Goal: Task Accomplishment & Management: Use online tool/utility

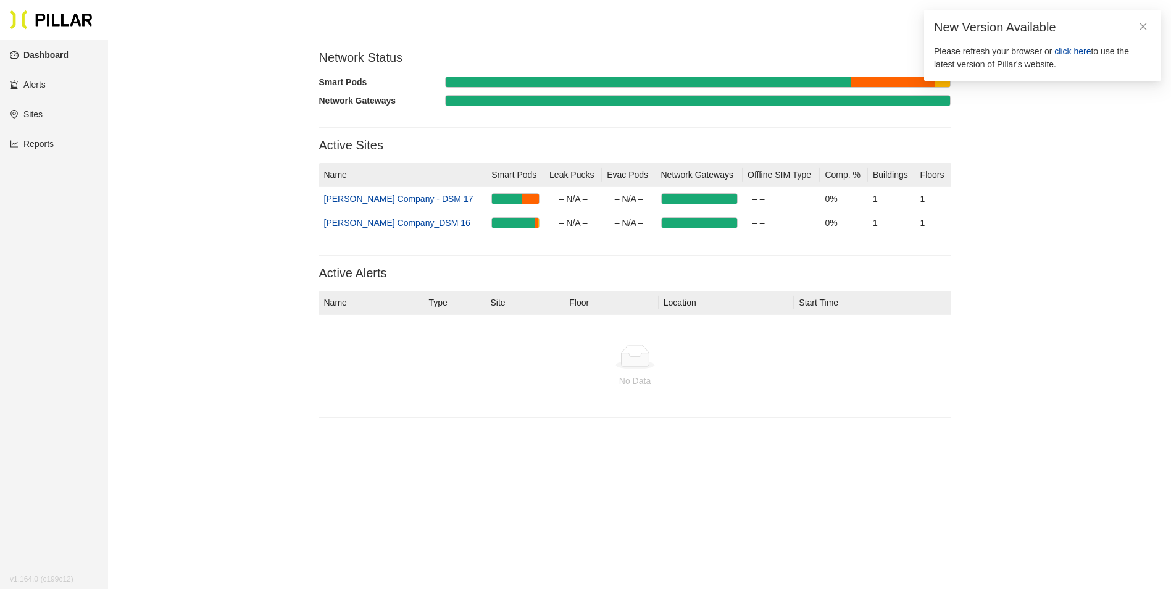
click at [241, 275] on section "Network Status Smart Pods Network Gateways Active Sites Name Smart Pods Leak Pu…" at bounding box center [634, 239] width 993 height 378
click at [52, 149] on link "Reports" at bounding box center [32, 144] width 44 height 10
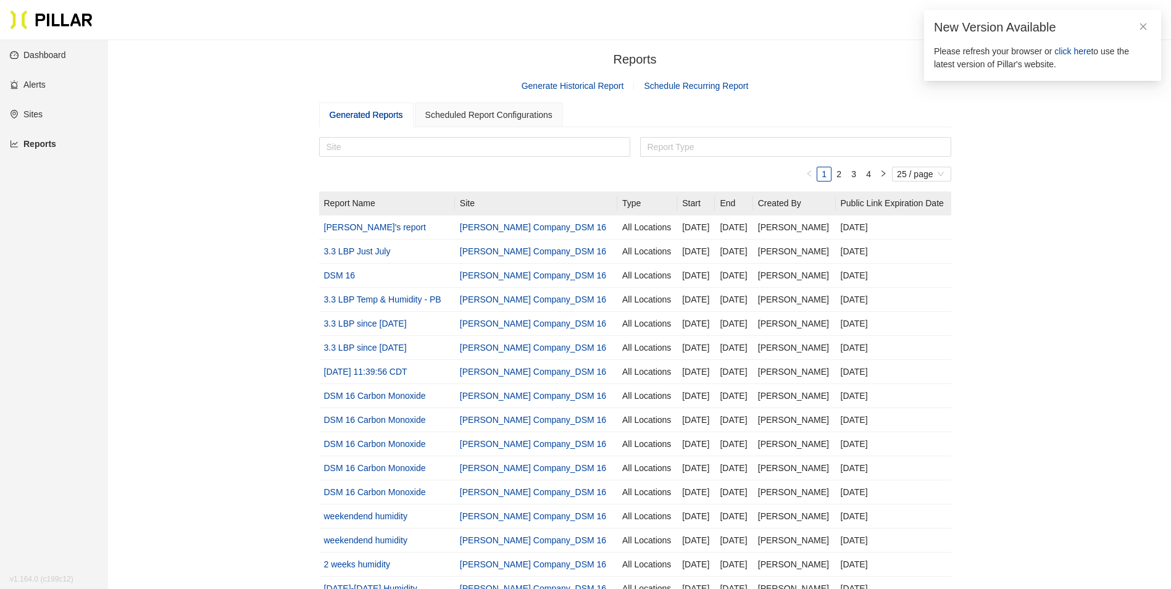
click at [1148, 26] on div "New Version Available" at bounding box center [1042, 27] width 217 height 15
click at [1140, 19] on div "New Version Available Please refresh your browser or click here to use the late…" at bounding box center [1042, 45] width 237 height 71
click at [1143, 23] on icon "close" at bounding box center [1143, 26] width 9 height 9
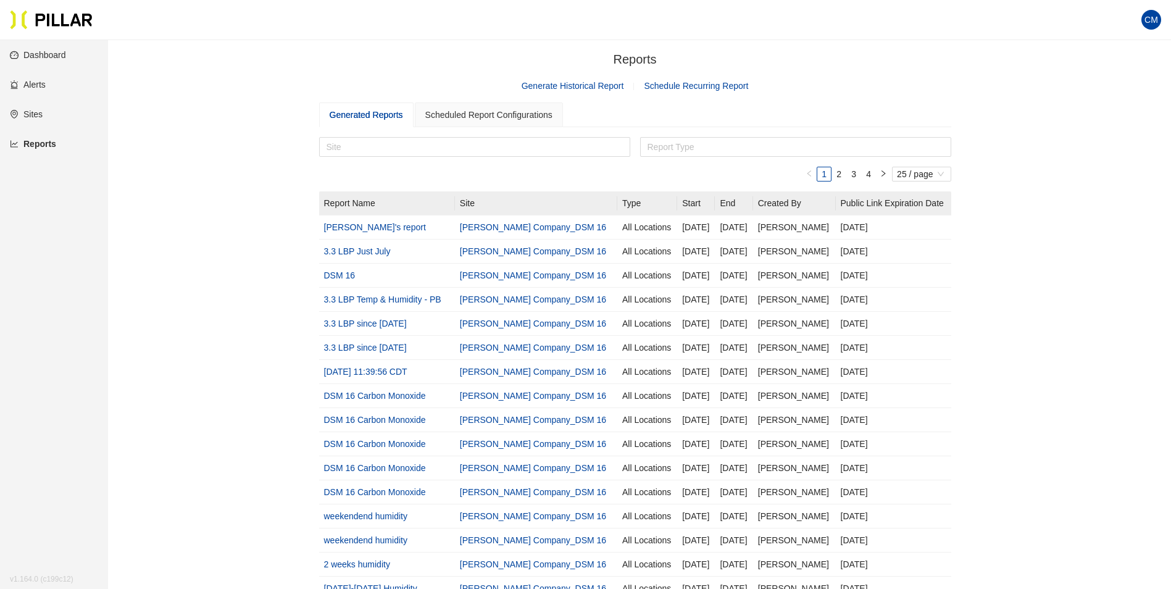
click at [588, 86] on link "Generate Historical Report" at bounding box center [573, 86] width 102 height 10
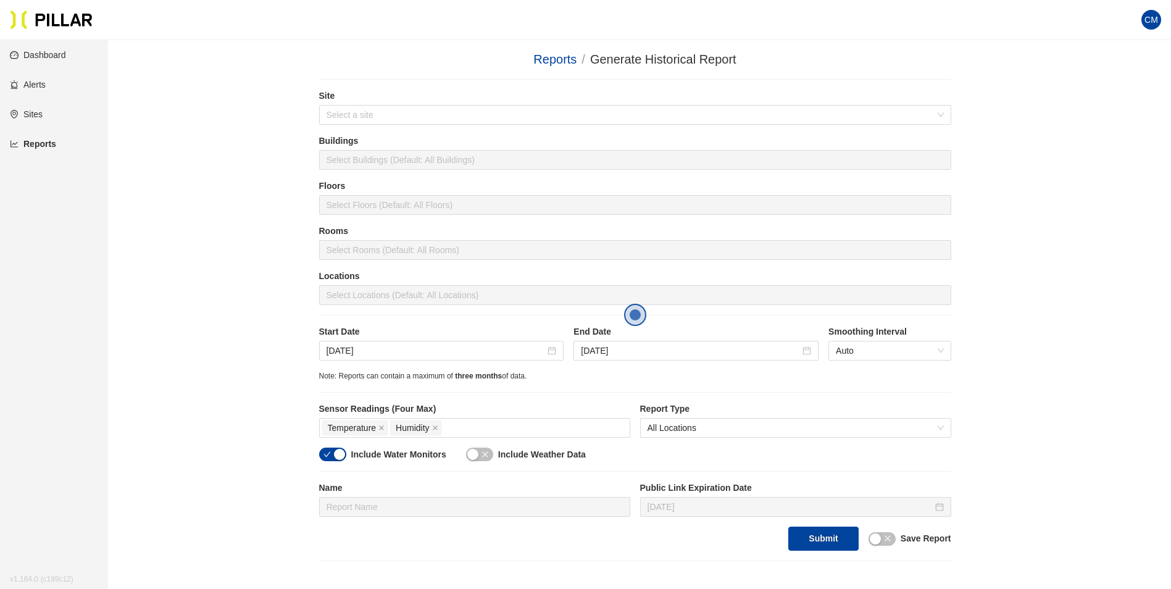
click at [393, 102] on label "Site" at bounding box center [635, 96] width 632 height 13
click at [397, 125] on div "Site Select a site" at bounding box center [635, 112] width 632 height 45
click at [400, 119] on input "search" at bounding box center [631, 115] width 609 height 19
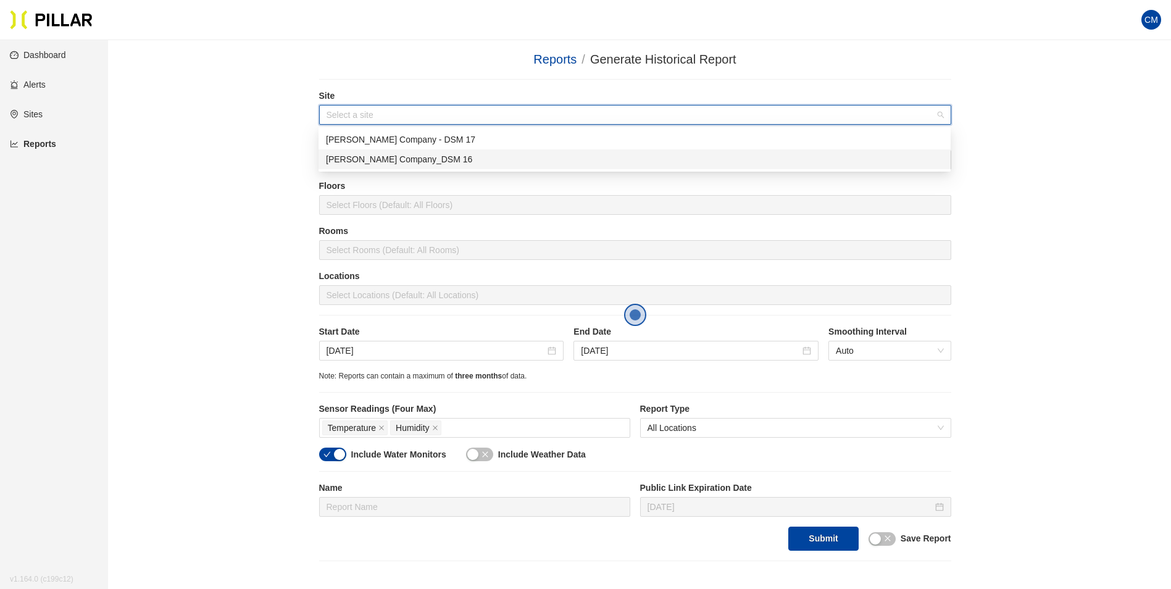
click at [407, 158] on div "[PERSON_NAME] Company_DSM 16" at bounding box center [634, 159] width 617 height 14
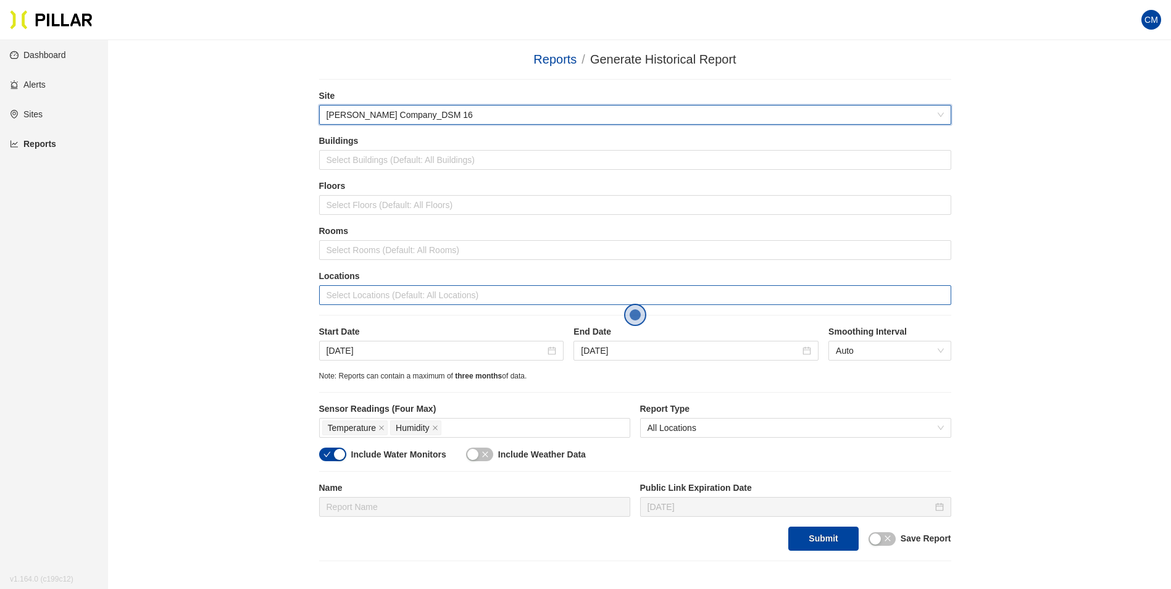
click at [427, 298] on div at bounding box center [635, 294] width 626 height 17
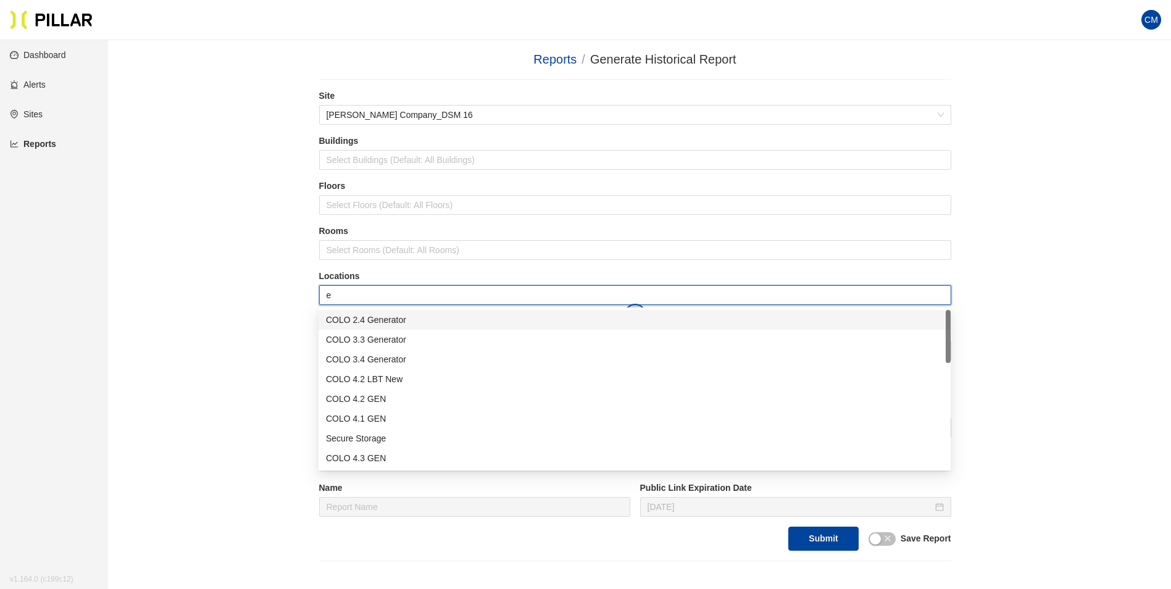
type input "er"
click at [423, 396] on div "Admin ER1" at bounding box center [634, 399] width 617 height 14
type input "er"
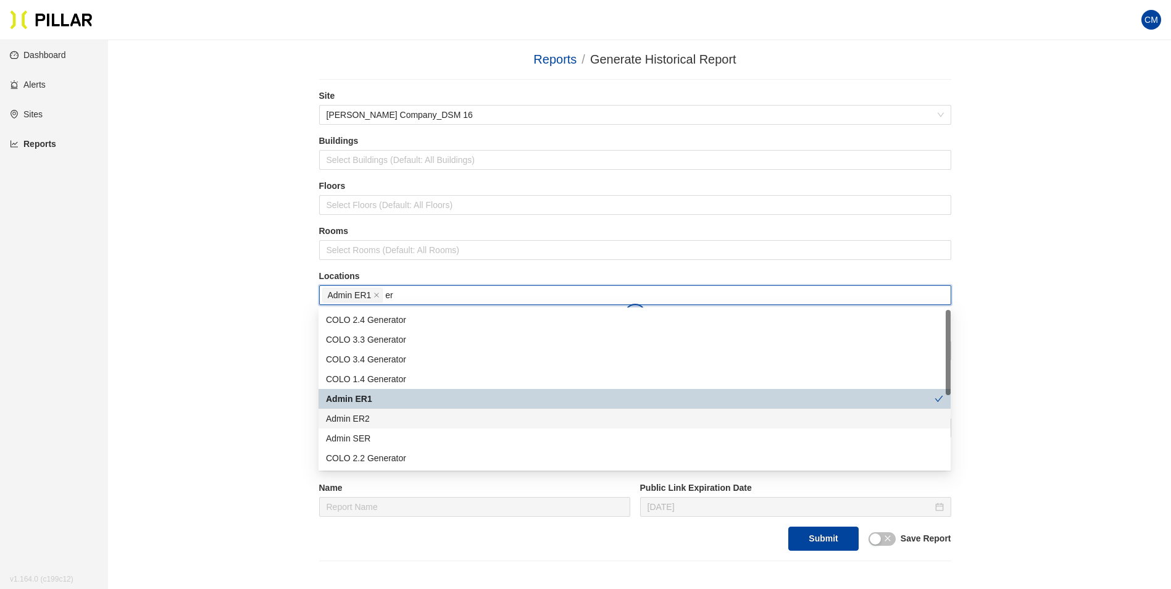
click at [399, 423] on div "Admin ER2" at bounding box center [634, 419] width 617 height 14
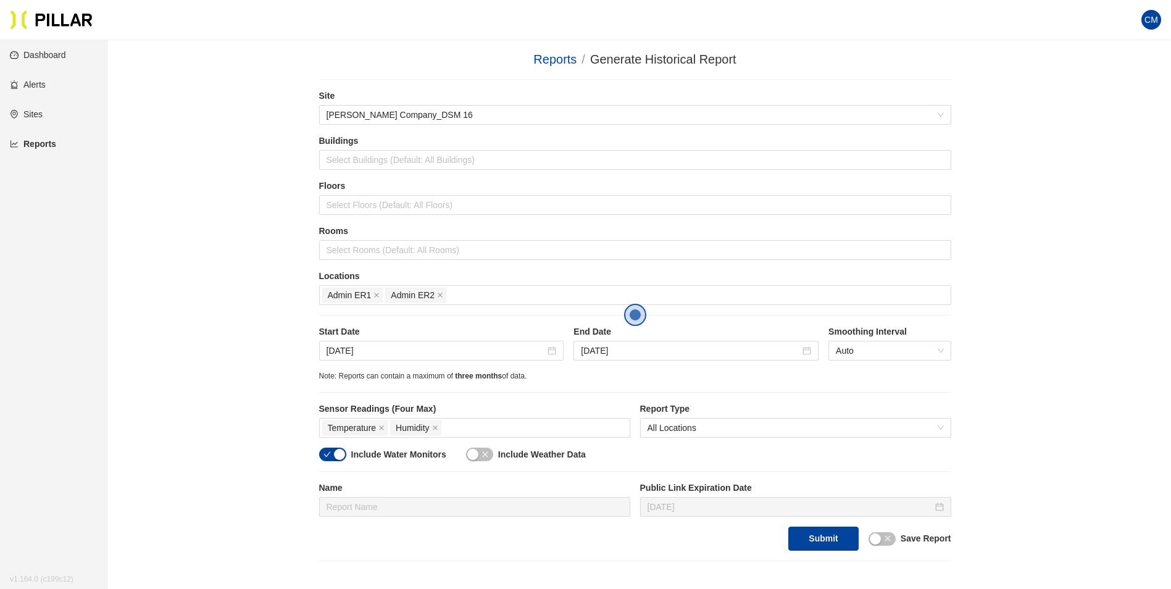
click at [1007, 376] on div "Reports / Generate Historical Report / Site [PERSON_NAME] Company_DSM 16 Buildi…" at bounding box center [634, 305] width 993 height 511
click at [440, 424] on span "Humidity" at bounding box center [415, 427] width 51 height 15
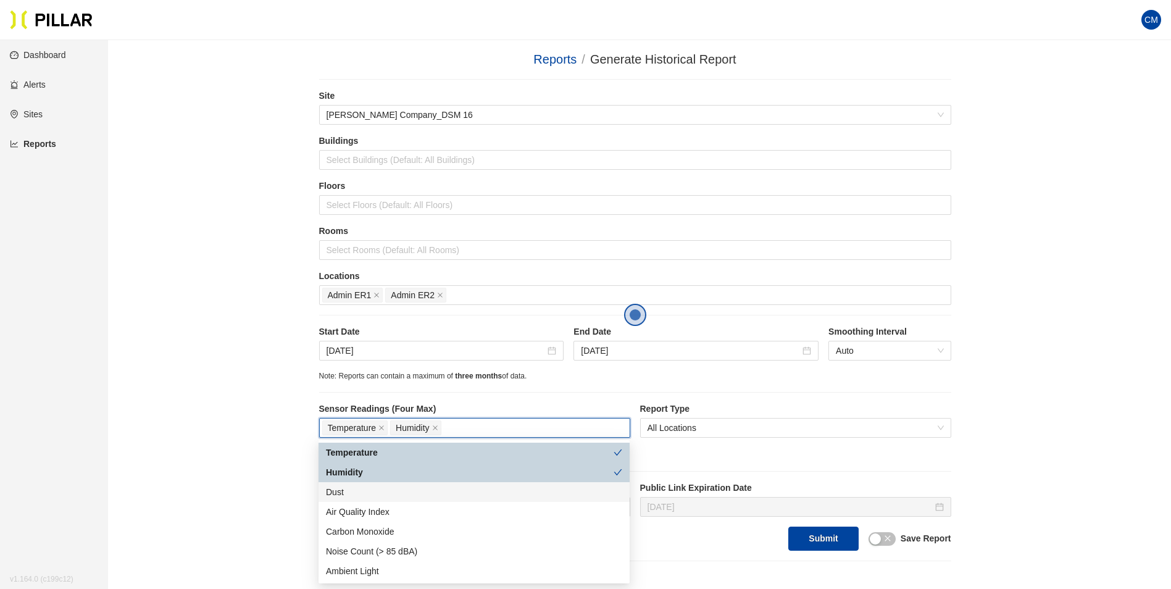
click at [405, 494] on div "Dust" at bounding box center [474, 492] width 296 height 14
click at [1002, 406] on div "Reports / Generate Historical Report / Site [PERSON_NAME] Company_DSM 16 Buildi…" at bounding box center [634, 305] width 993 height 511
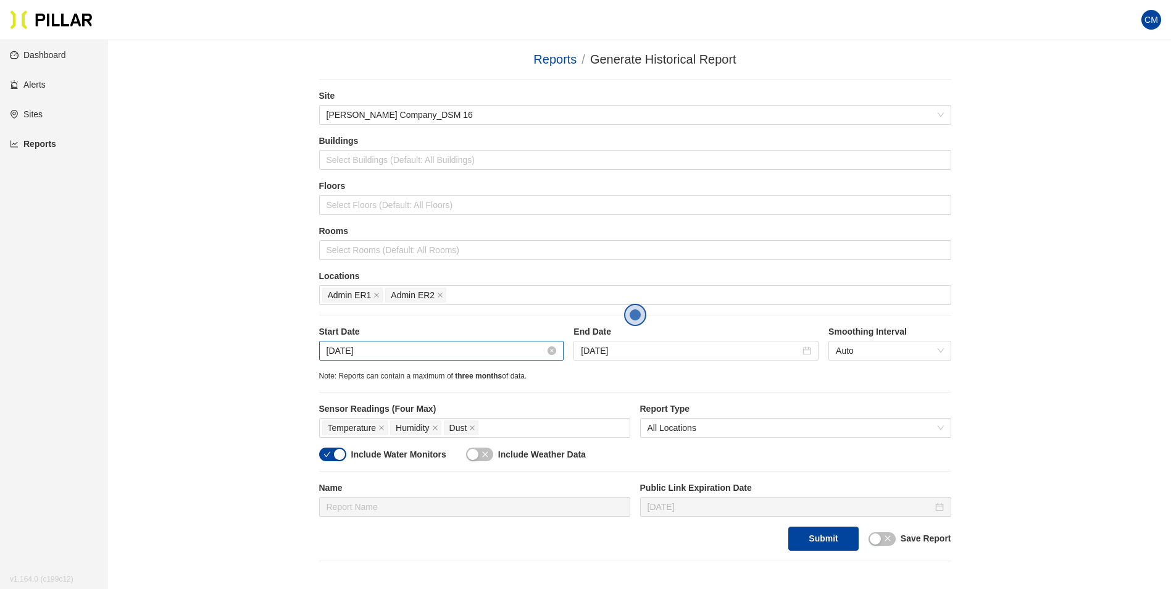
click at [335, 357] on div "[DATE]" at bounding box center [441, 351] width 245 height 20
click at [1020, 386] on div "Reports / Generate Historical Report / Site [PERSON_NAME] Company_DSM 16 Buildi…" at bounding box center [634, 305] width 993 height 511
click at [350, 349] on input "[DATE]" at bounding box center [436, 351] width 219 height 14
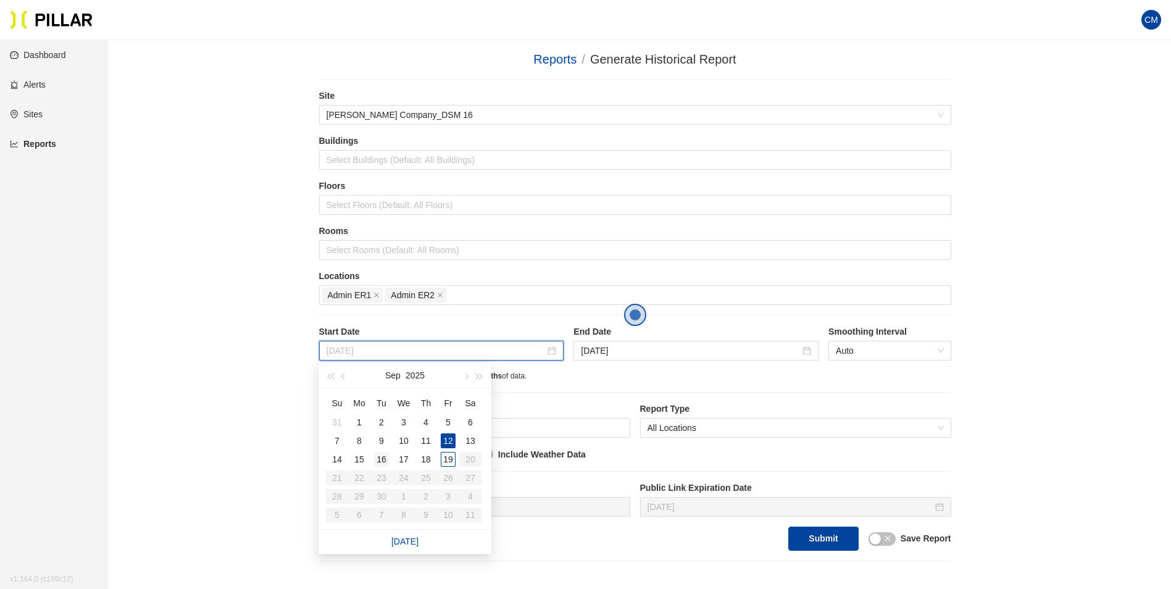
type input "[DATE]"
click at [386, 458] on div "16" at bounding box center [381, 459] width 15 height 15
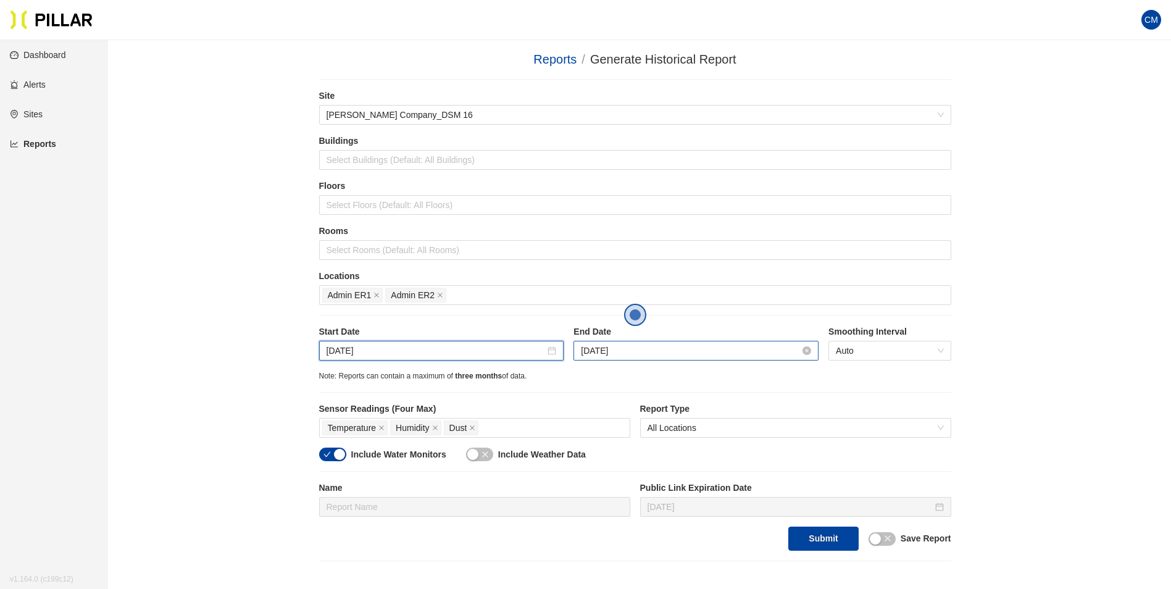
click at [603, 353] on input "[DATE]" at bounding box center [690, 351] width 219 height 14
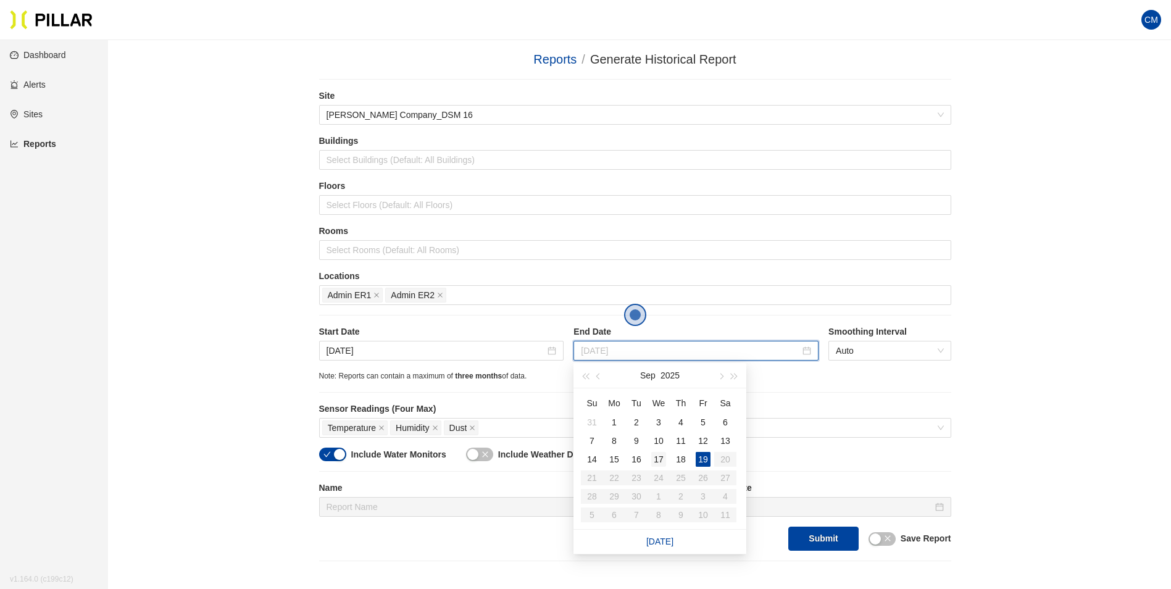
type input "[DATE]"
click at [663, 462] on div "17" at bounding box center [658, 459] width 15 height 15
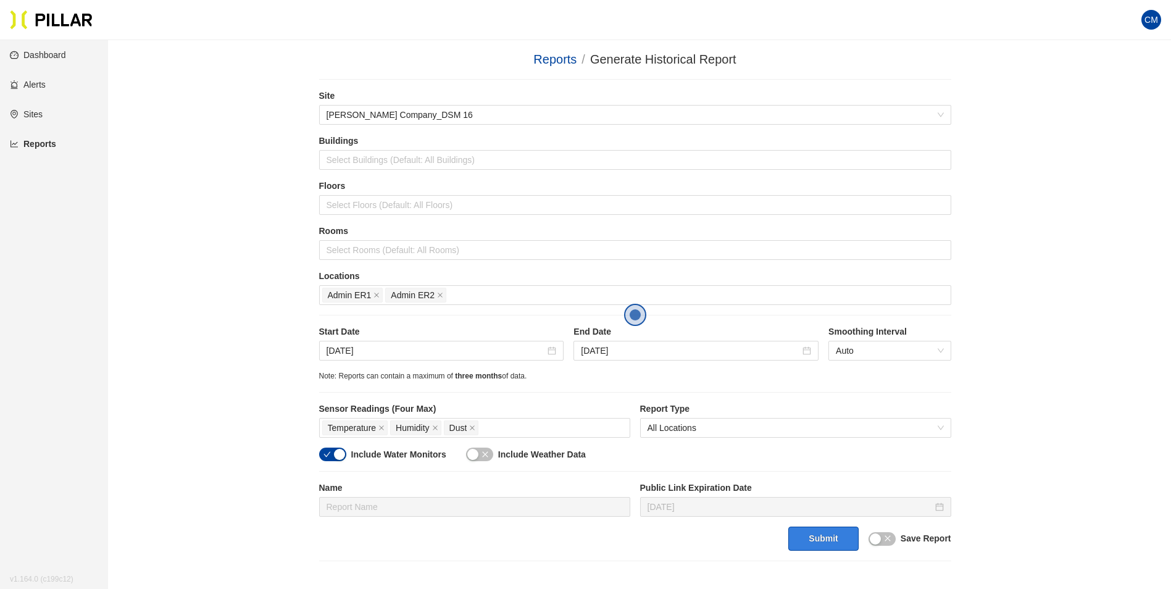
click at [808, 543] on button "Submit" at bounding box center [823, 539] width 70 height 24
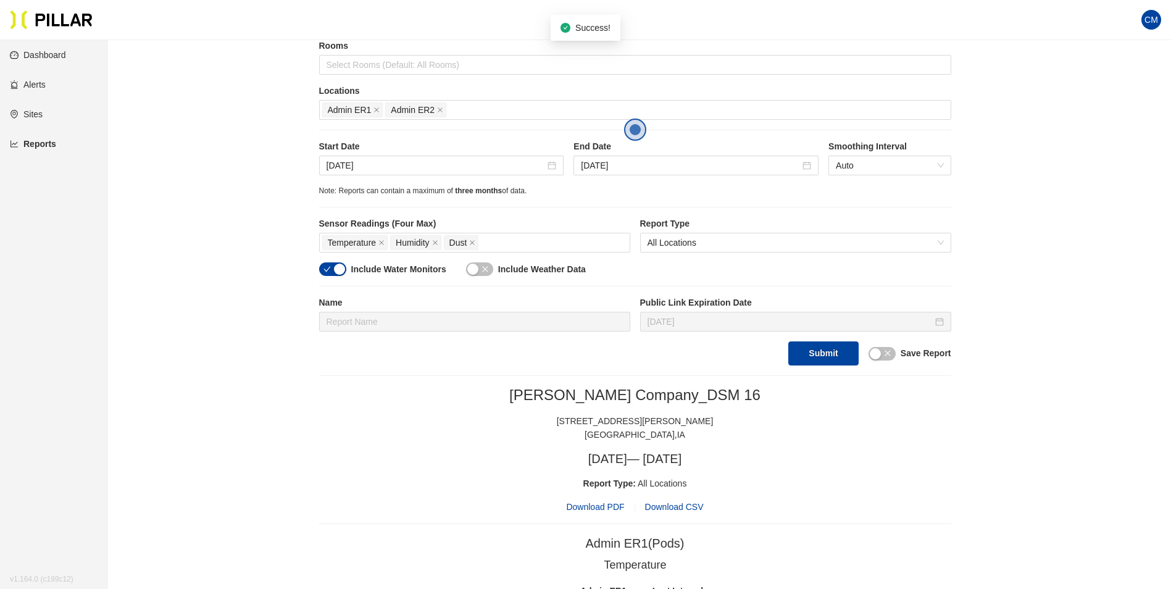
click at [603, 509] on span "Download PDF" at bounding box center [595, 507] width 58 height 14
click at [411, 162] on input "[DATE]" at bounding box center [436, 166] width 219 height 14
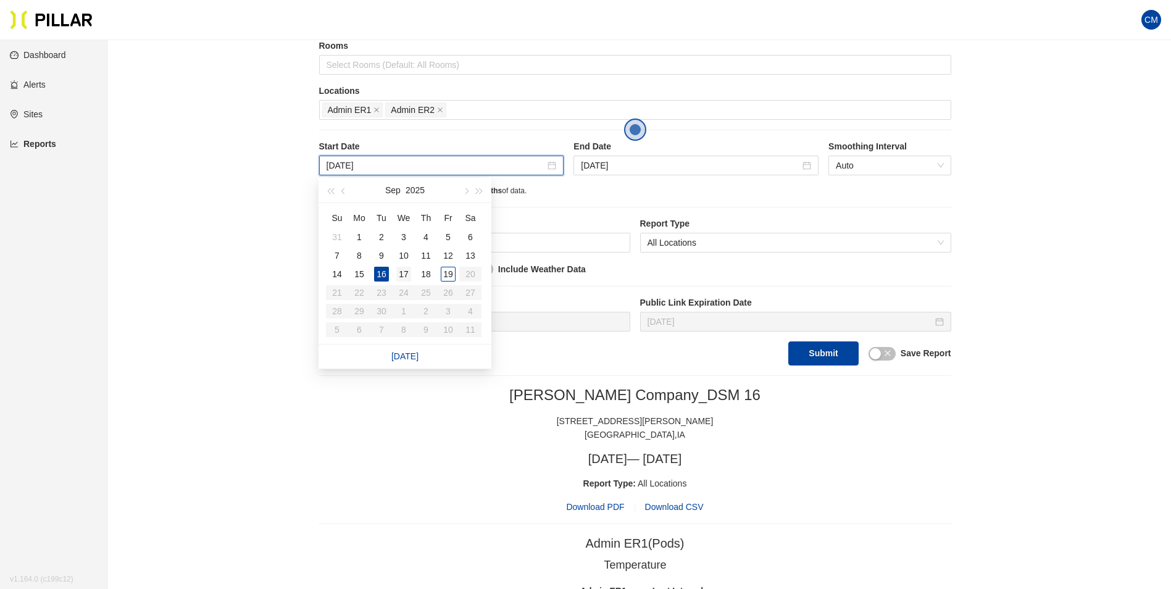
type input "[DATE]"
click at [399, 273] on div "17" at bounding box center [403, 274] width 15 height 15
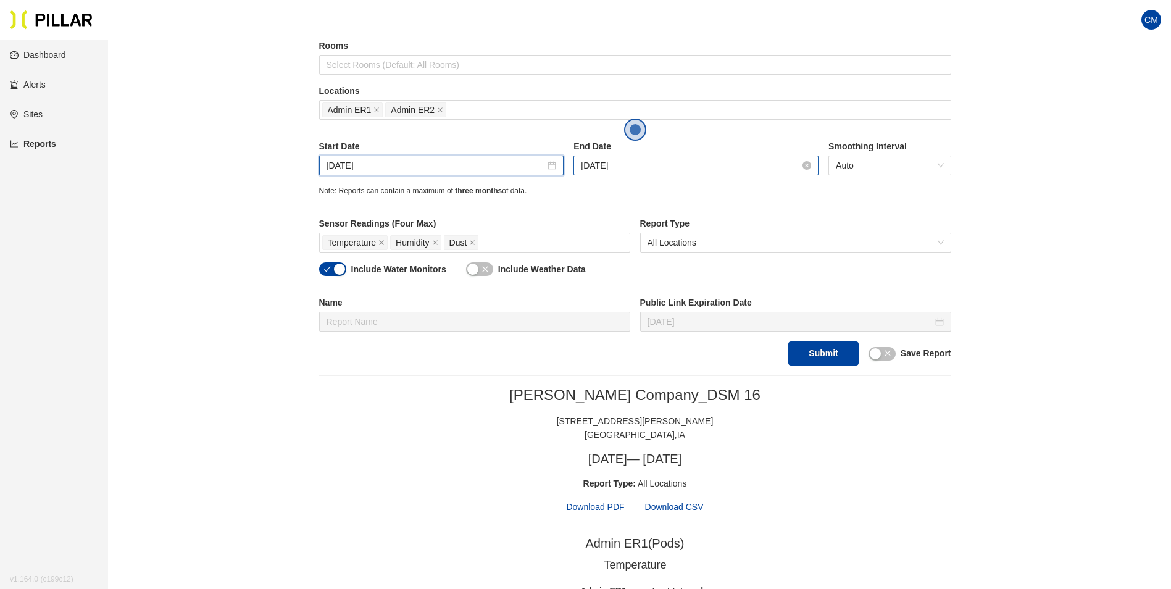
click at [607, 163] on input "[DATE]" at bounding box center [690, 166] width 219 height 14
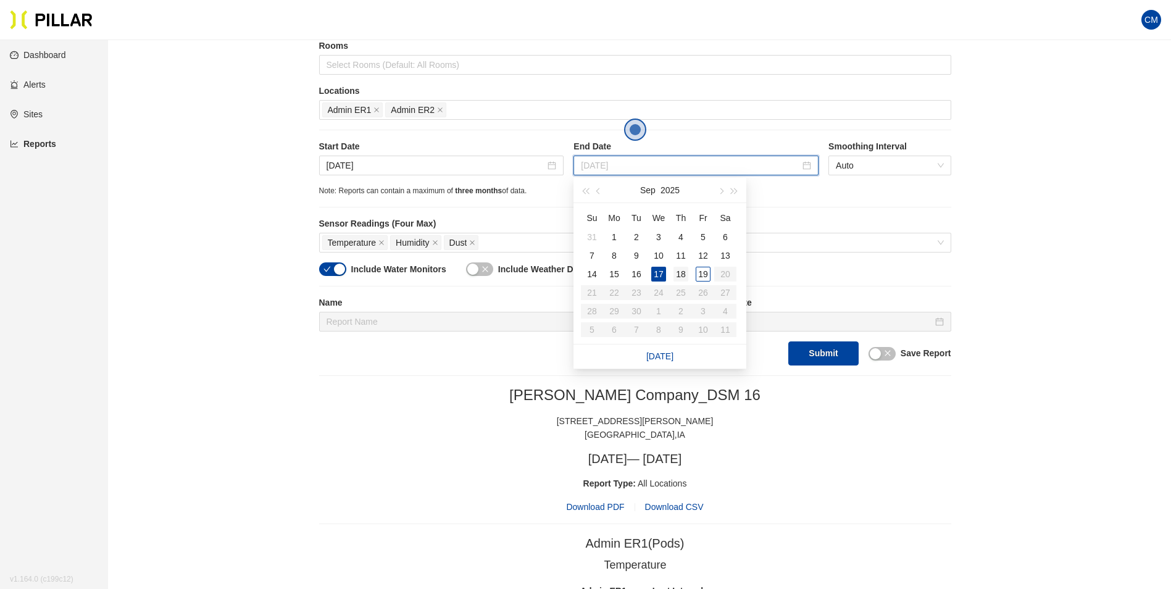
type input "[DATE]"
click at [680, 275] on div "18" at bounding box center [681, 274] width 15 height 15
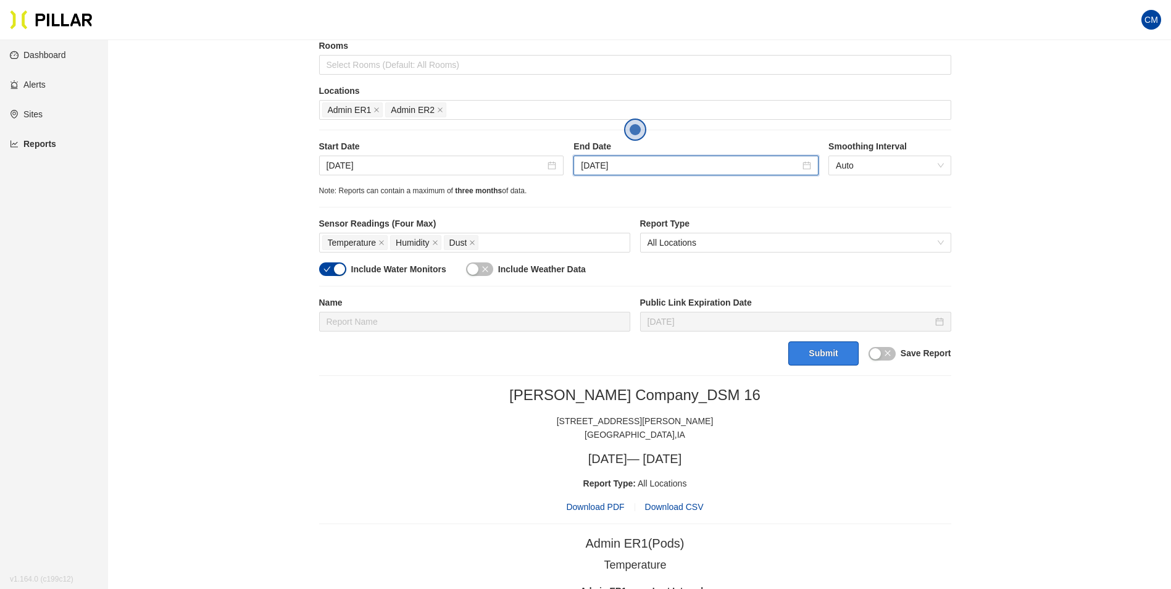
click at [808, 347] on button "Submit" at bounding box center [823, 353] width 70 height 24
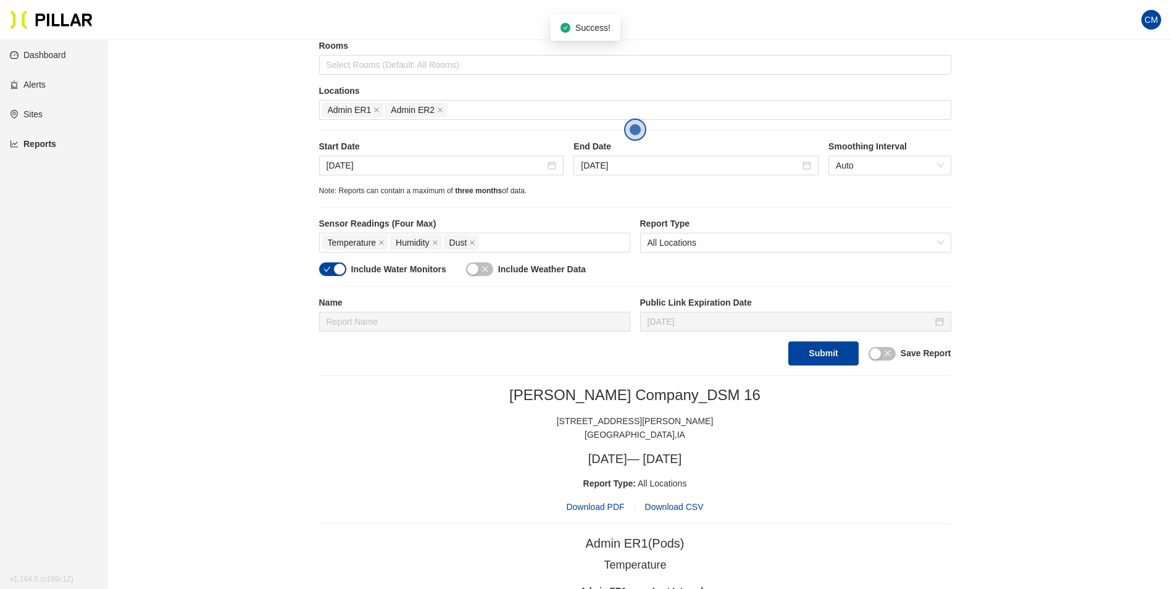
click at [593, 507] on span "Download PDF" at bounding box center [595, 507] width 58 height 14
click at [377, 111] on icon "close" at bounding box center [376, 110] width 5 height 5
click at [377, 111] on div at bounding box center [635, 109] width 626 height 17
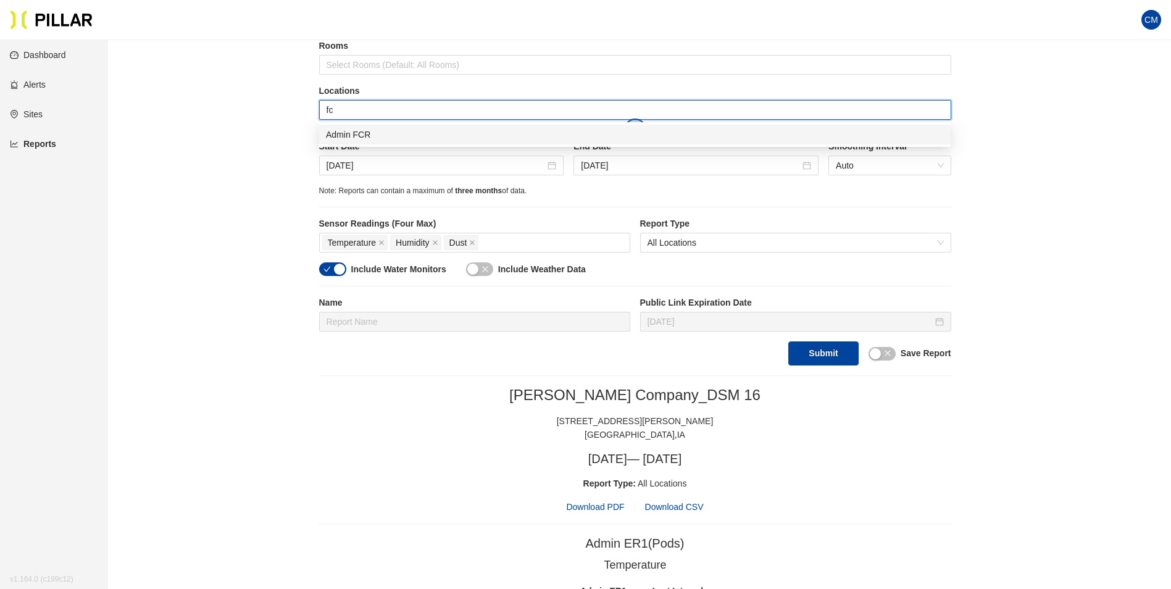
type input "fcr"
click at [397, 127] on div "Admin FCR" at bounding box center [635, 135] width 632 height 20
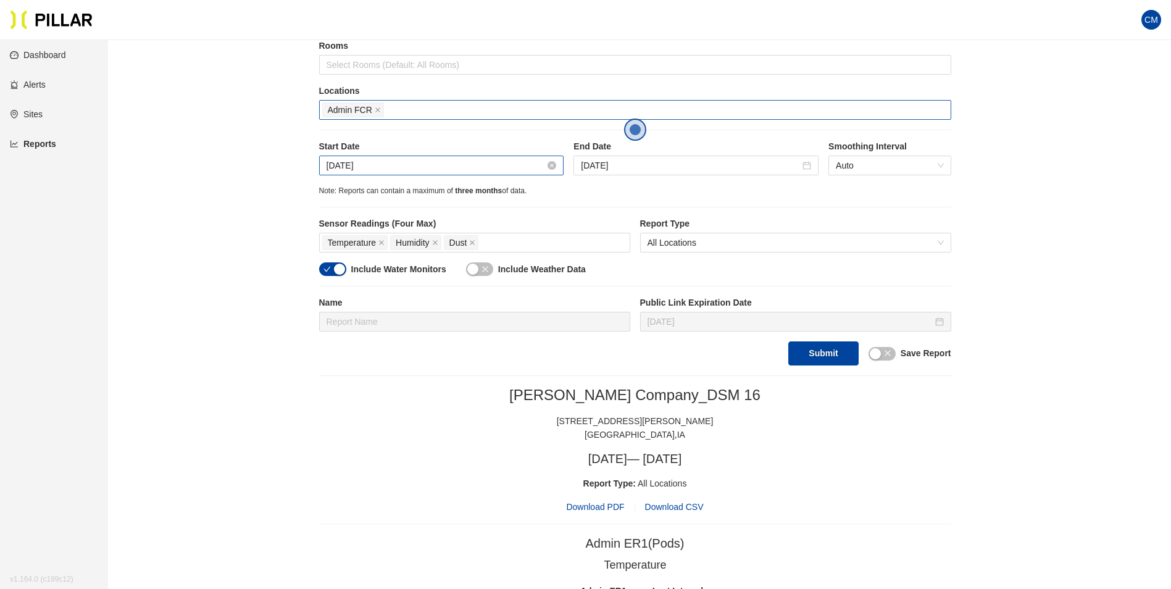
click at [425, 165] on input "[DATE]" at bounding box center [436, 166] width 219 height 14
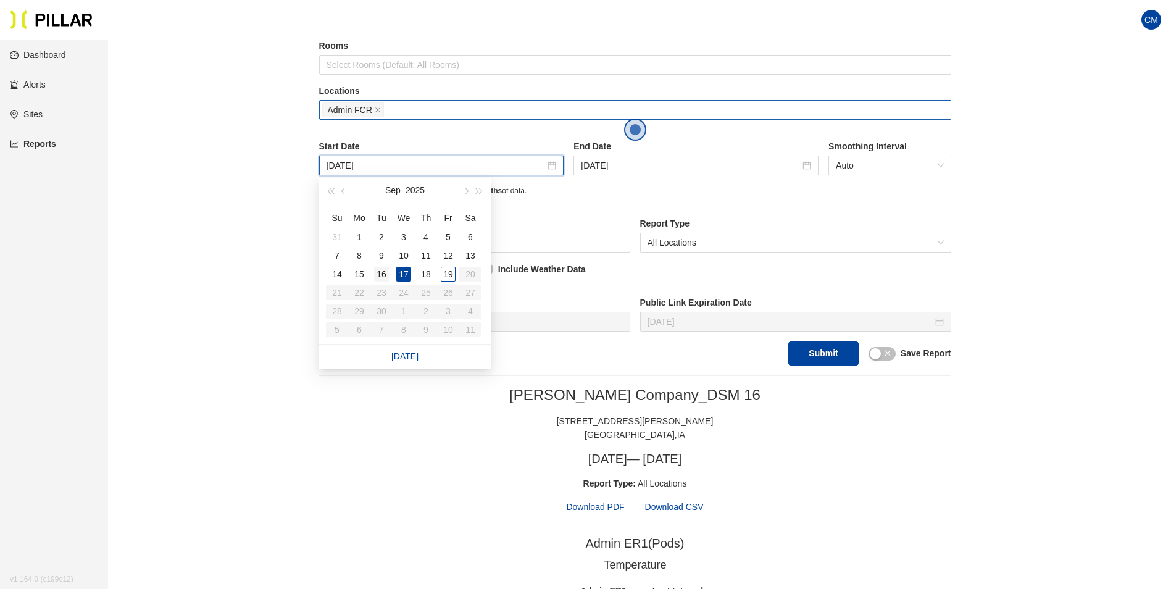
type input "[DATE]"
click at [386, 274] on div "16" at bounding box center [381, 274] width 15 height 15
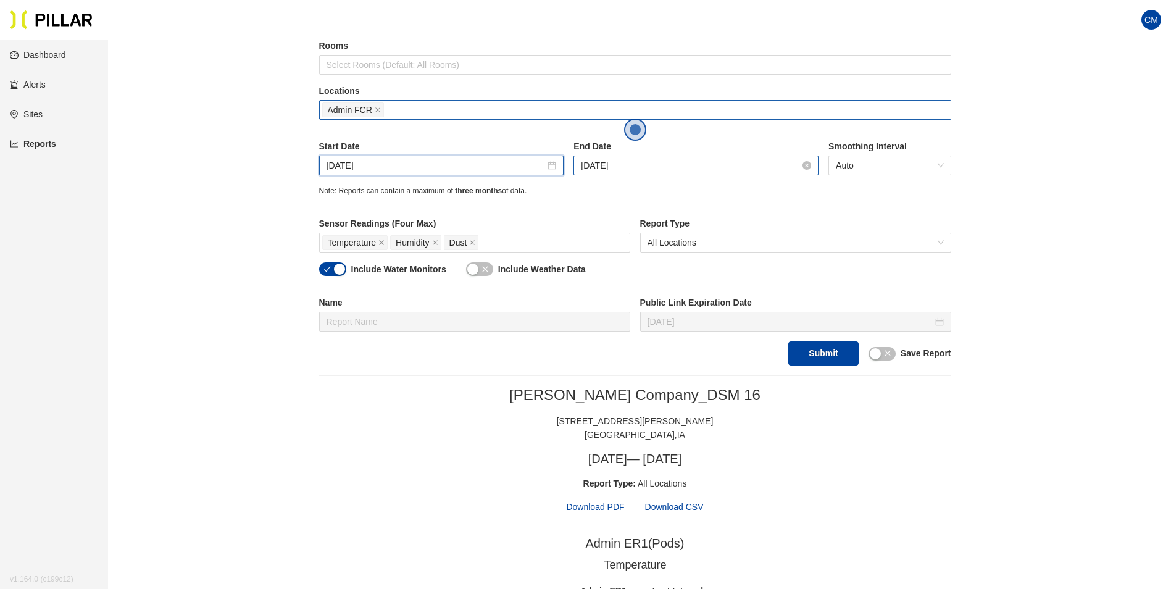
click at [600, 167] on input "[DATE]" at bounding box center [690, 166] width 219 height 14
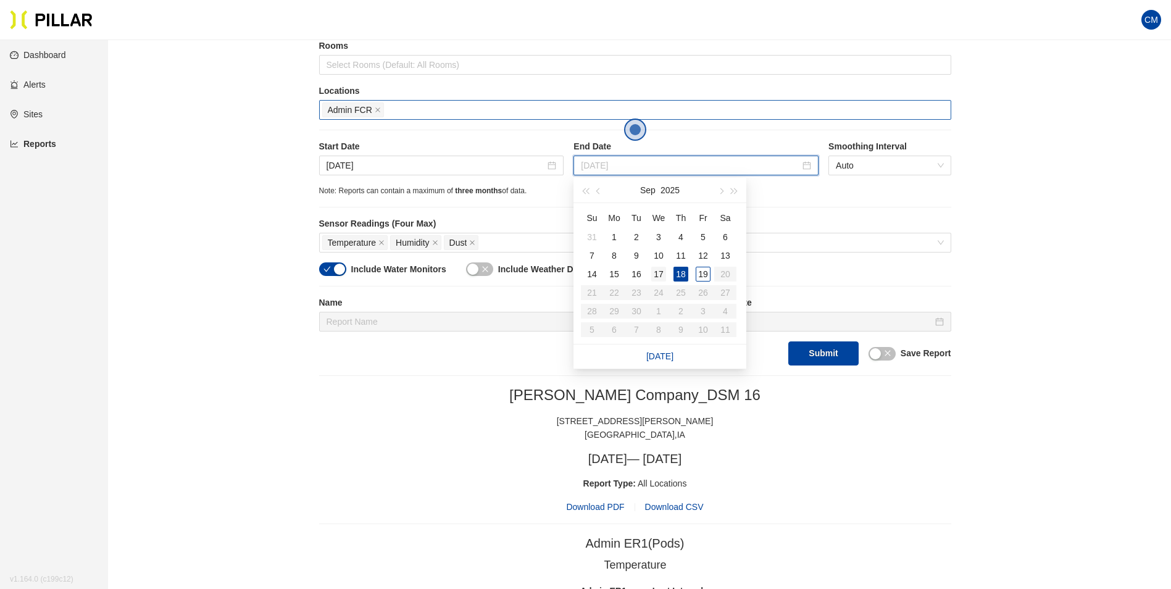
type input "[DATE]"
click at [664, 271] on div "17" at bounding box center [658, 274] width 15 height 15
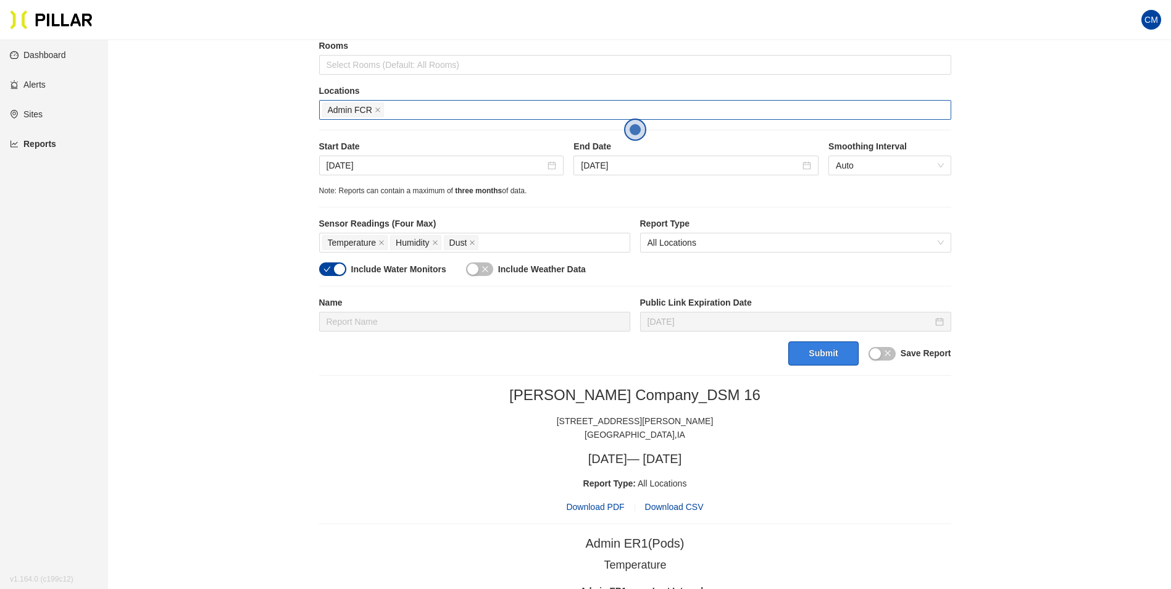
click at [824, 362] on button "Submit" at bounding box center [823, 353] width 70 height 24
click at [593, 507] on span "Download PDF" at bounding box center [595, 507] width 58 height 14
click at [446, 171] on input "[DATE]" at bounding box center [436, 166] width 219 height 14
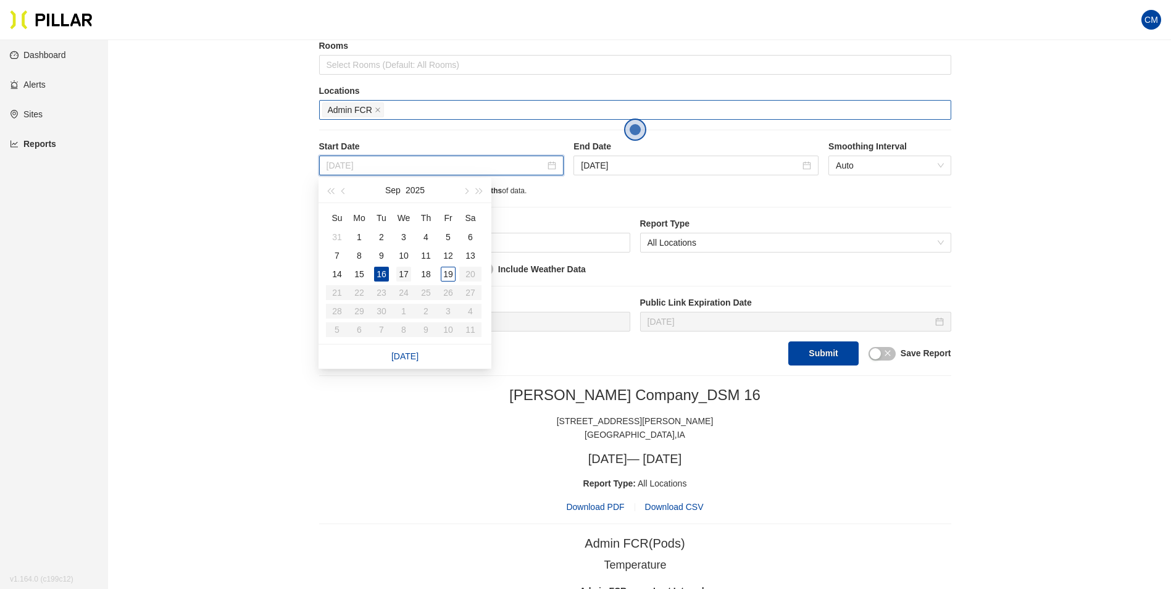
type input "[DATE]"
click at [407, 279] on div "17" at bounding box center [403, 274] width 15 height 15
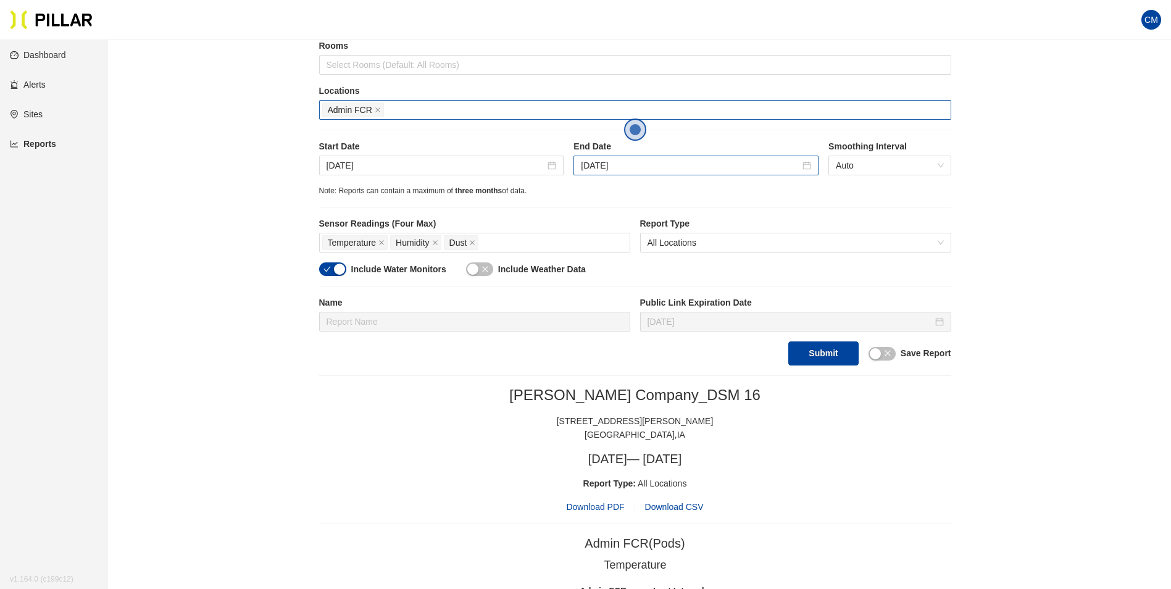
drag, startPoint x: 582, startPoint y: 173, endPoint x: 587, endPoint y: 170, distance: 6.4
click at [582, 173] on div "[DATE]" at bounding box center [696, 166] width 245 height 20
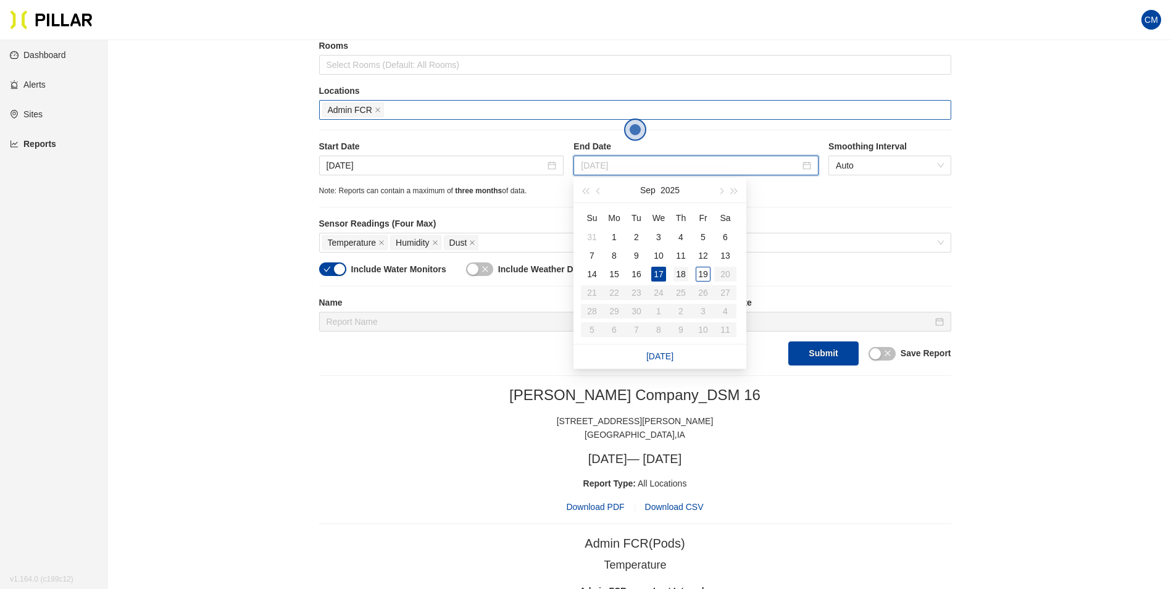
type input "[DATE]"
click at [685, 273] on div "18" at bounding box center [681, 274] width 15 height 15
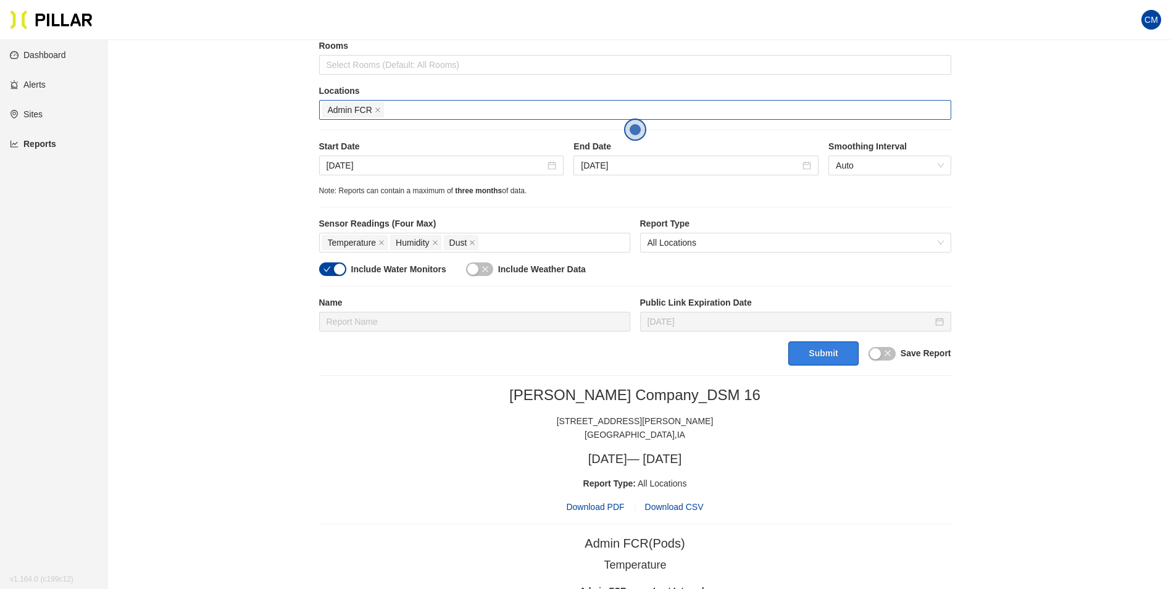
click at [800, 350] on button "Submit" at bounding box center [823, 353] width 70 height 24
click at [609, 510] on span "Download PDF" at bounding box center [595, 507] width 58 height 14
click at [383, 111] on span "Admin FCR" at bounding box center [353, 109] width 62 height 15
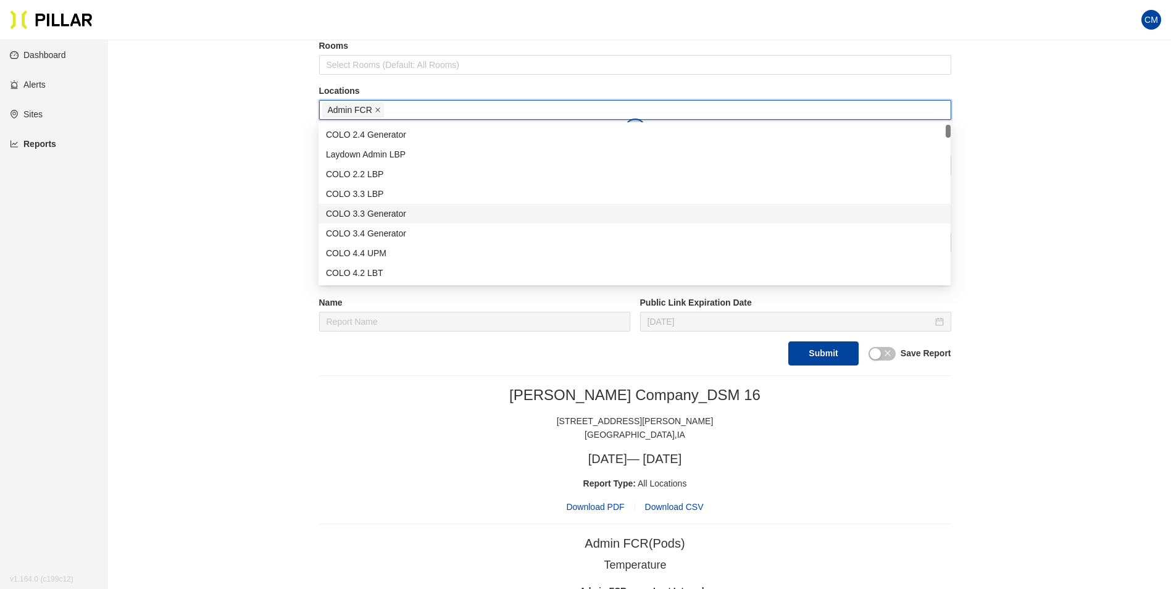
click at [379, 109] on icon "close" at bounding box center [378, 110] width 6 height 6
click at [405, 110] on div at bounding box center [635, 109] width 626 height 17
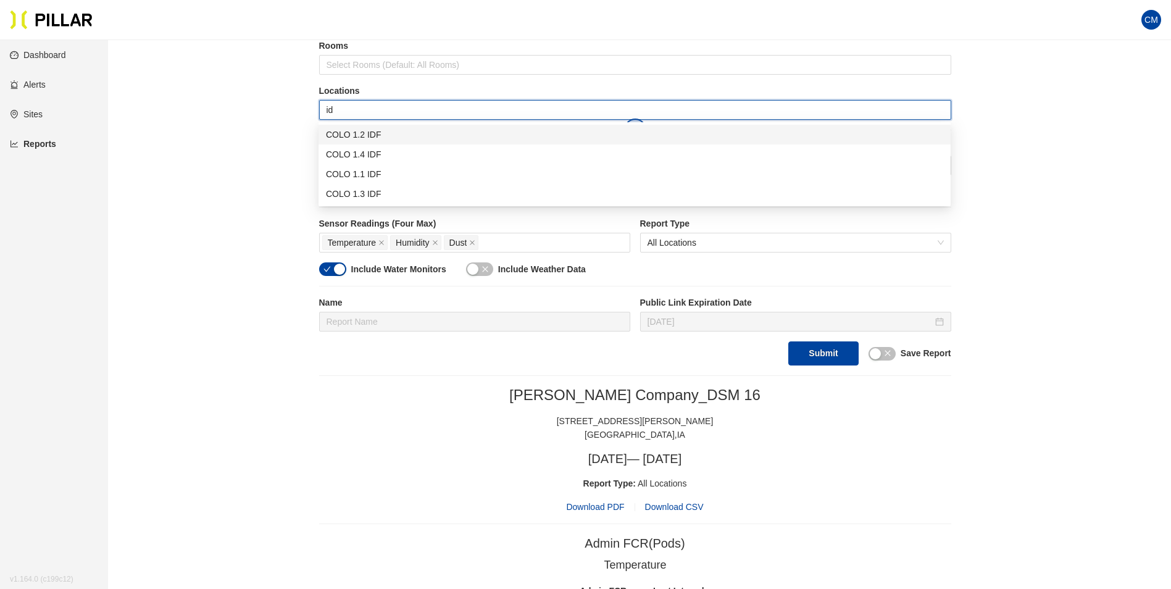
type input "idf"
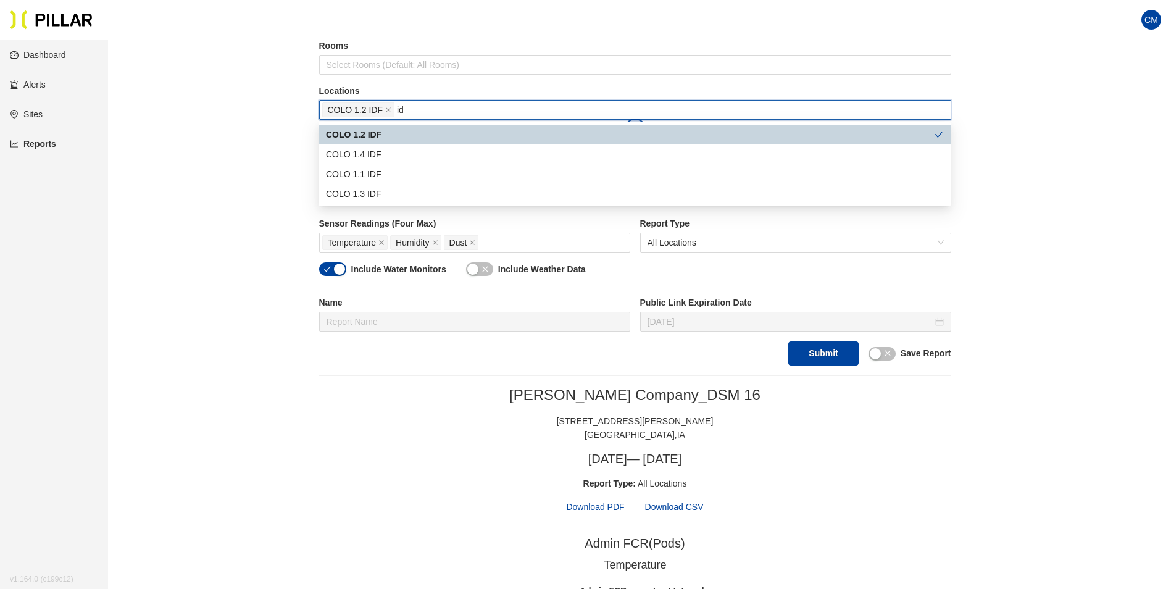
type input "idf"
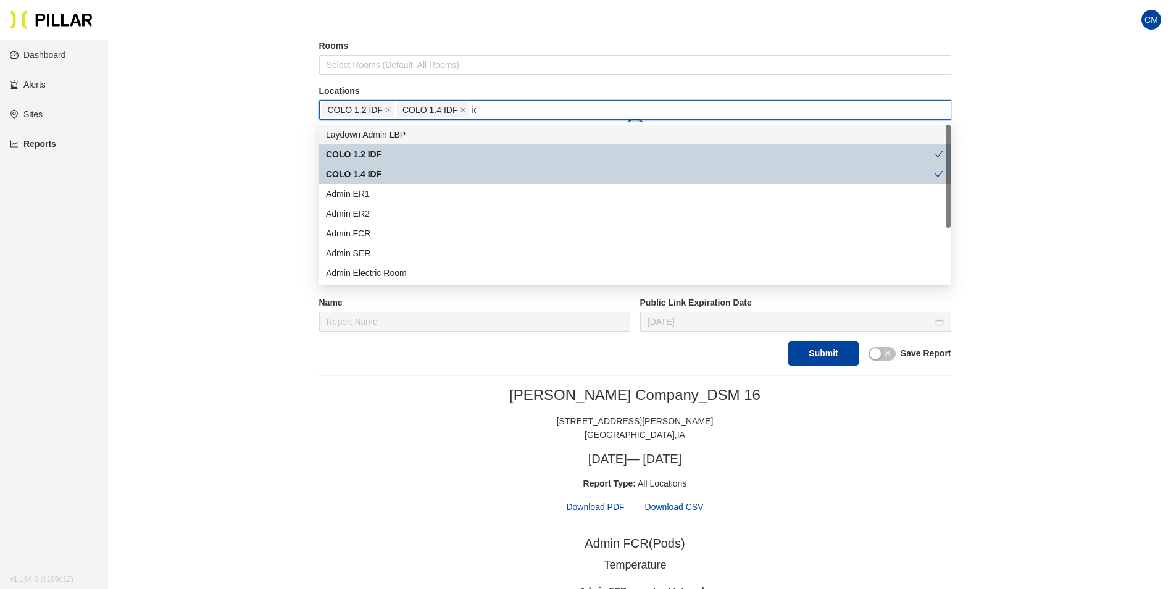
type input "idf"
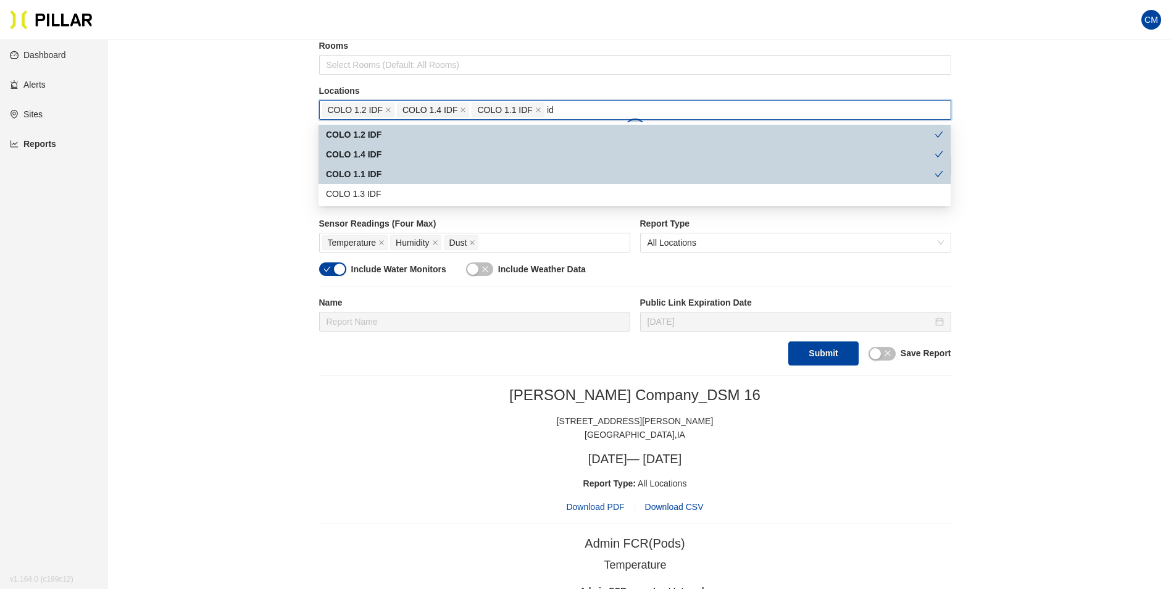
type input "idf"
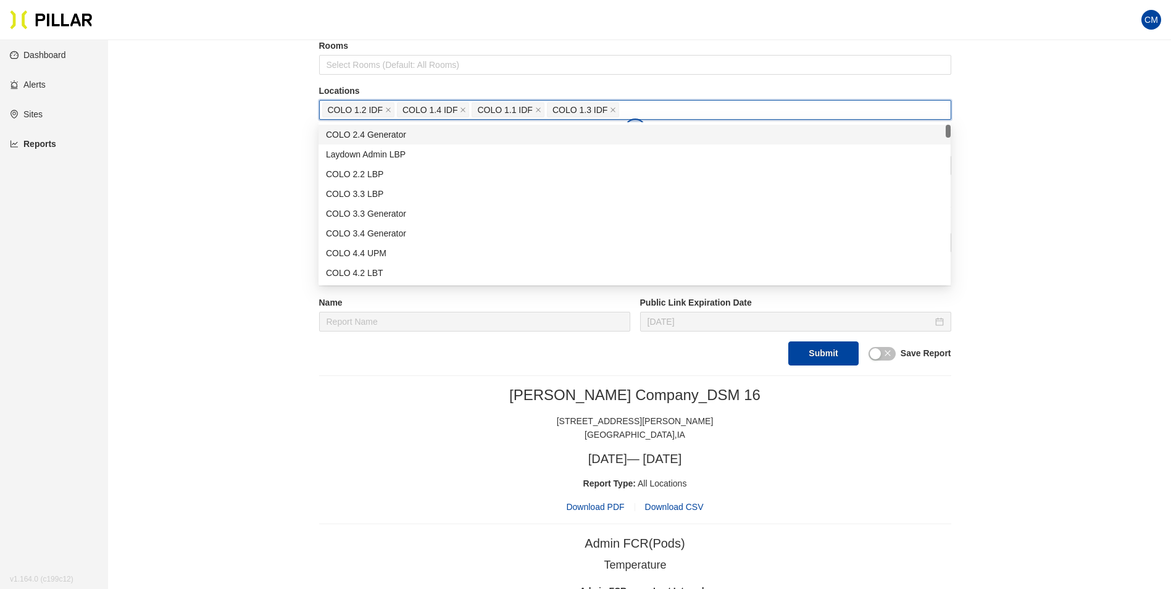
click at [751, 82] on div "Rooms Select Rooms (Default: All Rooms)" at bounding box center [635, 62] width 632 height 45
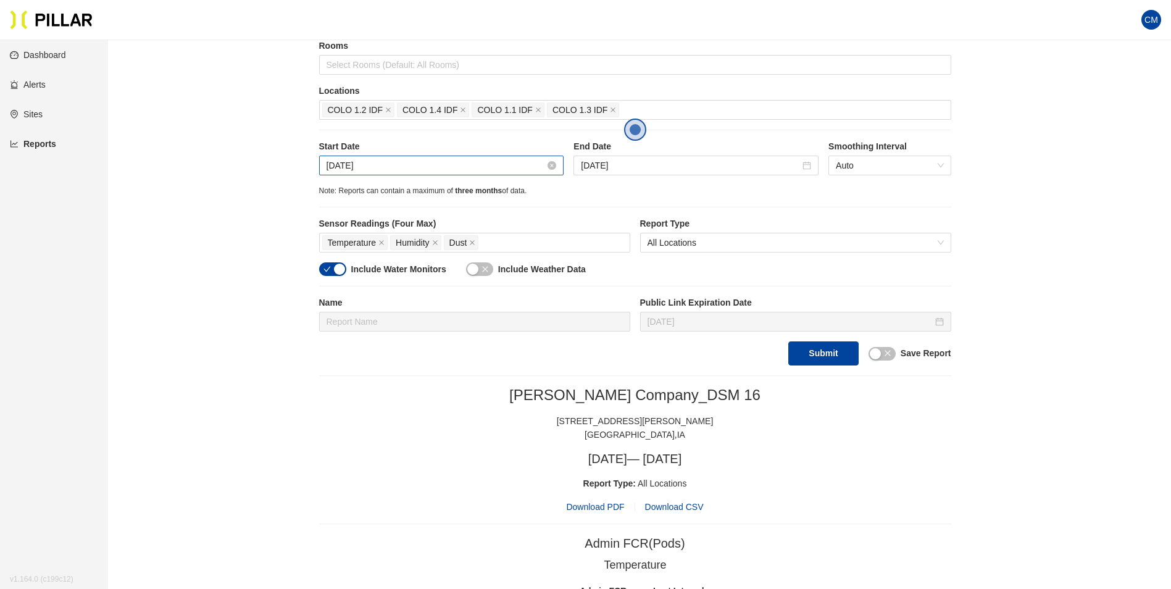
click at [332, 166] on input "[DATE]" at bounding box center [436, 166] width 219 height 14
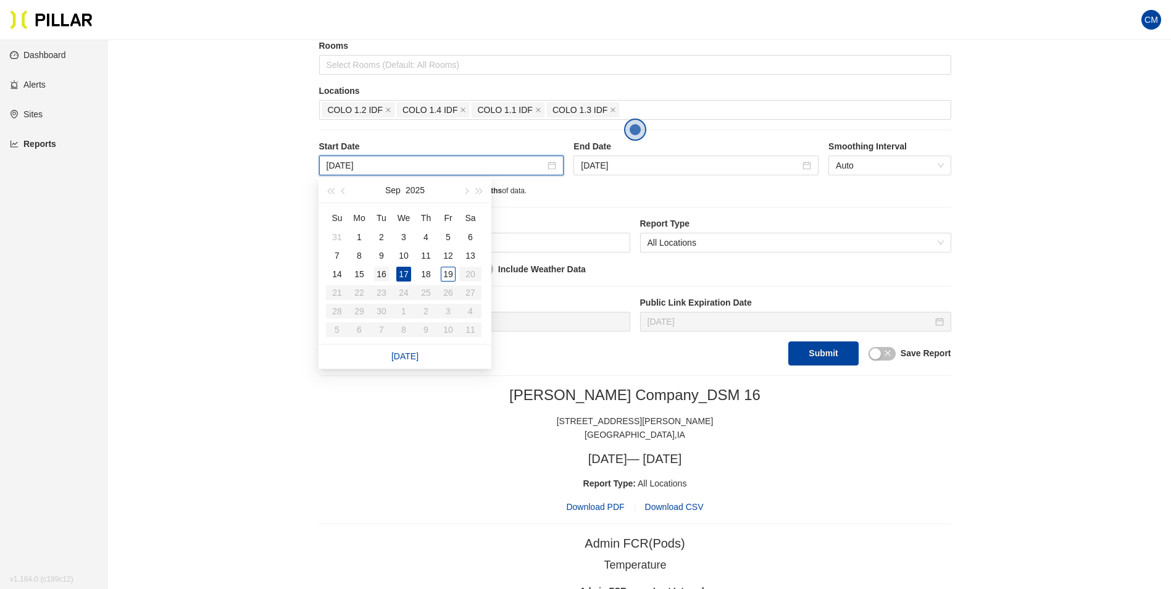
type input "[DATE]"
click at [386, 278] on div "16" at bounding box center [381, 274] width 15 height 15
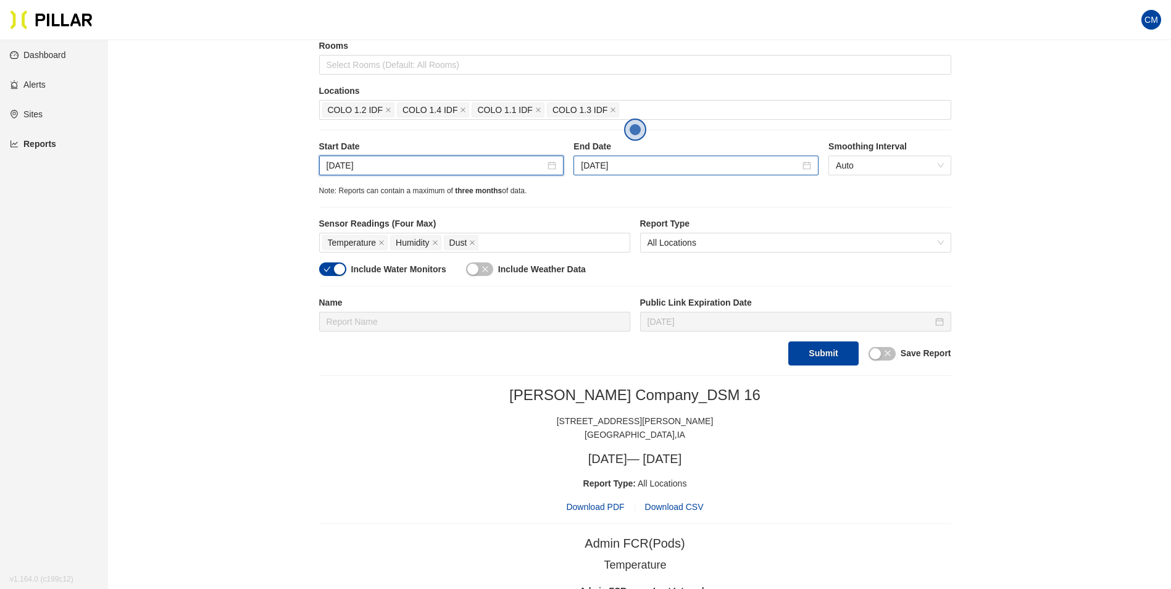
click at [590, 158] on div "[DATE]" at bounding box center [696, 166] width 245 height 20
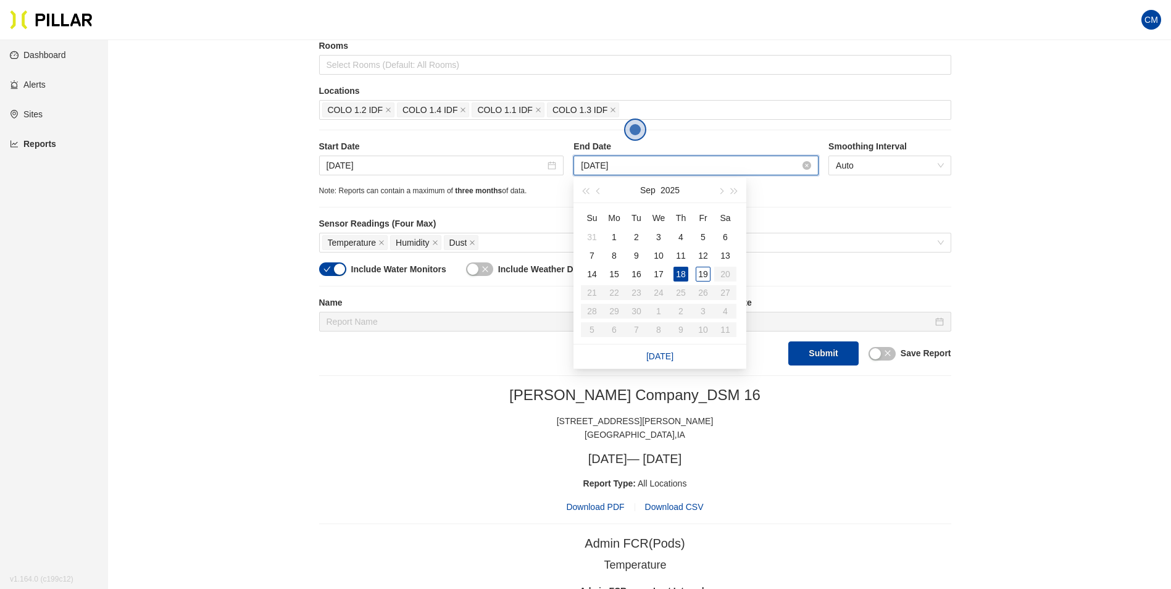
click at [611, 164] on input "[DATE]" at bounding box center [690, 166] width 219 height 14
type input "[DATE]"
click at [657, 269] on div "17" at bounding box center [658, 274] width 15 height 15
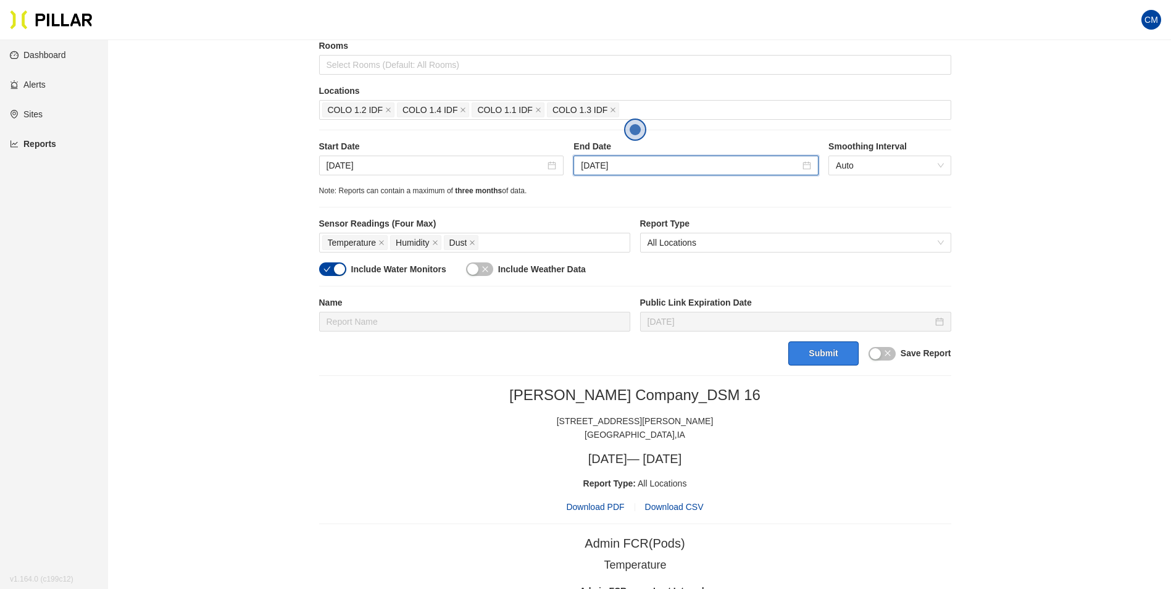
click at [792, 349] on button "Submit" at bounding box center [823, 353] width 70 height 24
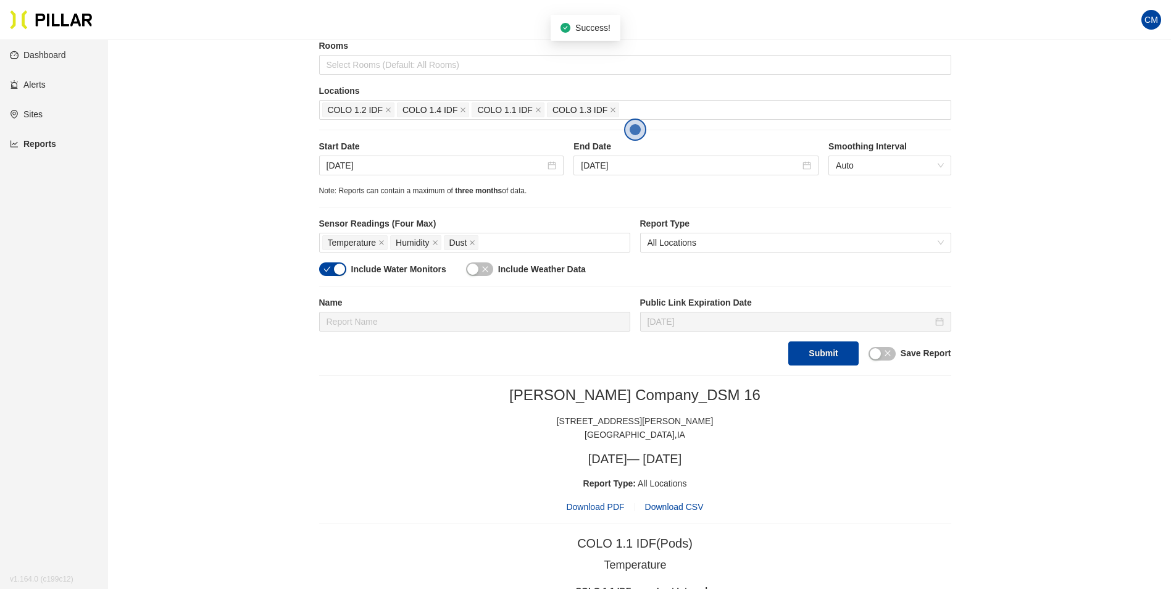
click at [611, 504] on span "Download PDF" at bounding box center [595, 507] width 58 height 14
click at [383, 165] on input "[DATE]" at bounding box center [436, 166] width 219 height 14
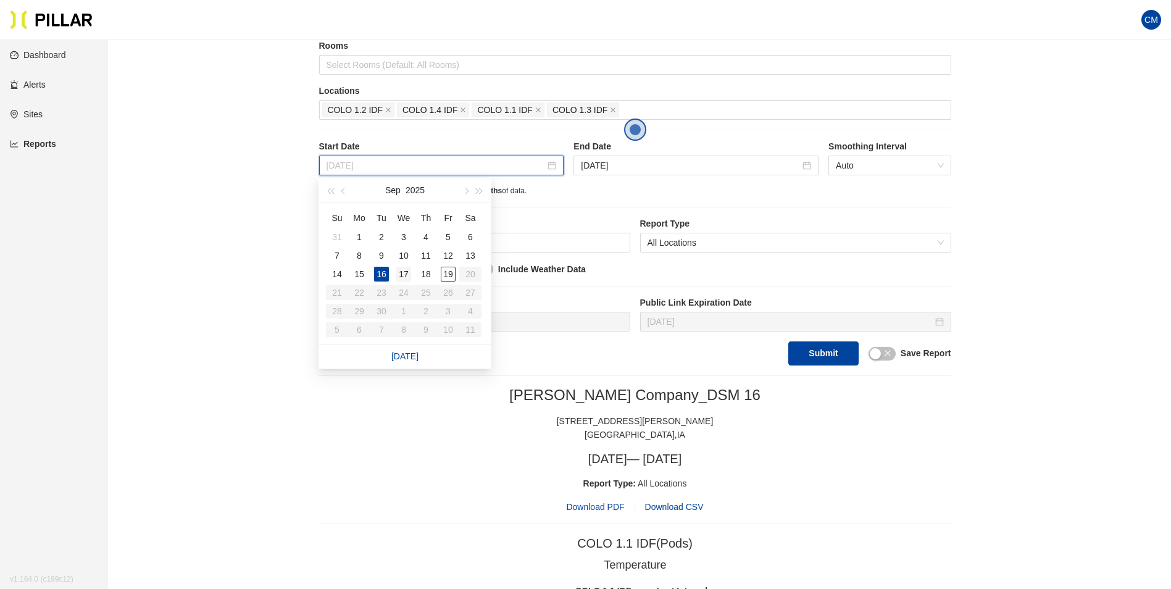
type input "[DATE]"
click at [403, 273] on div "17" at bounding box center [403, 274] width 15 height 15
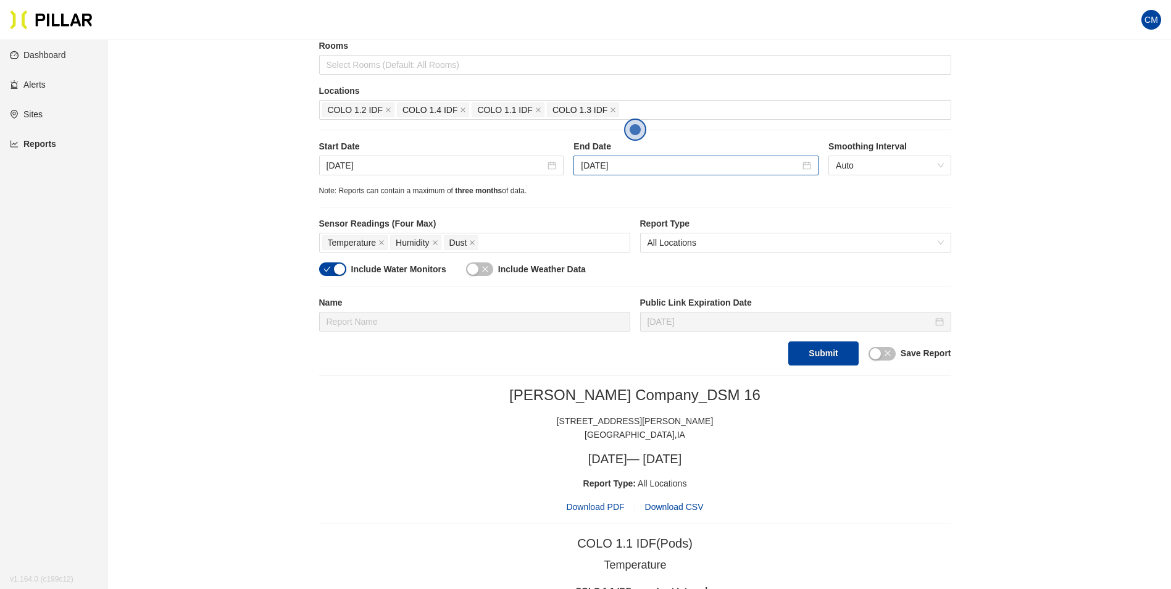
click at [625, 158] on div "[DATE]" at bounding box center [696, 166] width 245 height 20
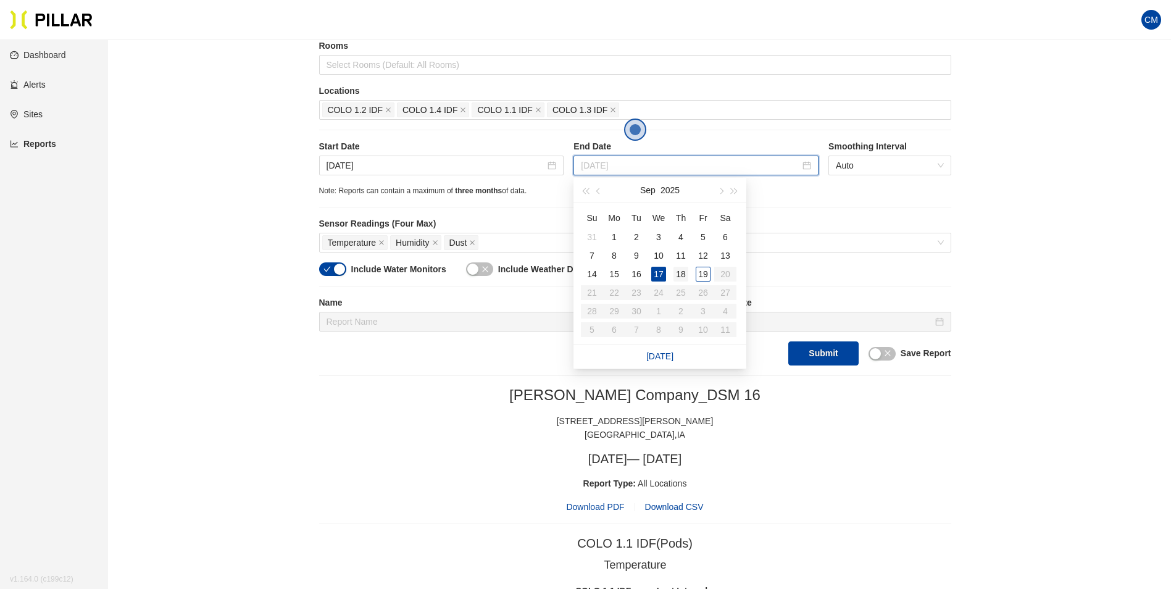
type input "[DATE]"
click at [681, 267] on div "18" at bounding box center [681, 274] width 15 height 15
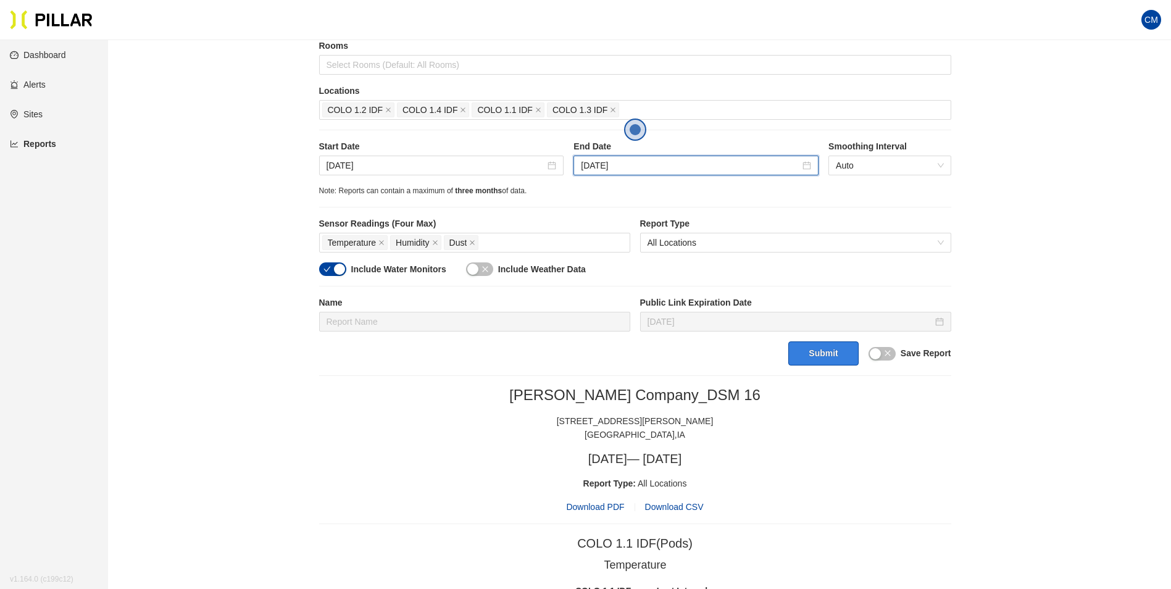
click at [817, 349] on button "Submit" at bounding box center [823, 353] width 70 height 24
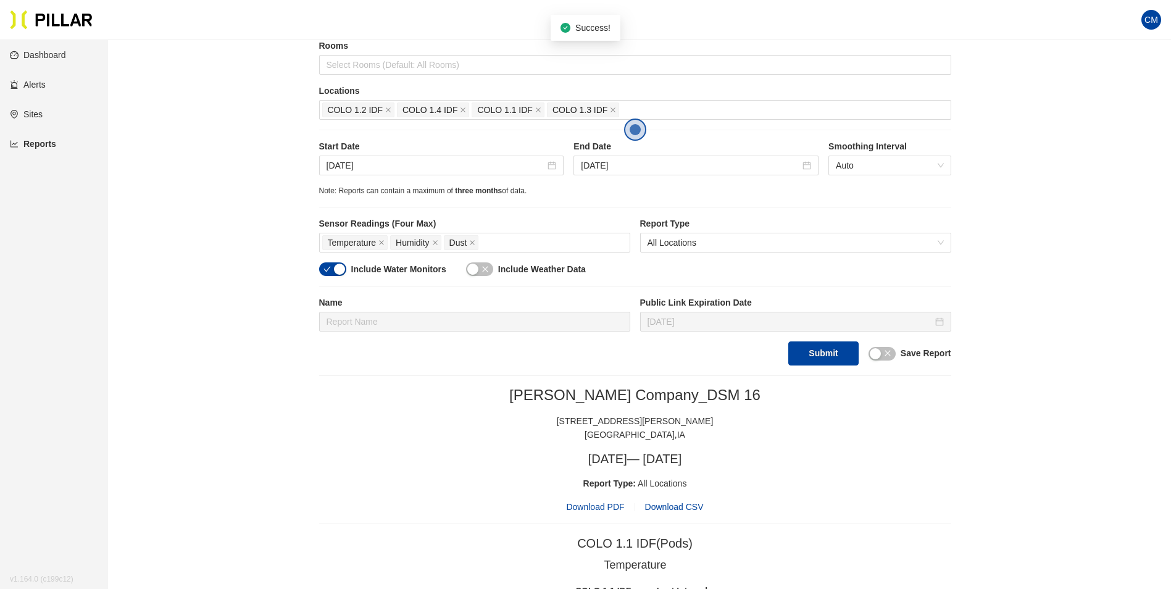
click at [595, 512] on span "Download PDF" at bounding box center [595, 507] width 58 height 14
click at [429, 386] on h2 "[PERSON_NAME] Company_DSM 16" at bounding box center [635, 395] width 632 height 19
click at [390, 107] on icon "close" at bounding box center [388, 110] width 6 height 6
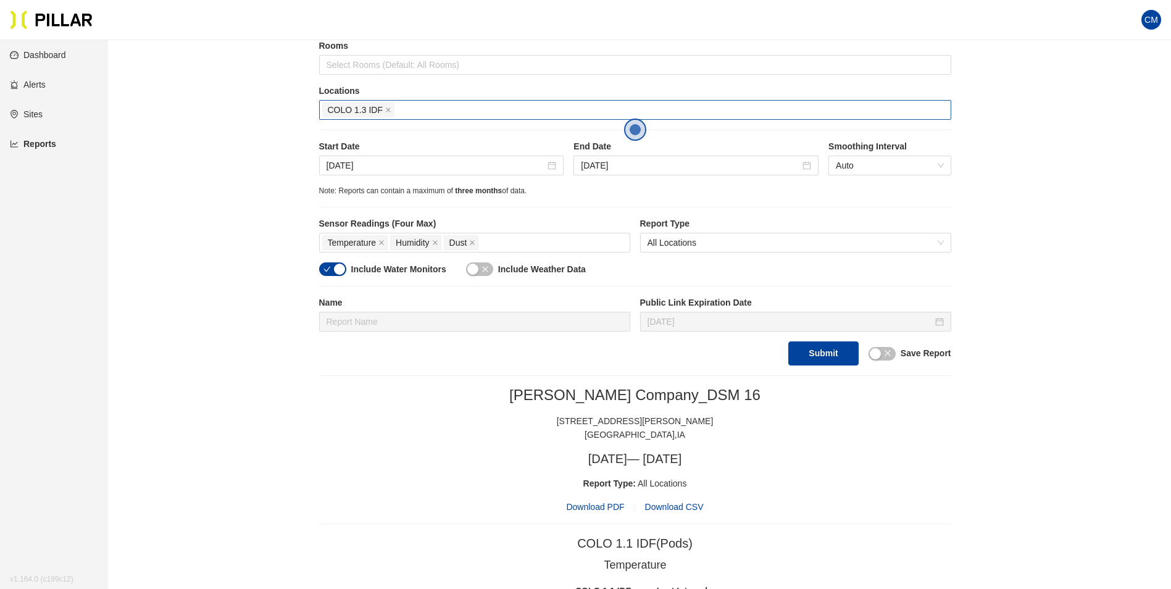
click at [390, 107] on icon "close" at bounding box center [388, 110] width 6 height 6
click at [390, 107] on div at bounding box center [635, 109] width 626 height 17
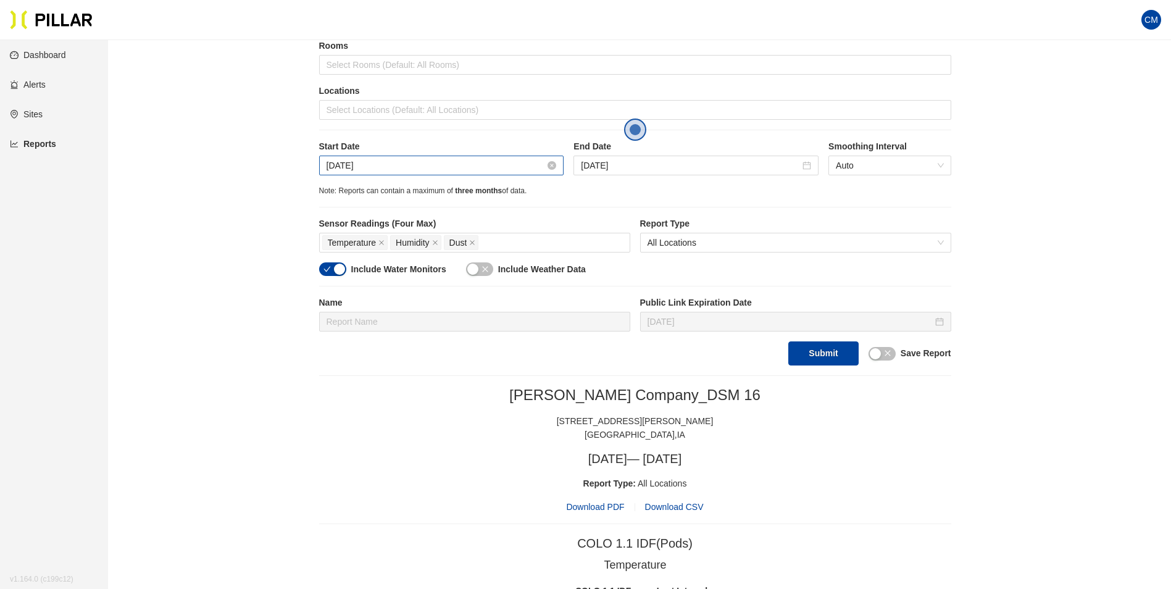
click at [422, 169] on input "[DATE]" at bounding box center [436, 166] width 219 height 14
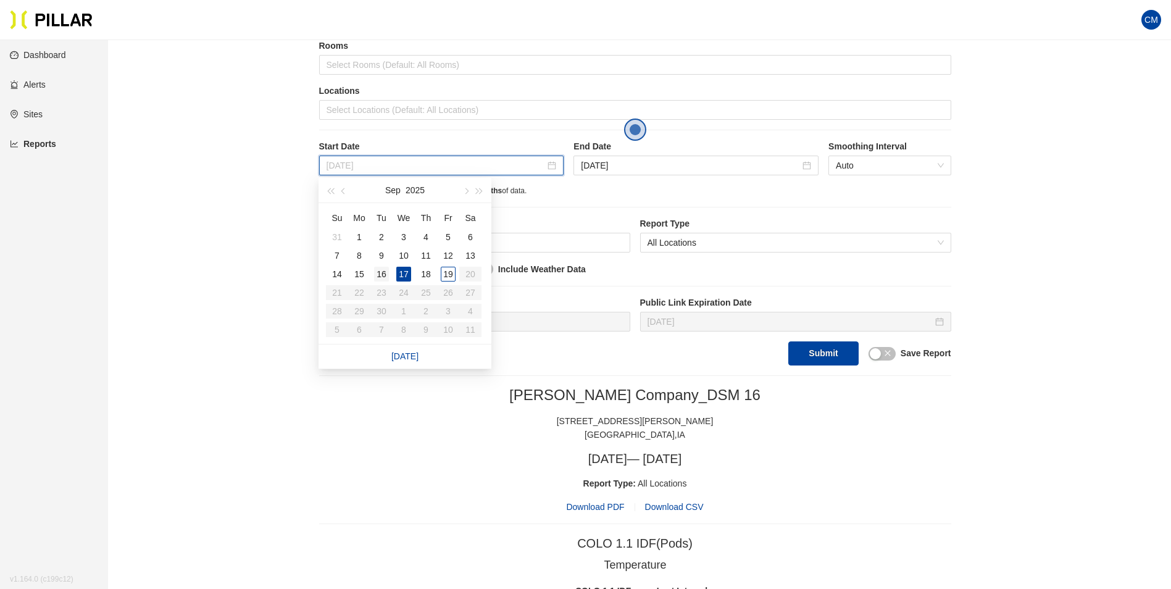
type input "[DATE]"
click at [383, 273] on div "16" at bounding box center [381, 274] width 15 height 15
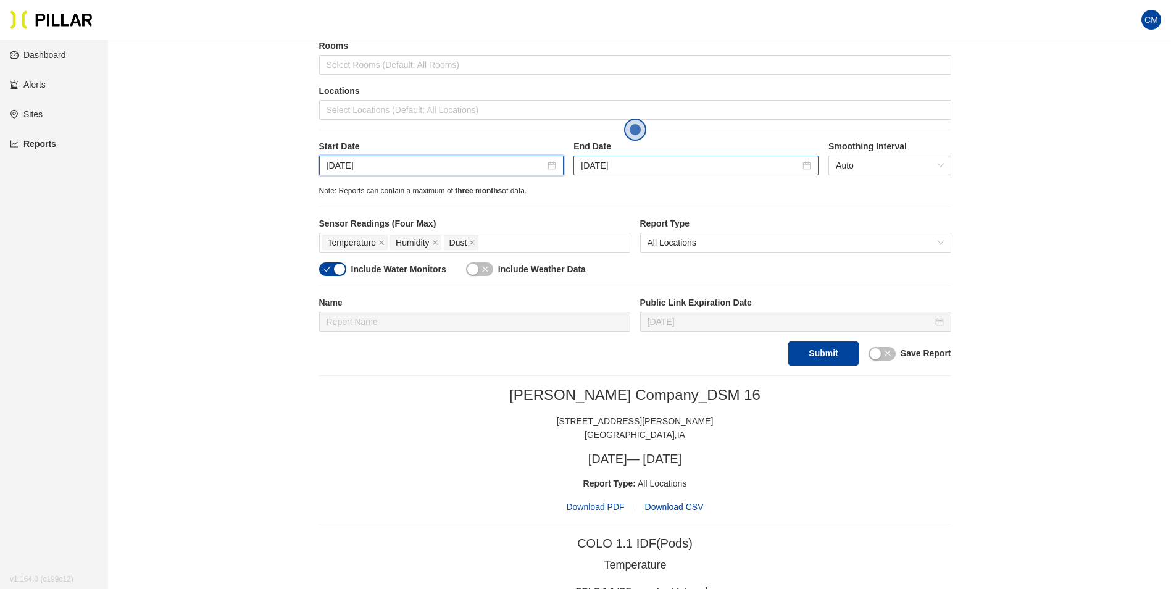
click at [653, 157] on div "[DATE]" at bounding box center [696, 166] width 245 height 20
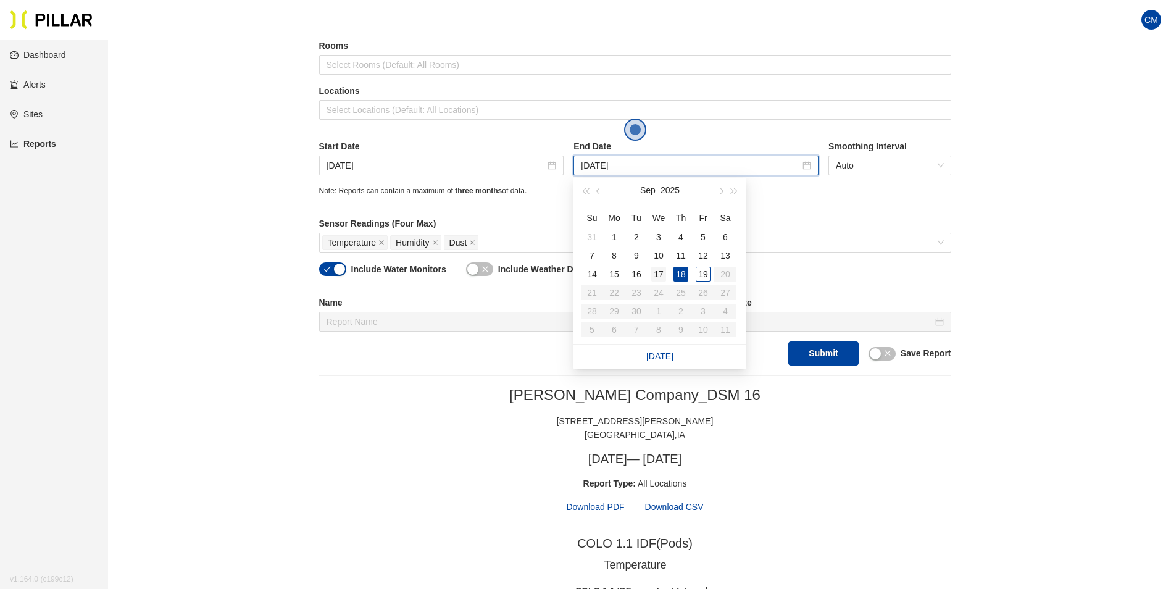
type input "[DATE]"
click at [655, 270] on div "17" at bounding box center [658, 274] width 15 height 15
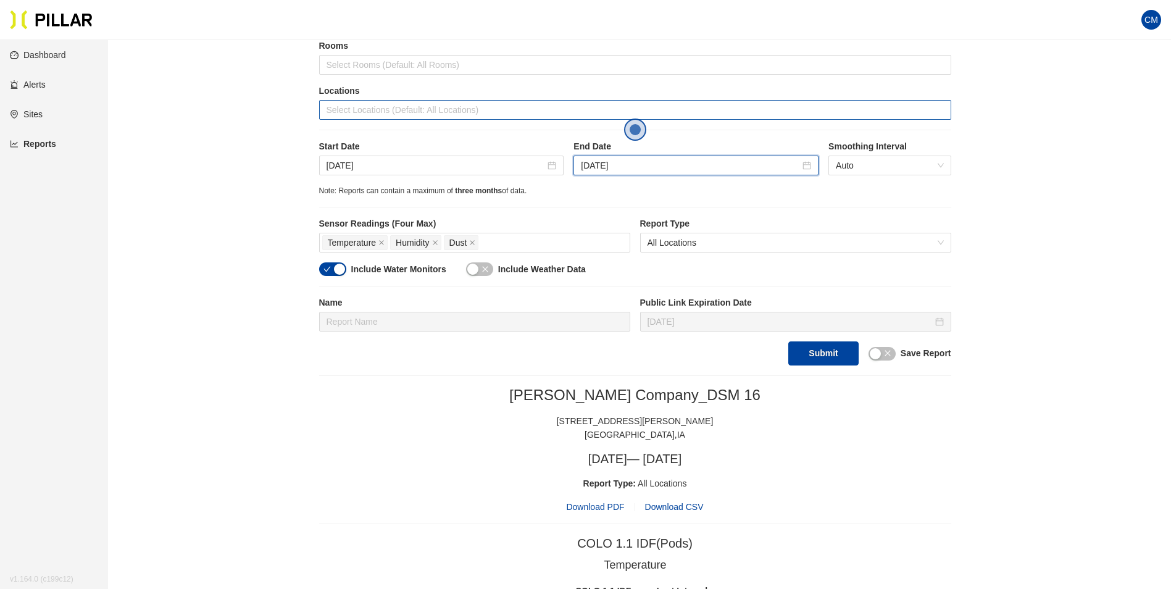
click at [426, 106] on div at bounding box center [635, 109] width 626 height 17
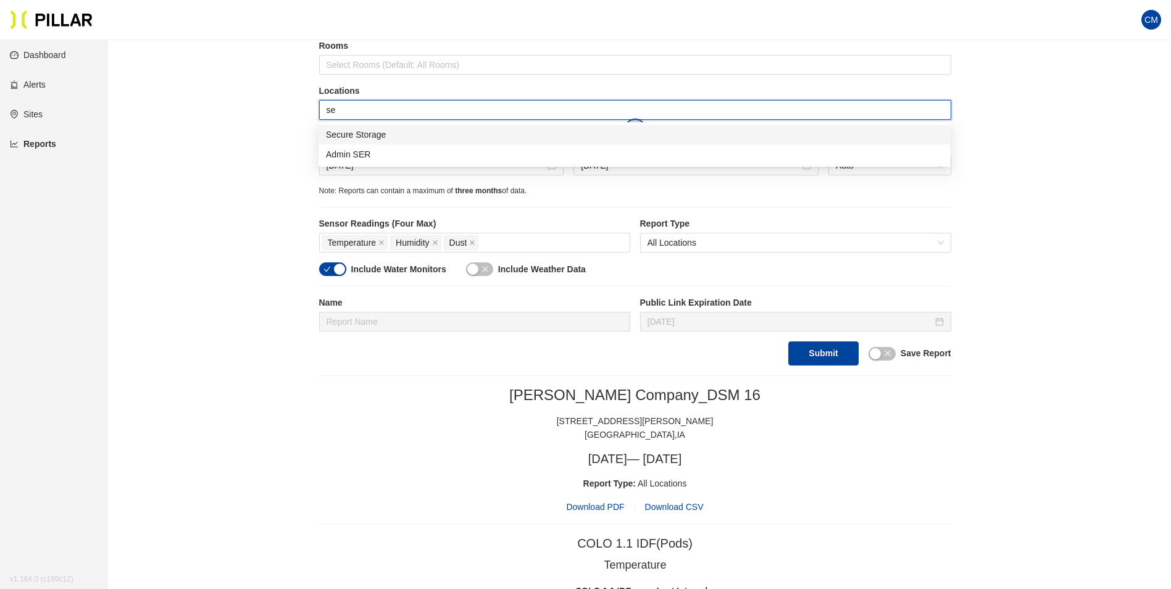
type input "ser"
click at [404, 136] on div "Admin SER" at bounding box center [634, 135] width 617 height 14
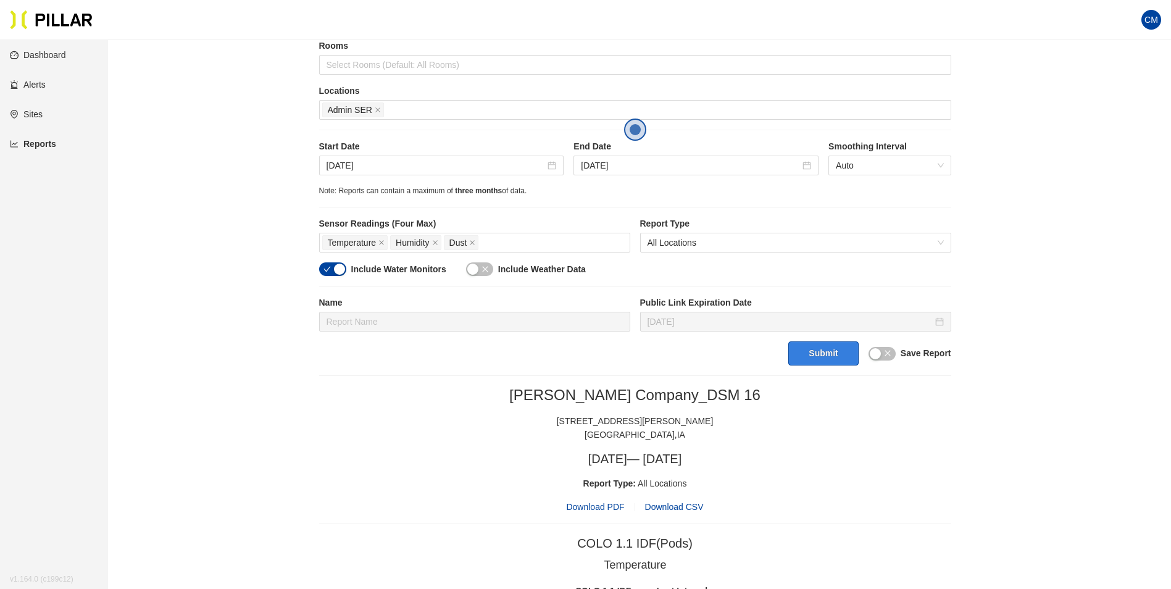
click at [807, 356] on button "Submit" at bounding box center [823, 353] width 70 height 24
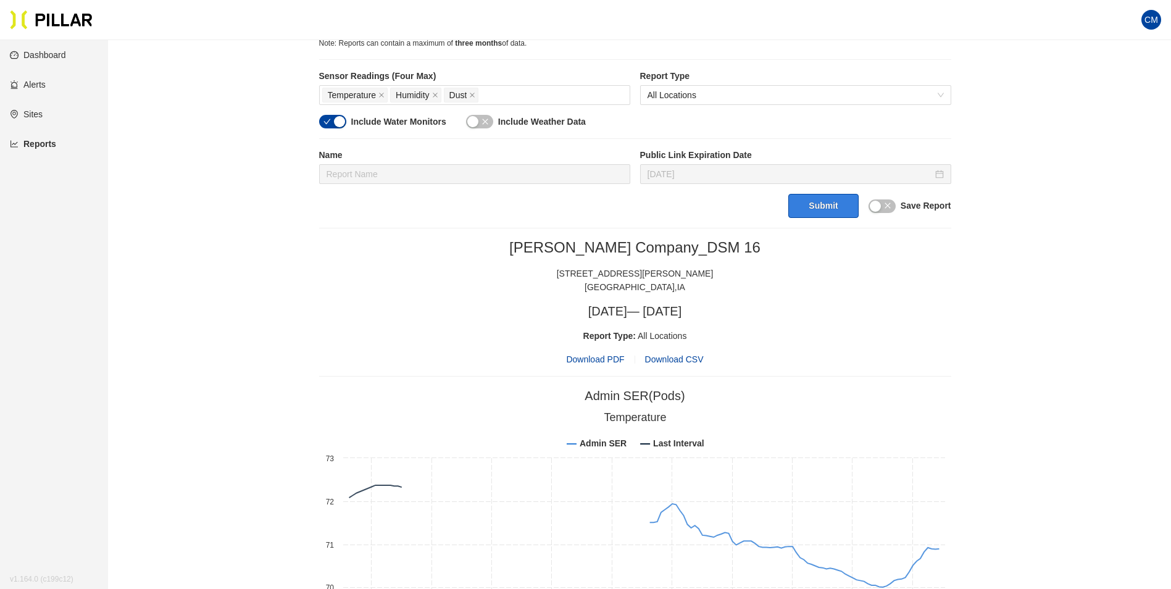
scroll to position [309, 0]
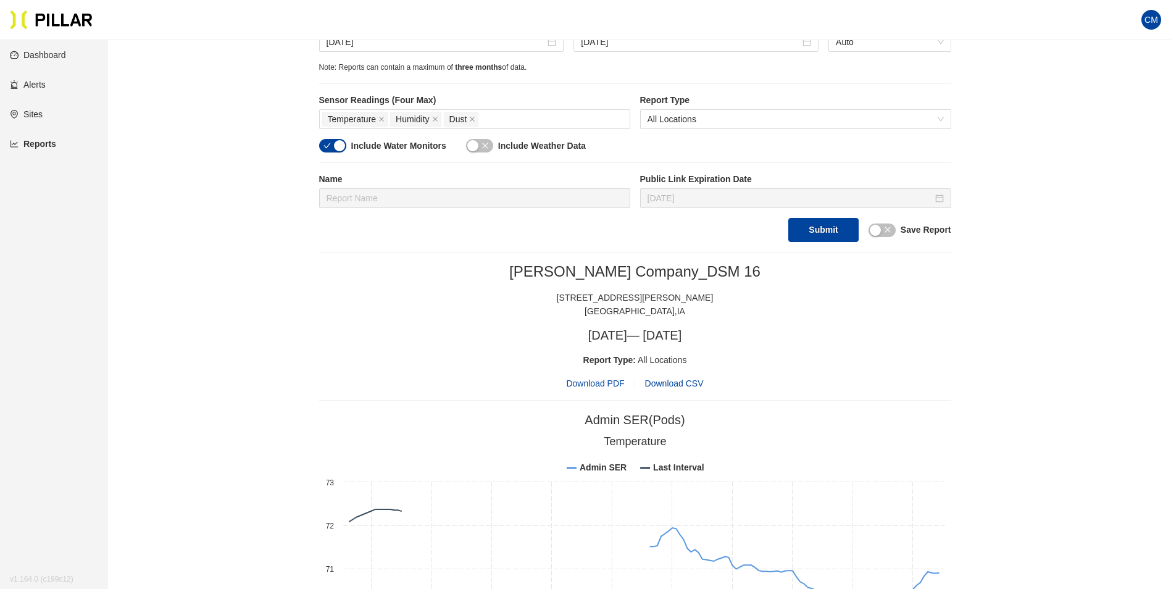
click at [596, 376] on div "[PERSON_NAME] Company_DSM 16 [STREET_ADDRESS][PERSON_NAME] [DATE] — [DATE] Repo…" at bounding box center [635, 326] width 632 height 128
click at [598, 381] on span "Download PDF" at bounding box center [595, 384] width 58 height 14
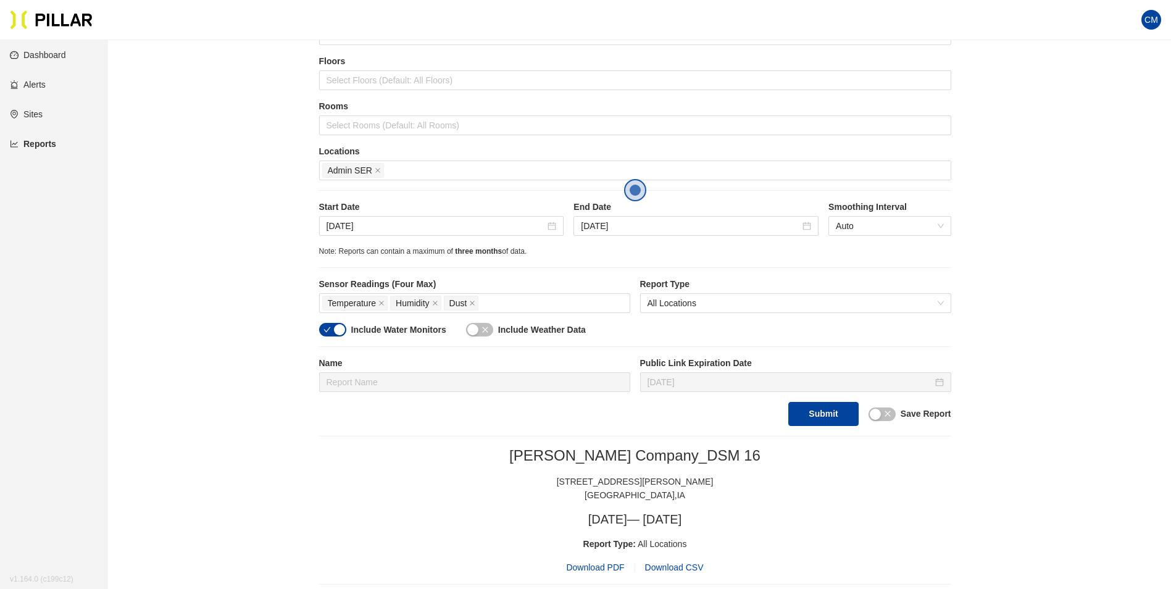
scroll to position [123, 0]
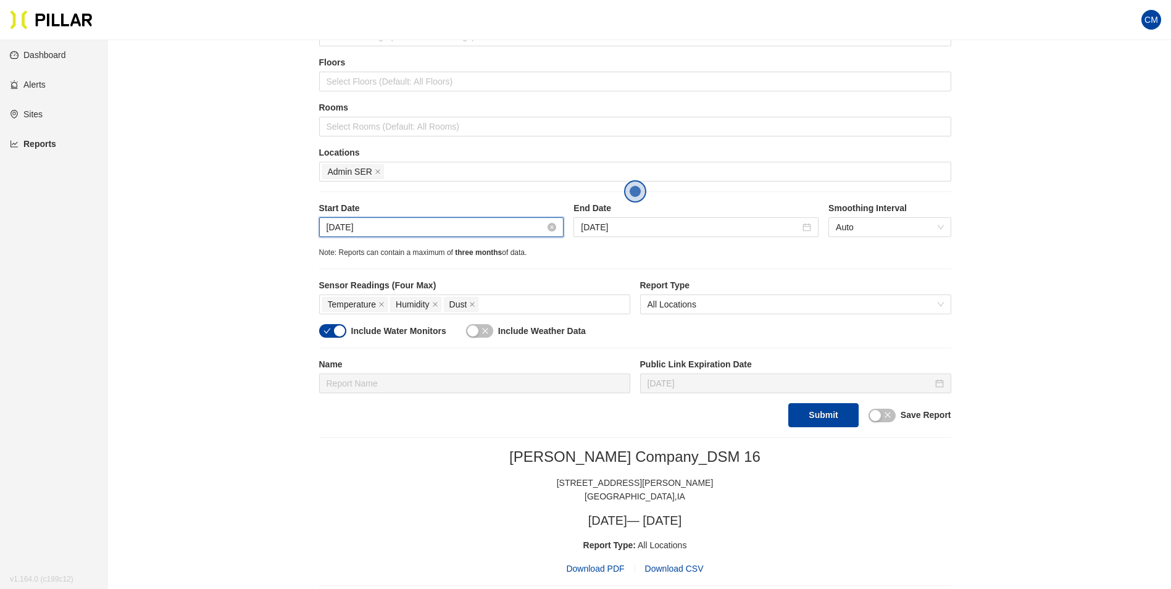
click at [351, 228] on input "[DATE]" at bounding box center [436, 227] width 219 height 14
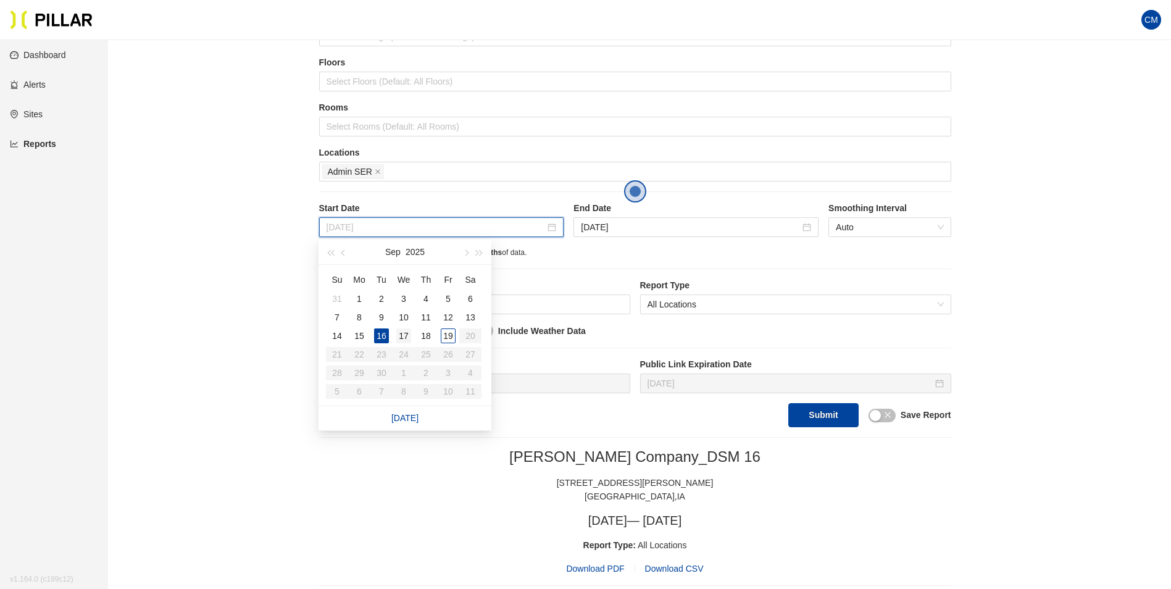
type input "[DATE]"
click at [402, 336] on div "17" at bounding box center [403, 335] width 15 height 15
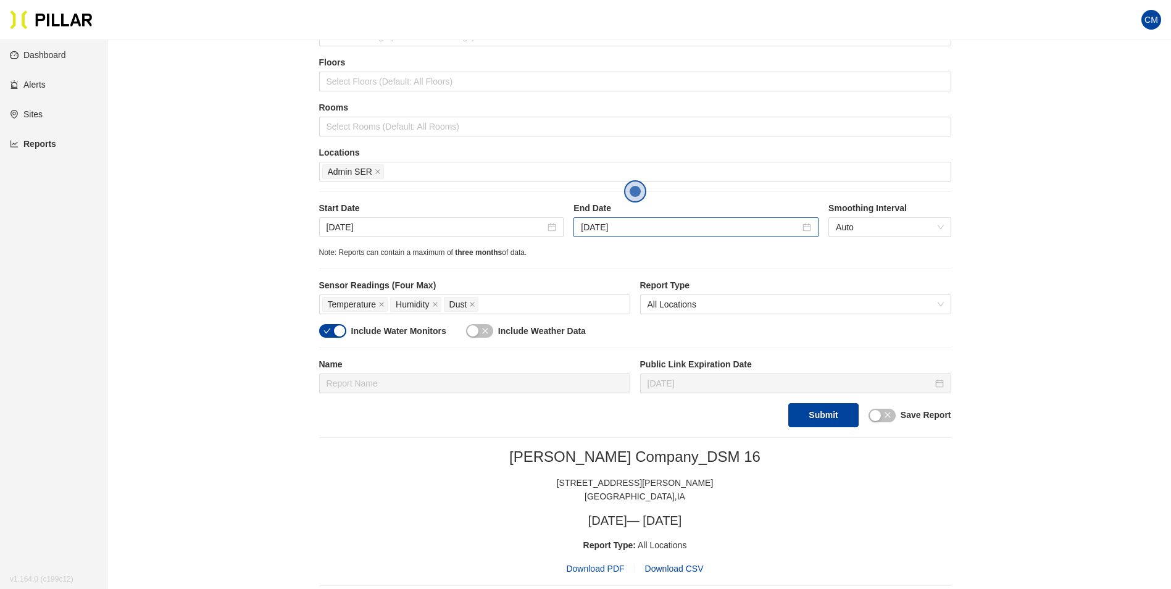
click at [622, 235] on div "[DATE]" at bounding box center [696, 227] width 245 height 20
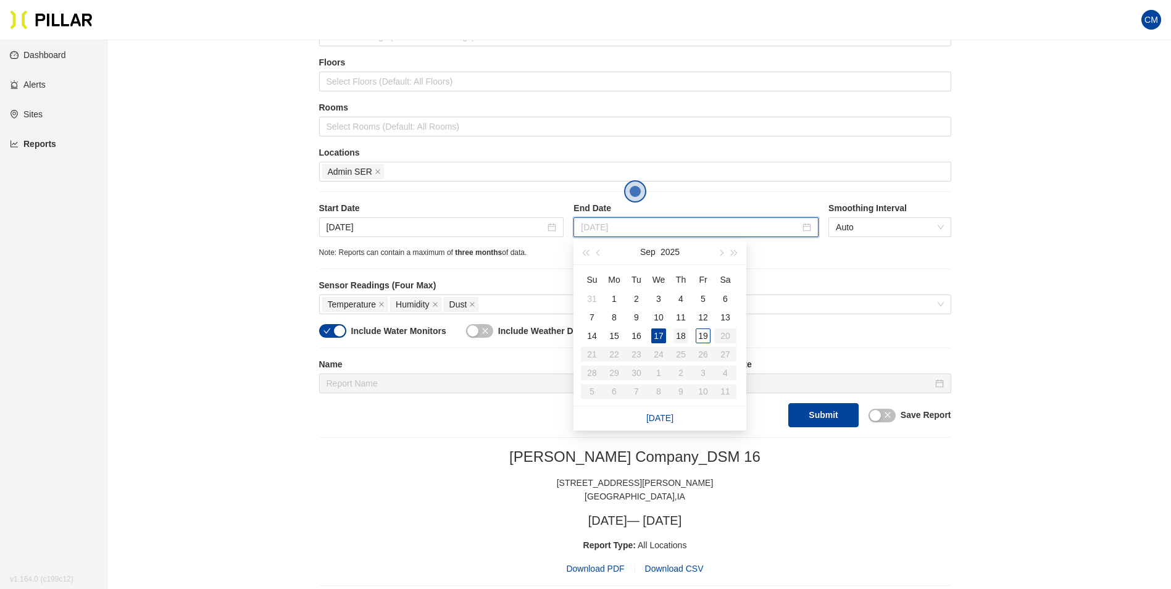
type input "[DATE]"
click at [685, 333] on div "18" at bounding box center [681, 335] width 15 height 15
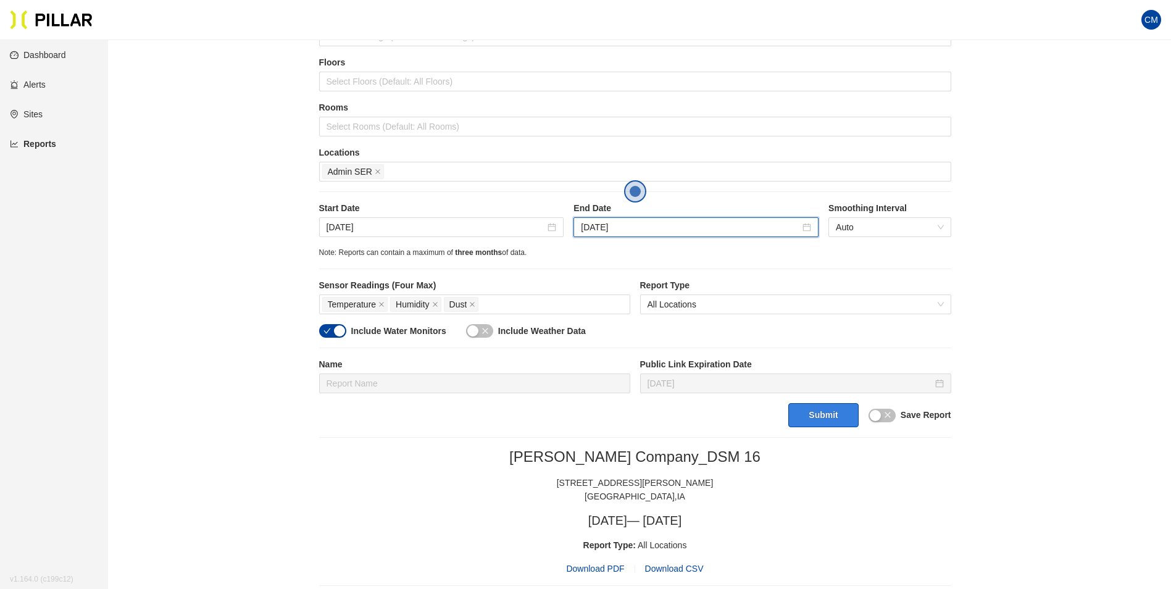
click at [830, 424] on button "Submit" at bounding box center [823, 415] width 70 height 24
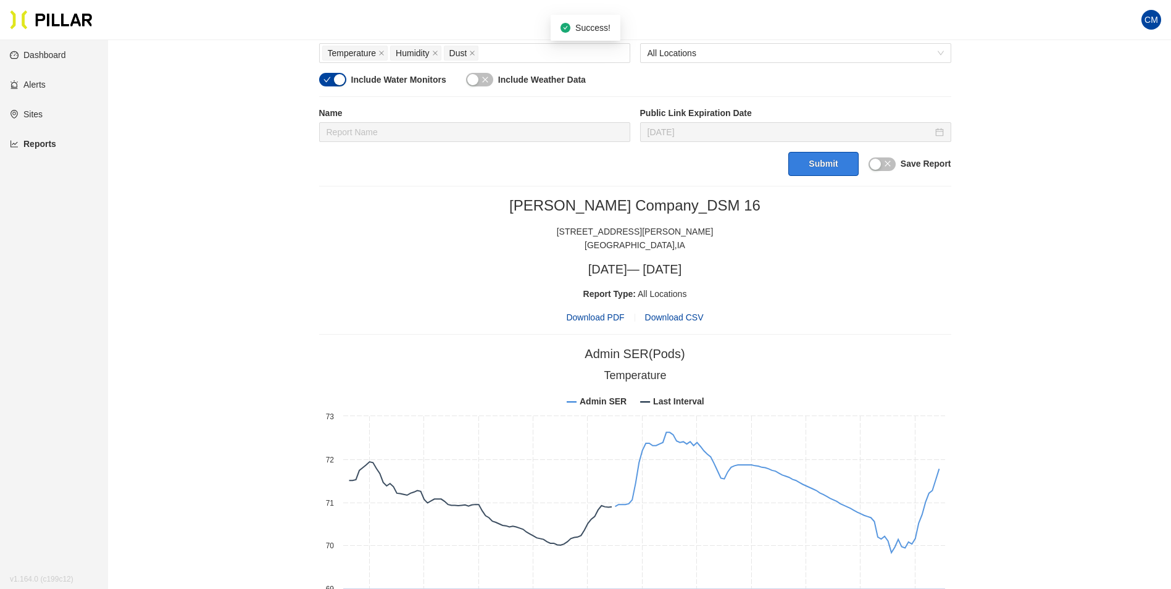
scroll to position [370, 0]
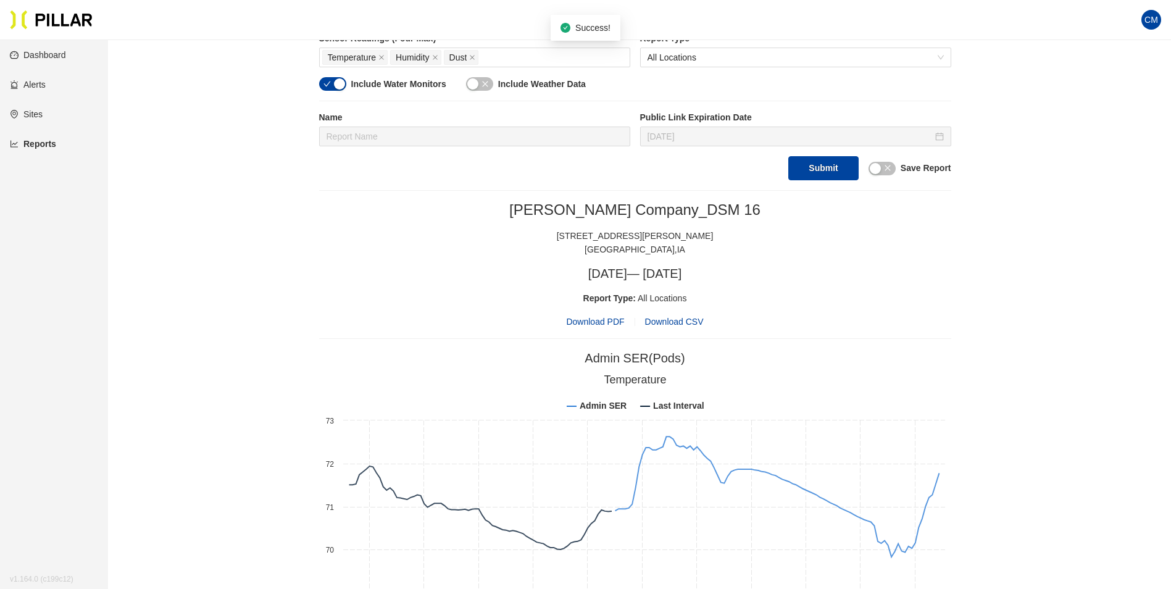
click at [599, 322] on span "Download PDF" at bounding box center [595, 322] width 58 height 14
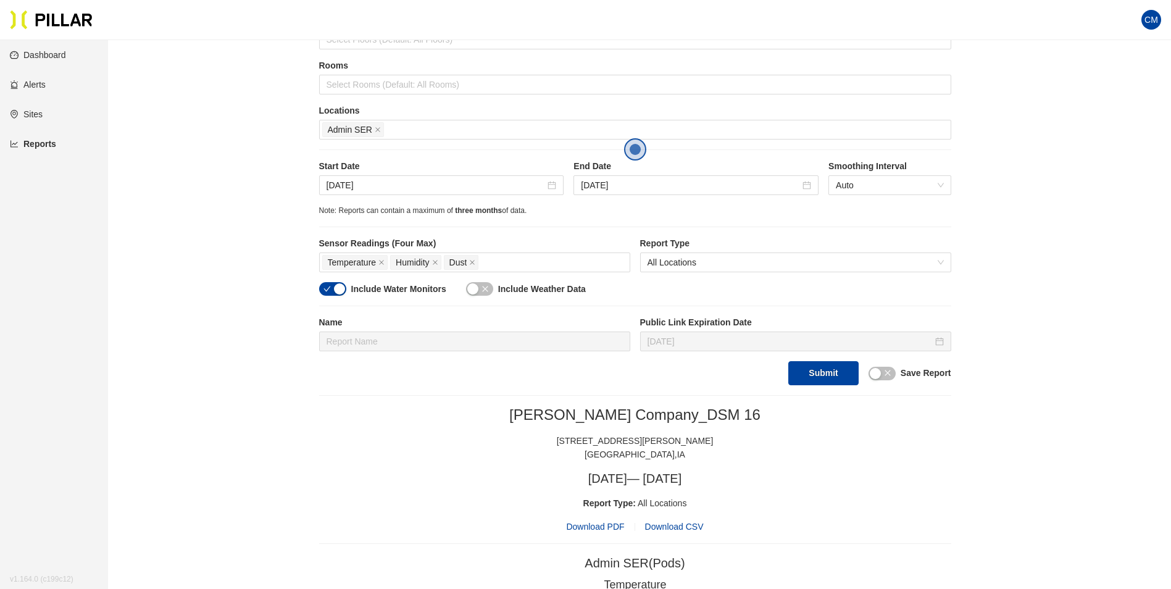
scroll to position [123, 0]
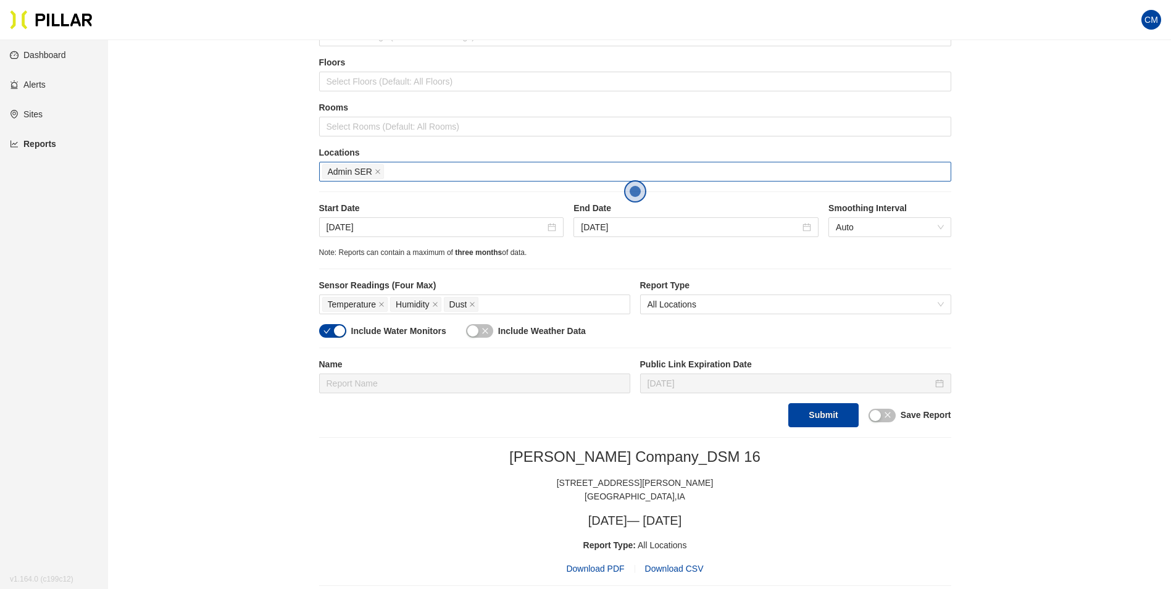
drag, startPoint x: 370, startPoint y: 172, endPoint x: 381, endPoint y: 172, distance: 10.5
click at [370, 172] on span "Admin SER" at bounding box center [350, 172] width 44 height 14
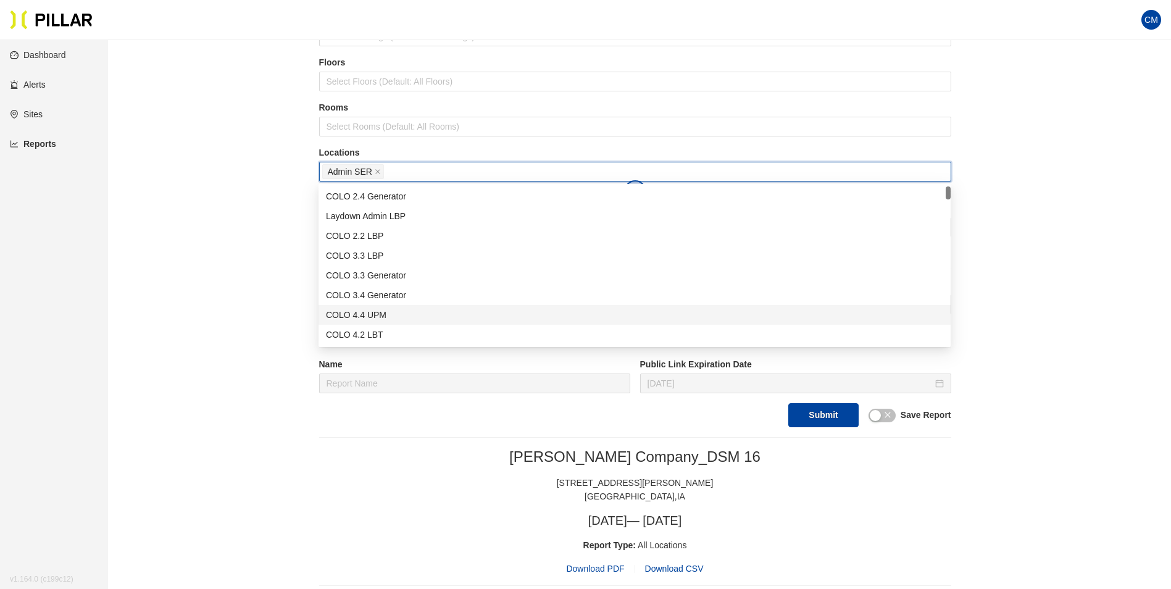
click at [380, 172] on icon "close" at bounding box center [378, 172] width 6 height 6
click at [384, 172] on div at bounding box center [635, 171] width 626 height 17
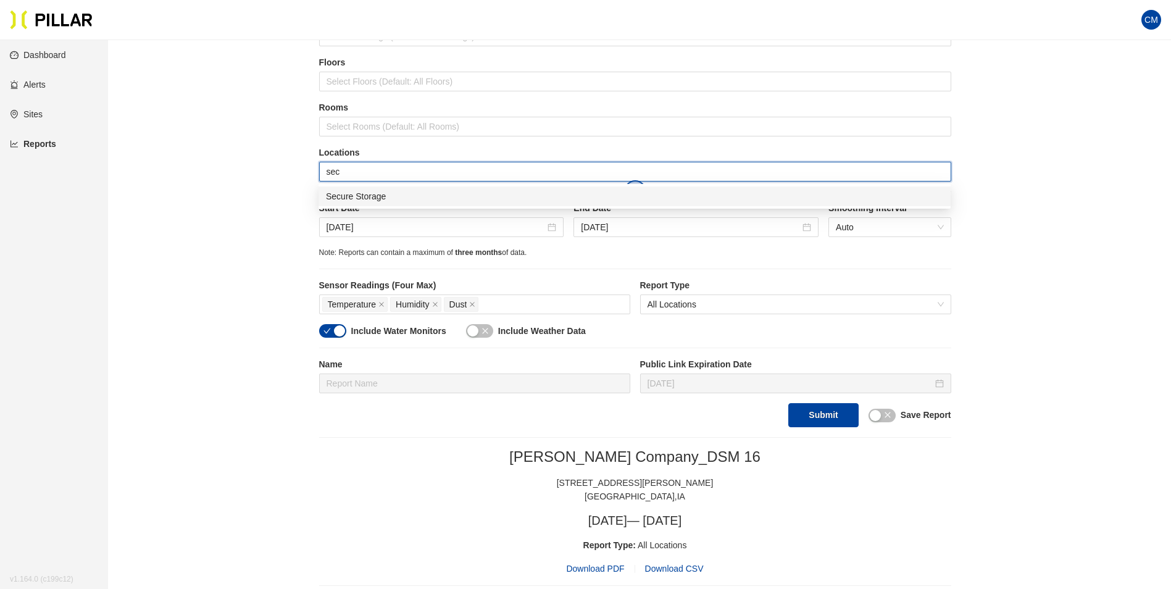
type input "secu"
click at [394, 189] on div "Secure Storage" at bounding box center [635, 196] width 632 height 20
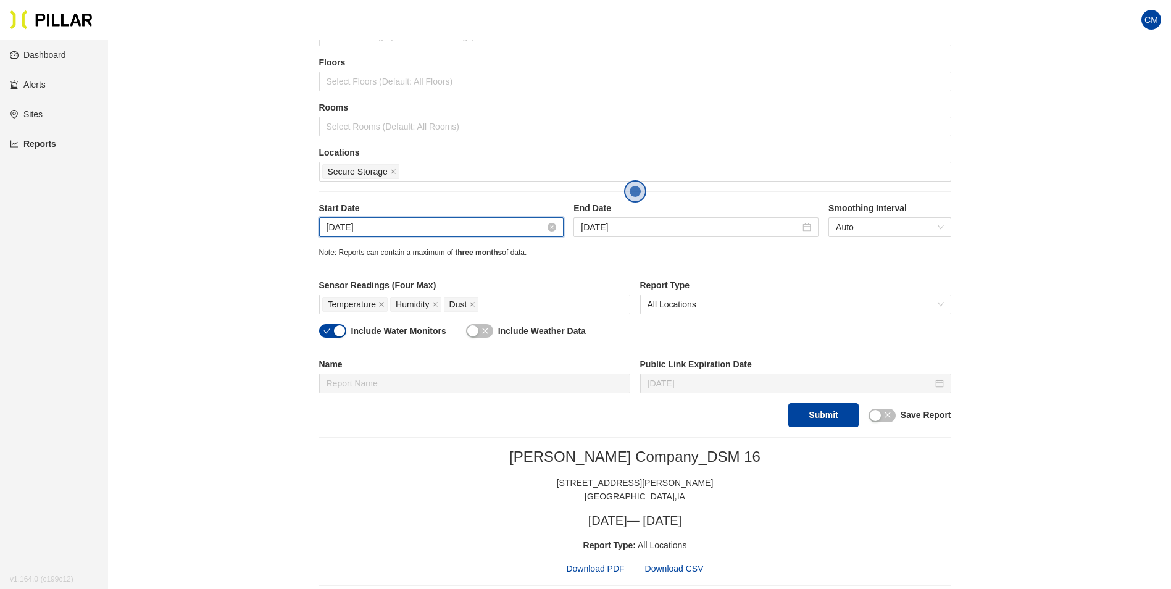
click at [410, 232] on input "[DATE]" at bounding box center [436, 227] width 219 height 14
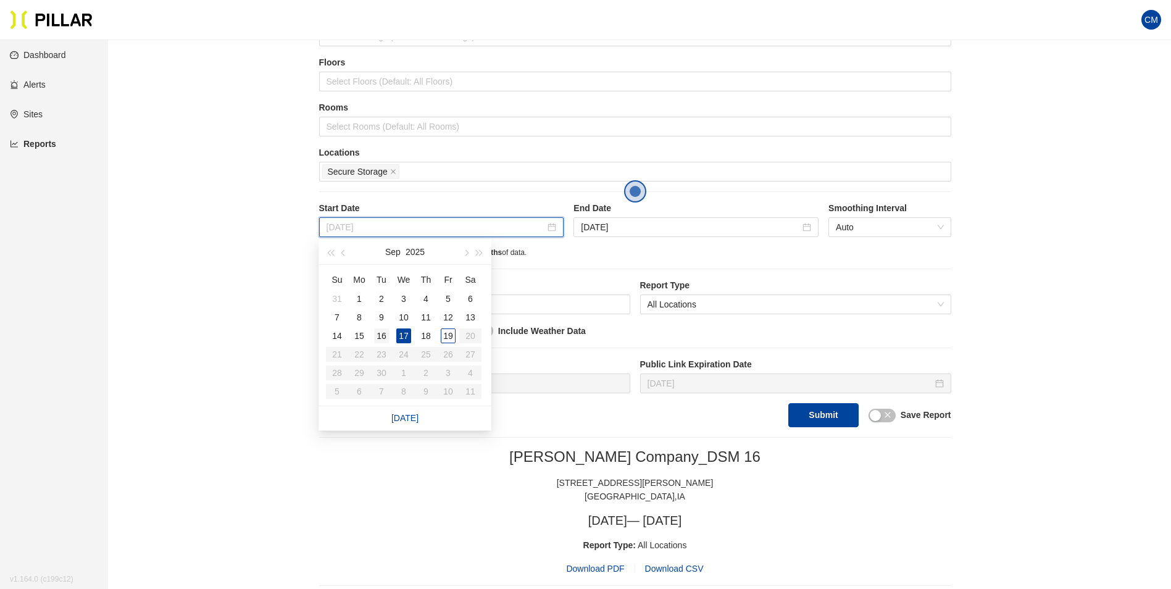
type input "[DATE]"
click at [385, 337] on div "16" at bounding box center [381, 335] width 15 height 15
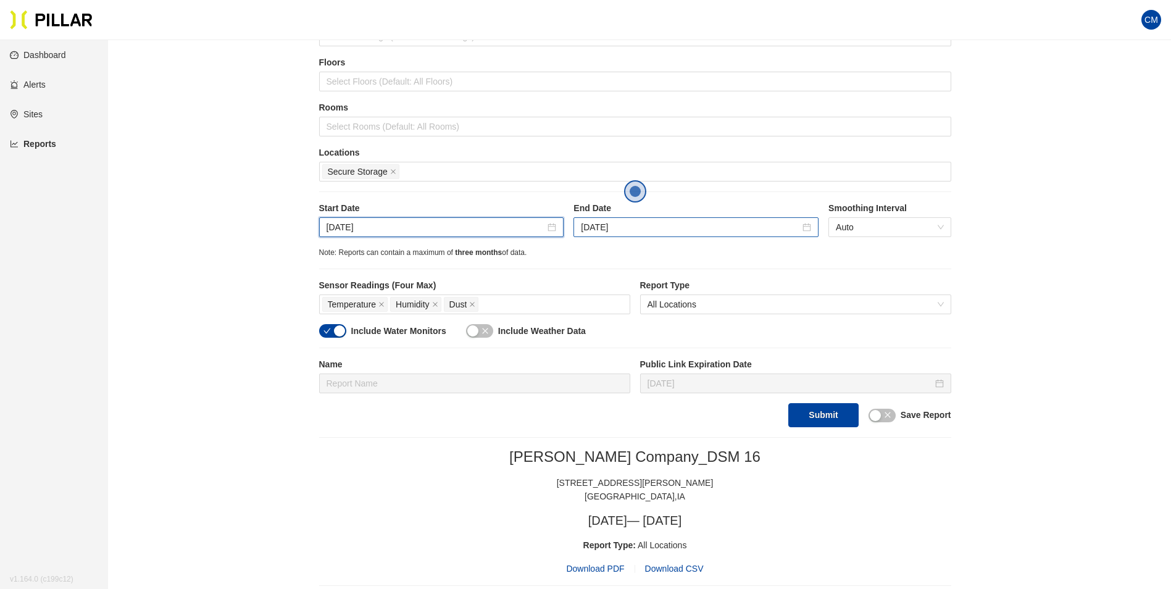
click at [604, 236] on div "[DATE]" at bounding box center [696, 227] width 245 height 20
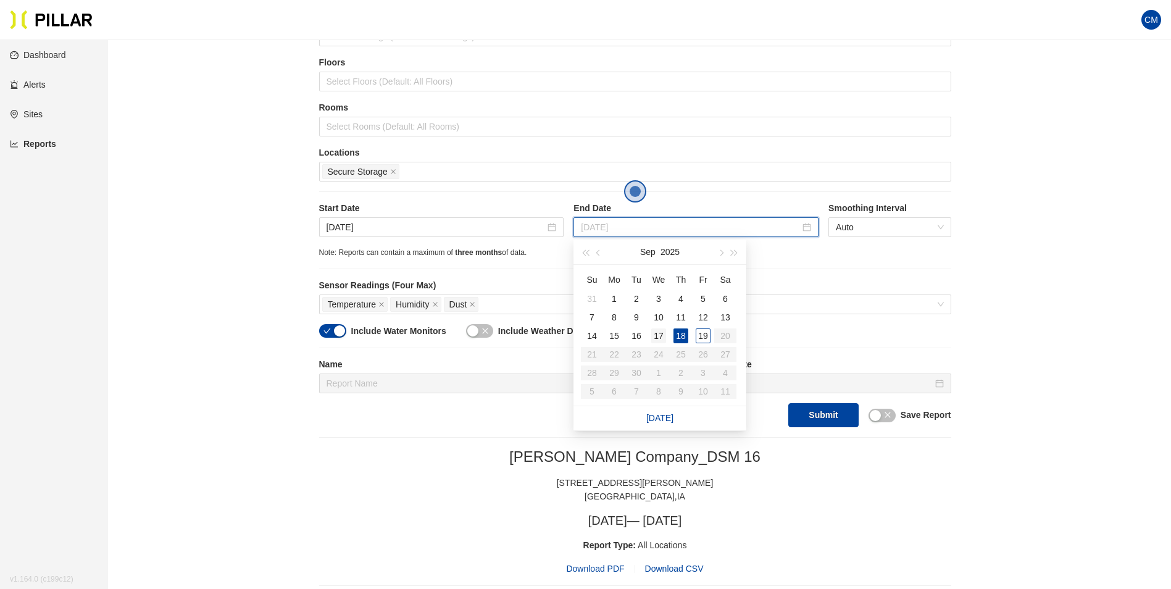
type input "[DATE]"
click at [659, 336] on div "17" at bounding box center [658, 335] width 15 height 15
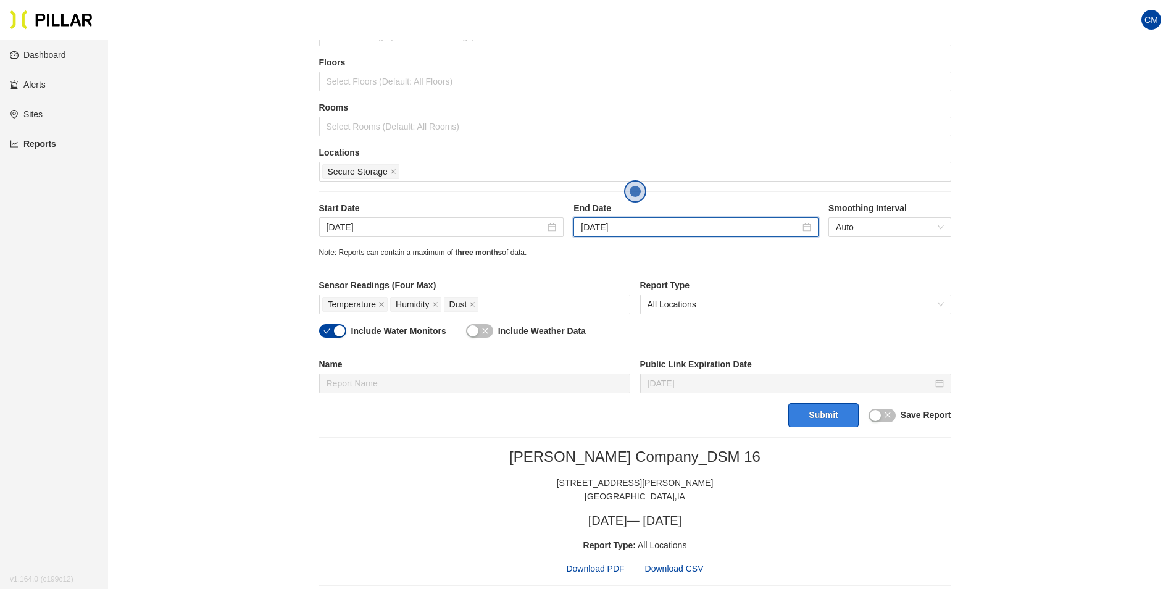
click at [816, 415] on button "Submit" at bounding box center [823, 415] width 70 height 24
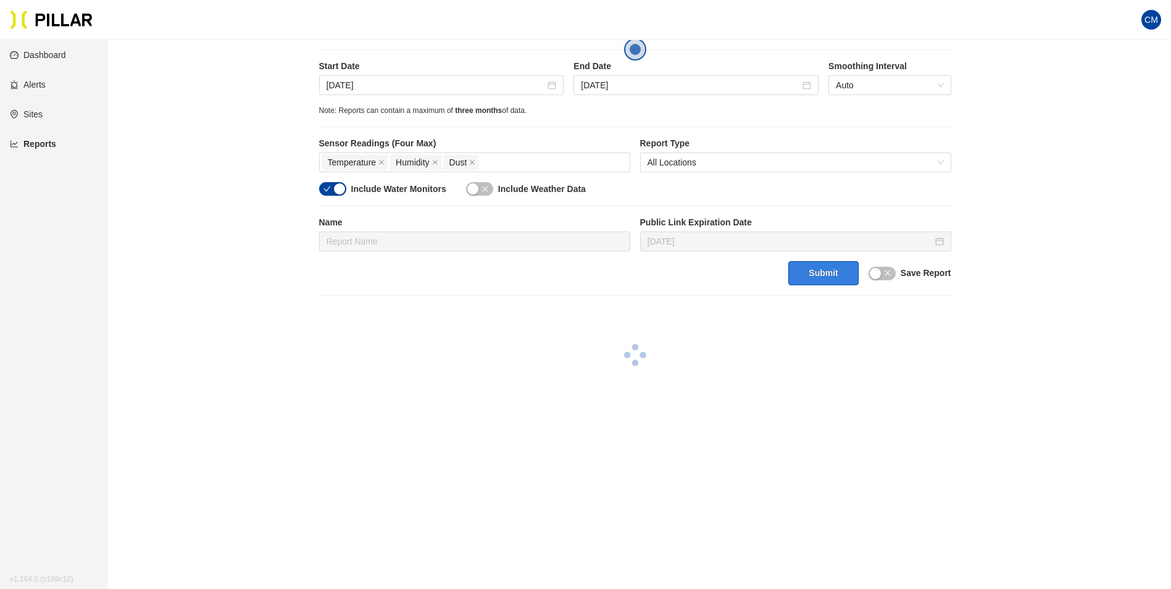
scroll to position [282, 0]
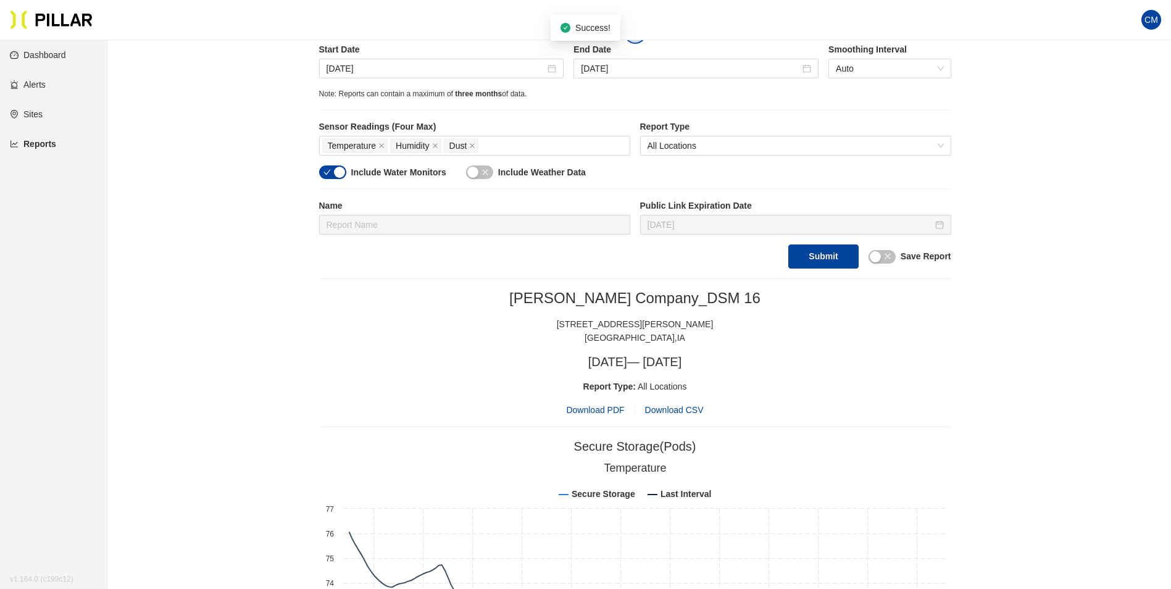
click at [599, 408] on span "Download PDF" at bounding box center [595, 410] width 58 height 14
click at [427, 62] on input "[DATE]" at bounding box center [436, 69] width 219 height 14
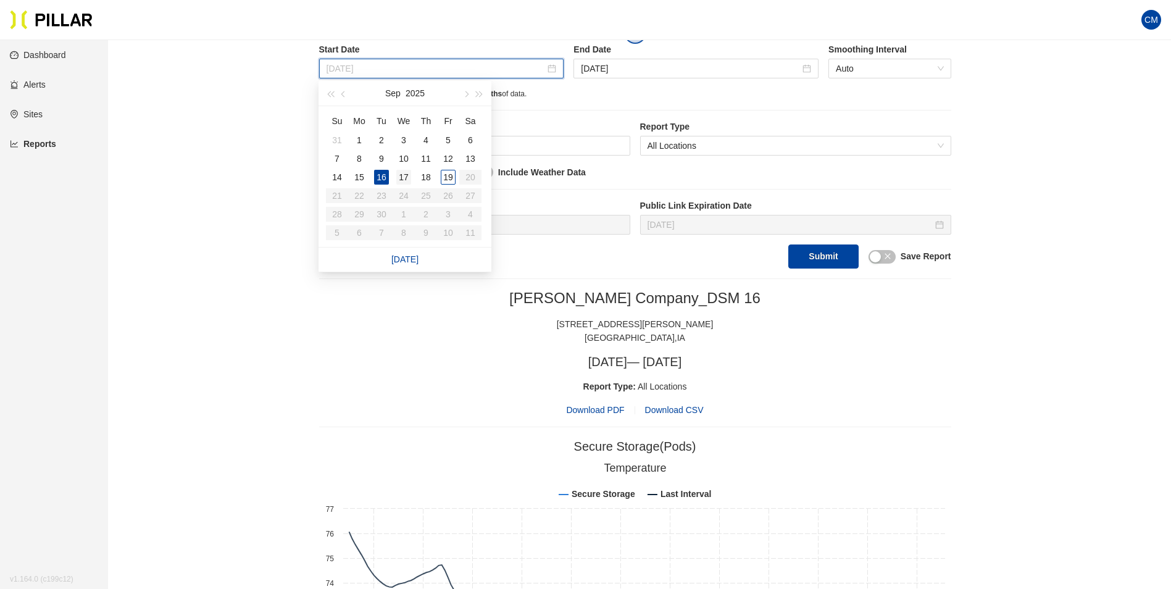
type input "[DATE]"
click at [399, 180] on div "17" at bounding box center [403, 177] width 15 height 15
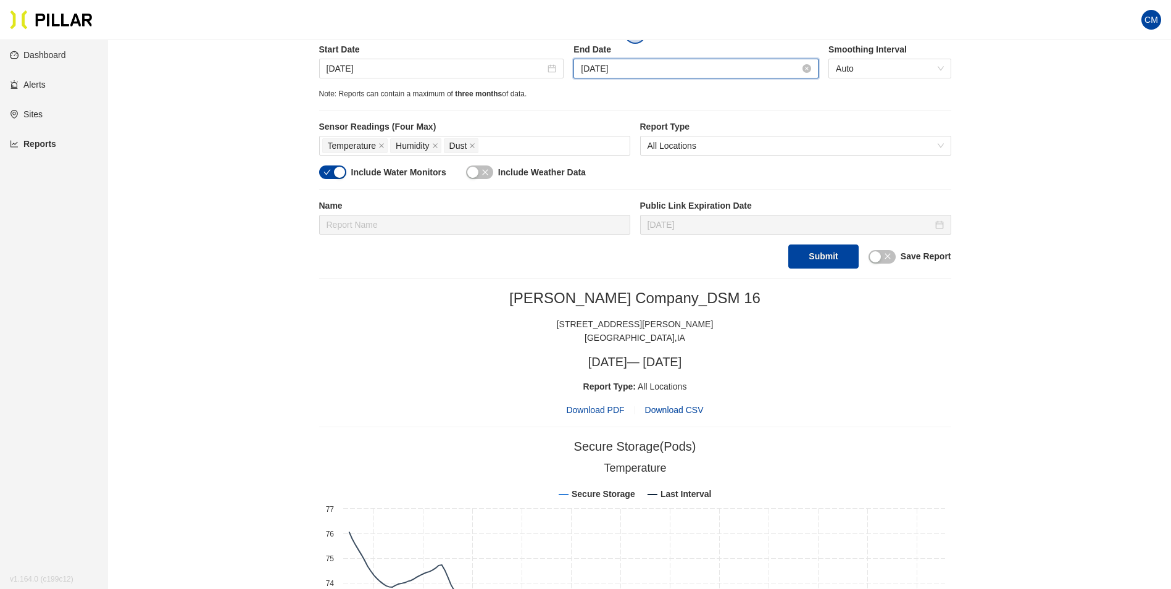
click at [614, 67] on input "[DATE]" at bounding box center [690, 69] width 219 height 14
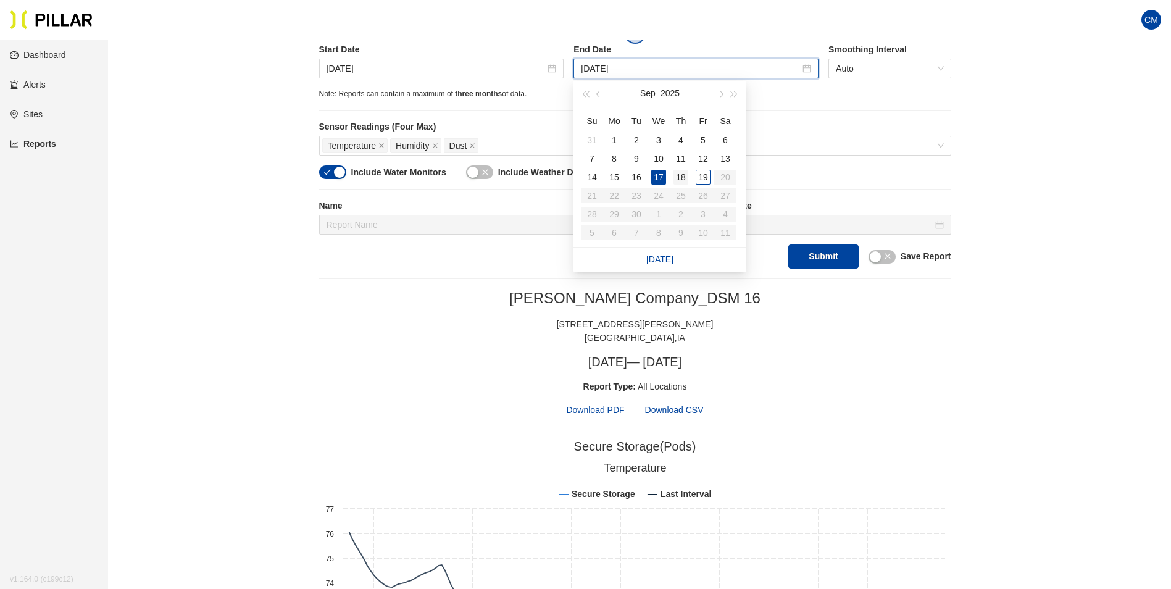
type input "[DATE]"
click at [685, 173] on div "18" at bounding box center [681, 177] width 15 height 15
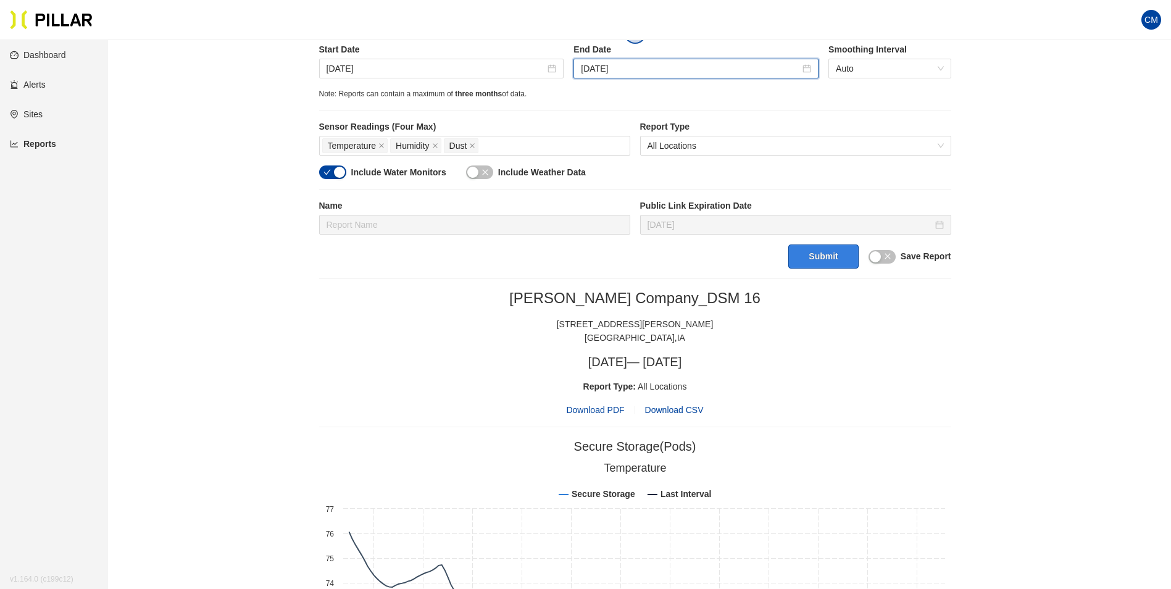
click at [833, 267] on button "Submit" at bounding box center [823, 256] width 70 height 24
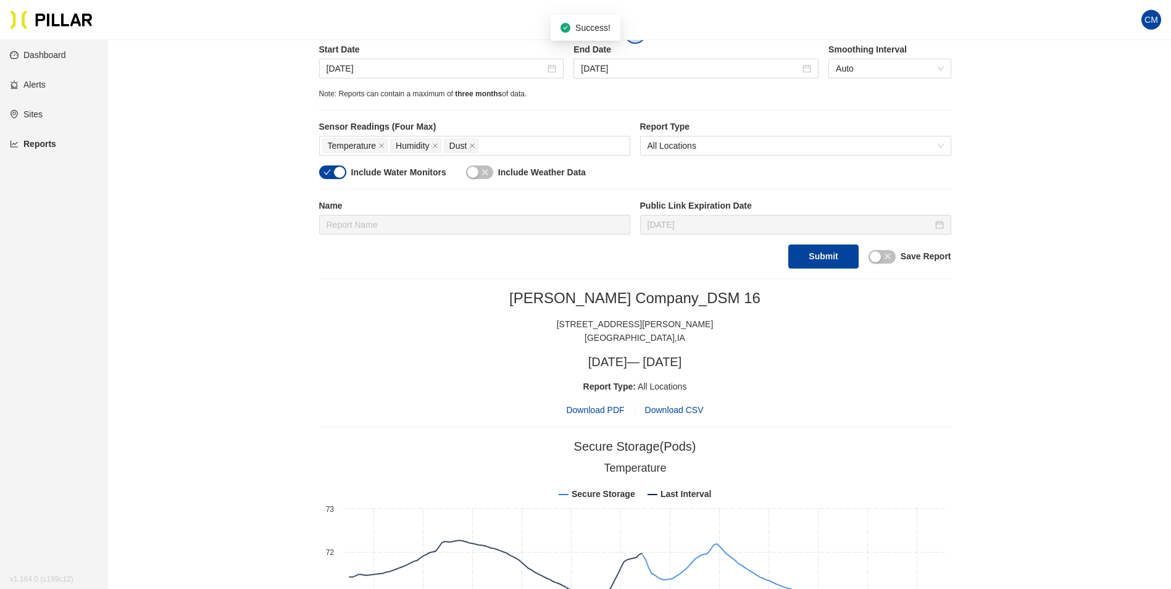
click at [599, 413] on span "Download PDF" at bounding box center [595, 410] width 58 height 14
drag, startPoint x: 751, startPoint y: 166, endPoint x: 703, endPoint y: 162, distance: 48.3
click at [751, 166] on div "Include Water Monitors Include Weather Data" at bounding box center [635, 176] width 632 height 23
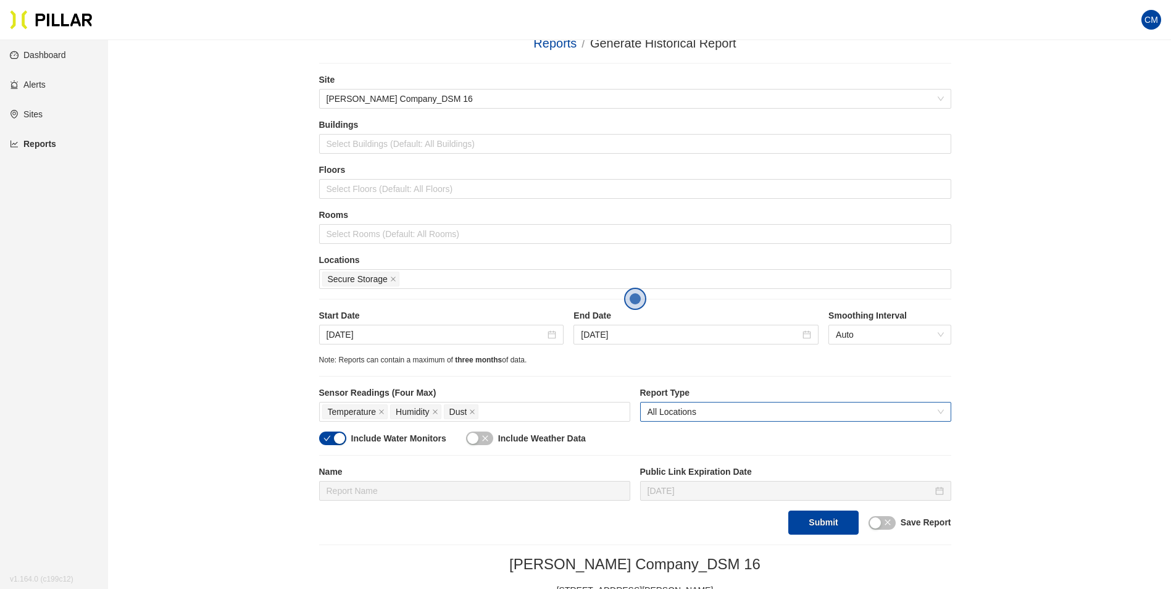
scroll to position [0, 0]
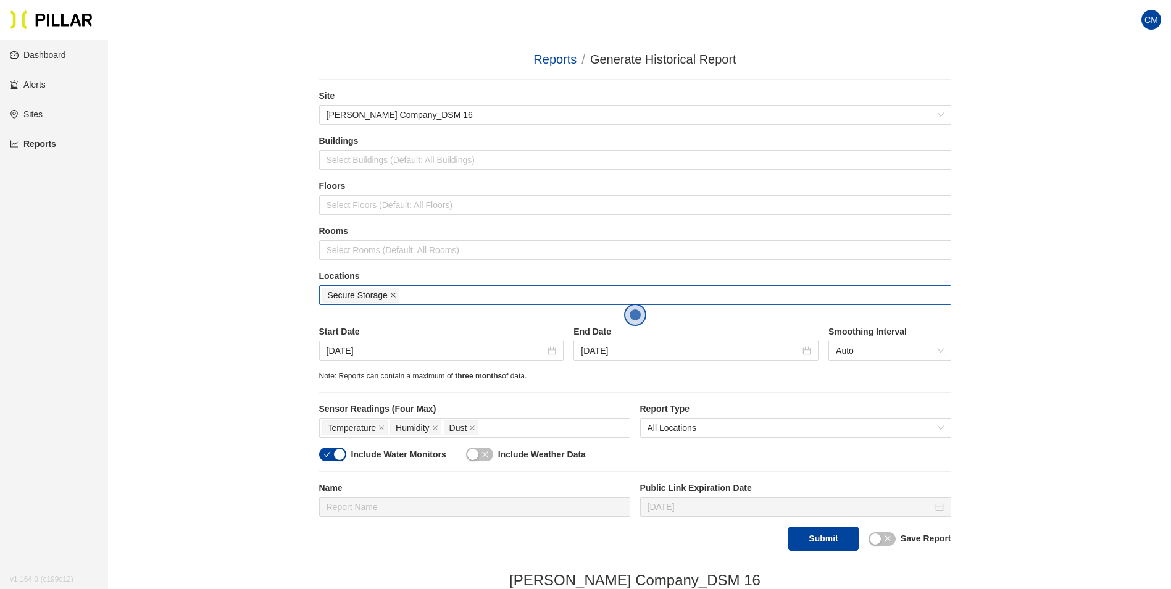
click at [394, 294] on icon "close" at bounding box center [393, 295] width 5 height 5
click at [395, 293] on div at bounding box center [635, 294] width 626 height 17
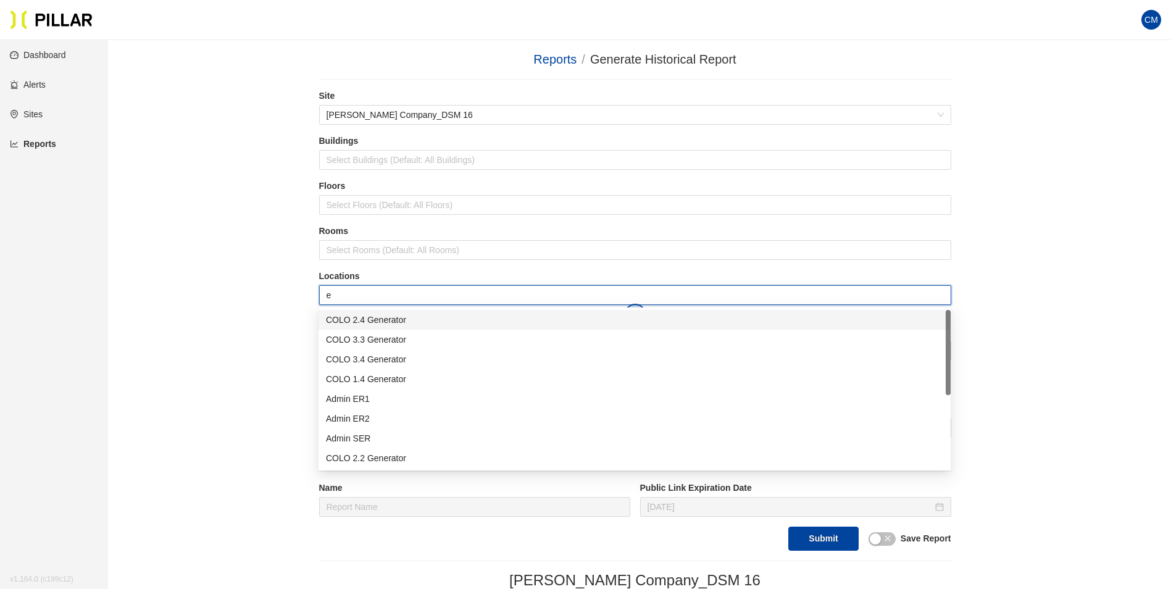
type input "er"
click at [389, 403] on div "Admin ER1" at bounding box center [634, 399] width 617 height 14
type input "er"
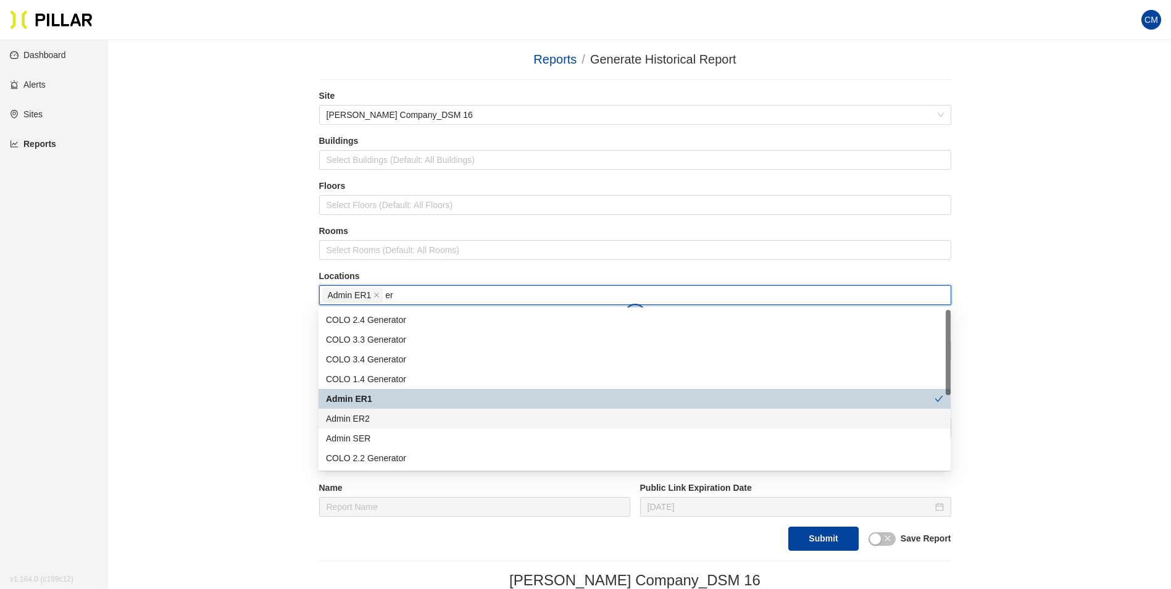
click at [383, 418] on div "Admin ER2" at bounding box center [634, 419] width 617 height 14
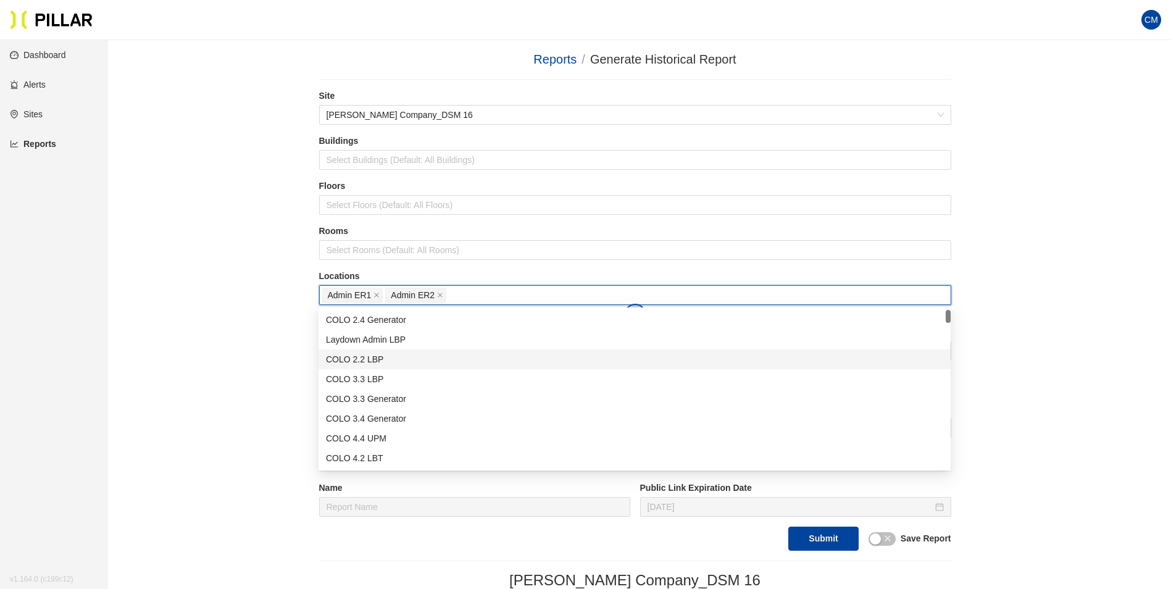
drag, startPoint x: 995, startPoint y: 346, endPoint x: 677, endPoint y: 359, distance: 318.2
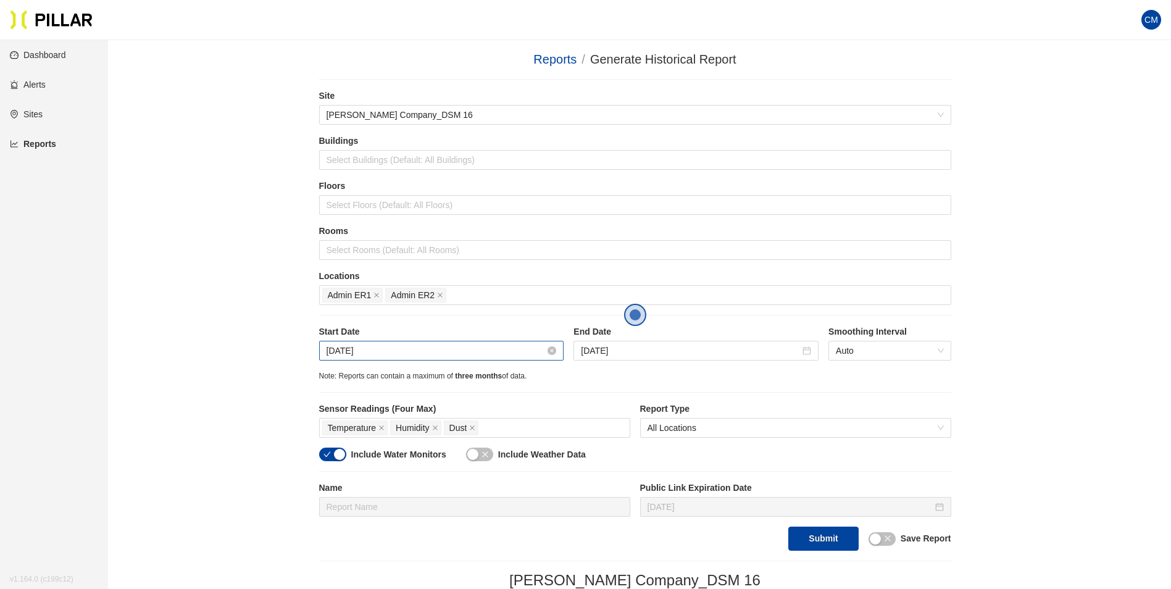
click at [365, 353] on input "[DATE]" at bounding box center [436, 351] width 219 height 14
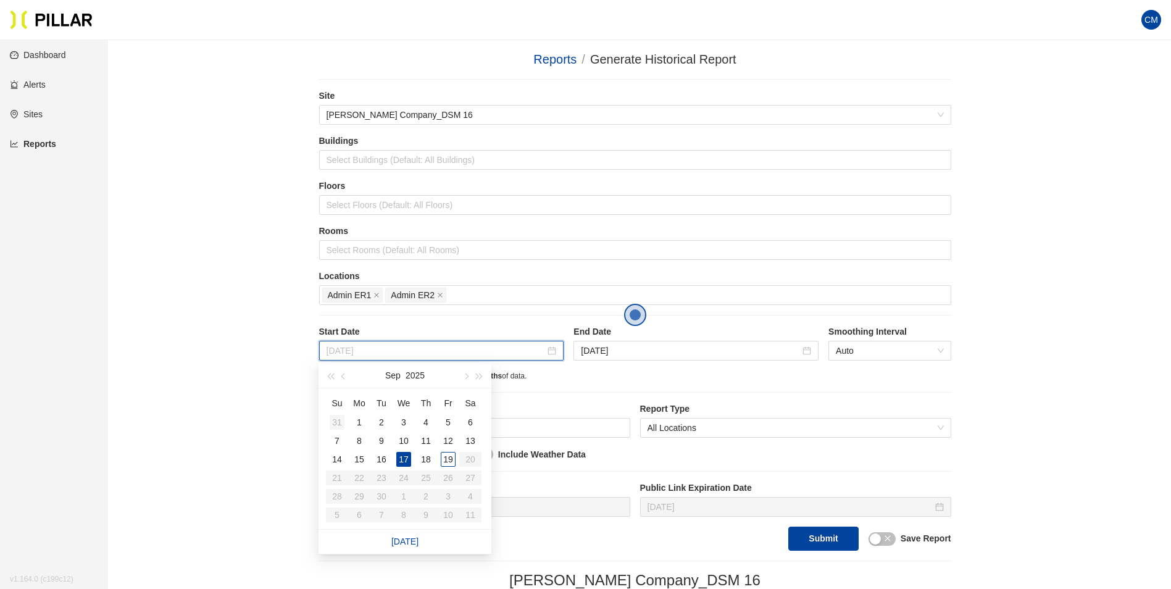
type input "[DATE]"
click at [339, 421] on div "31" at bounding box center [337, 422] width 15 height 15
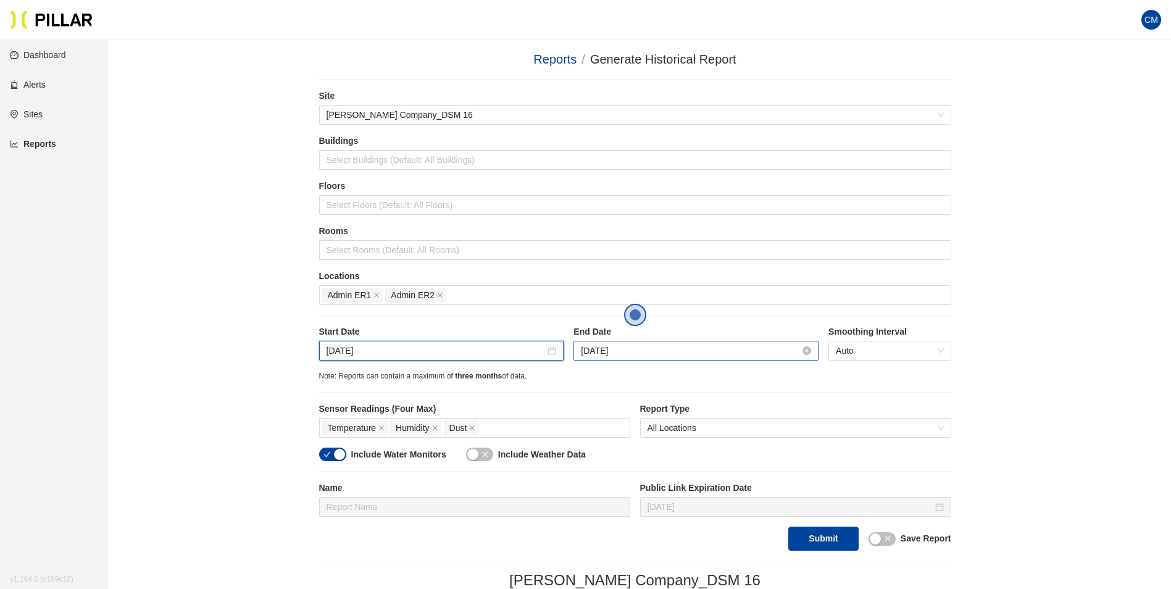
click at [604, 351] on input "[DATE]" at bounding box center [690, 351] width 219 height 14
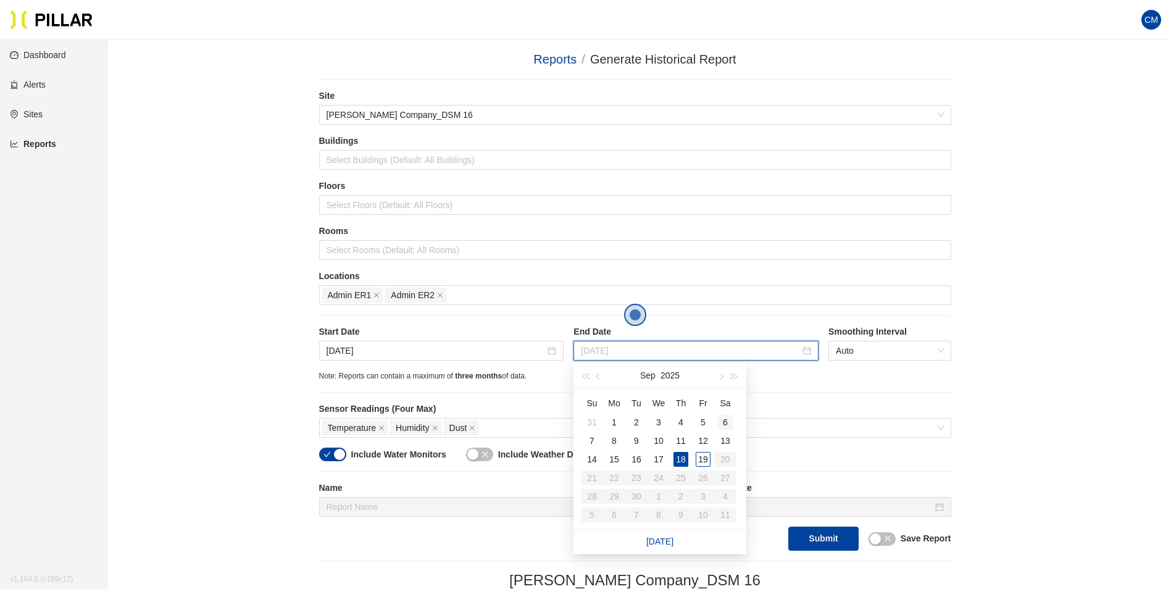
type input "[DATE]"
click at [728, 420] on div "6" at bounding box center [725, 422] width 15 height 15
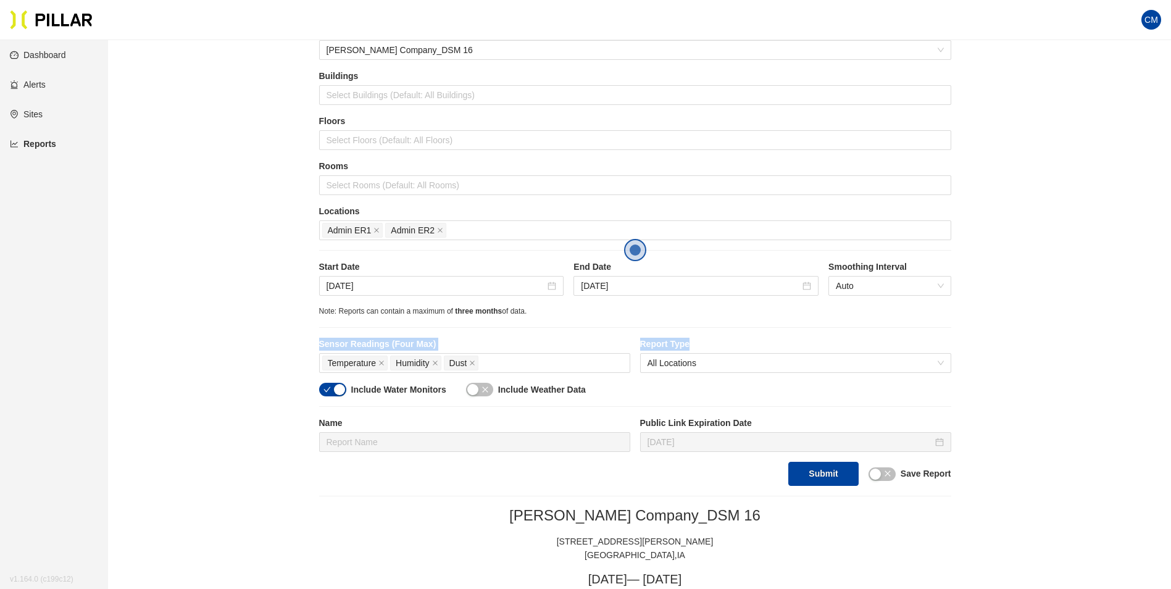
scroll to position [123, 0]
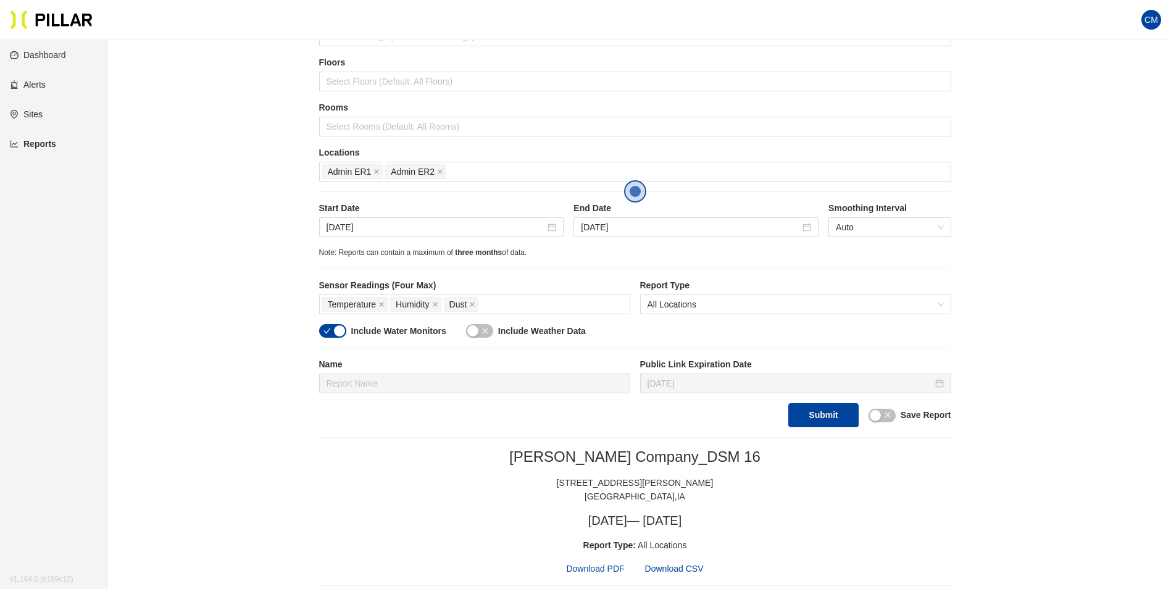
click at [806, 417] on button "Submit" at bounding box center [823, 415] width 70 height 24
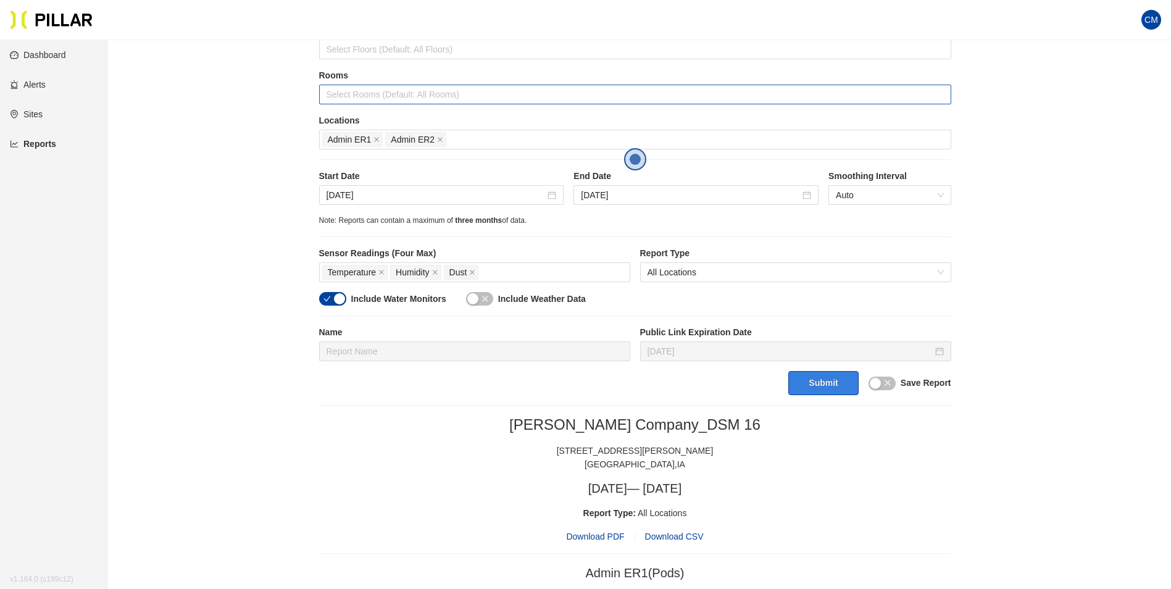
scroll to position [0, 0]
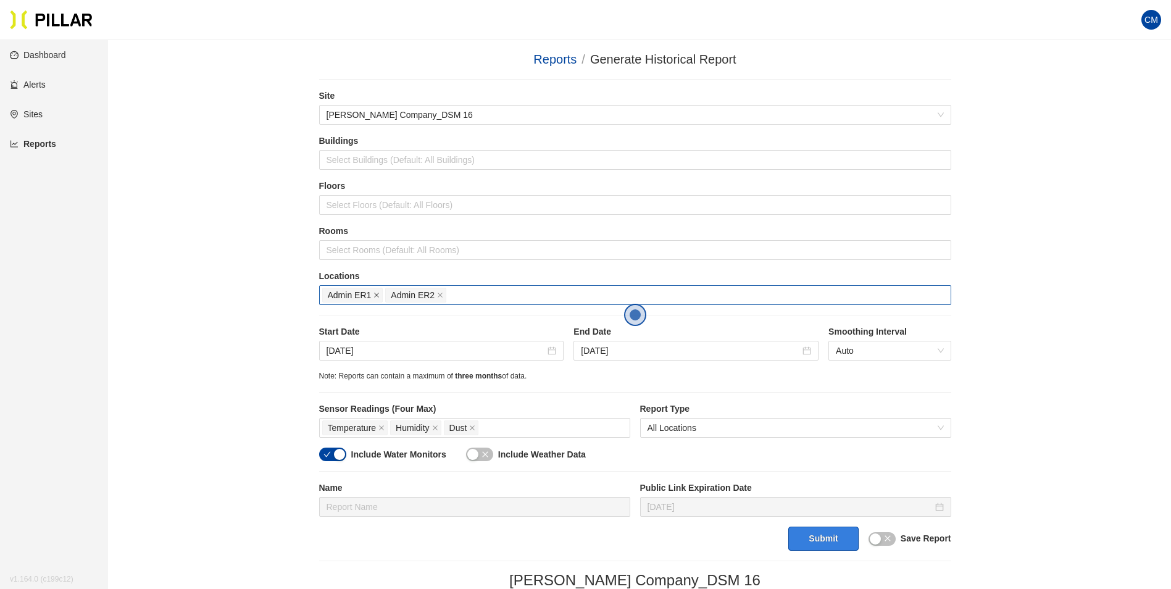
click at [377, 293] on icon "close" at bounding box center [376, 295] width 6 height 6
click at [811, 533] on button "Submit" at bounding box center [823, 539] width 70 height 24
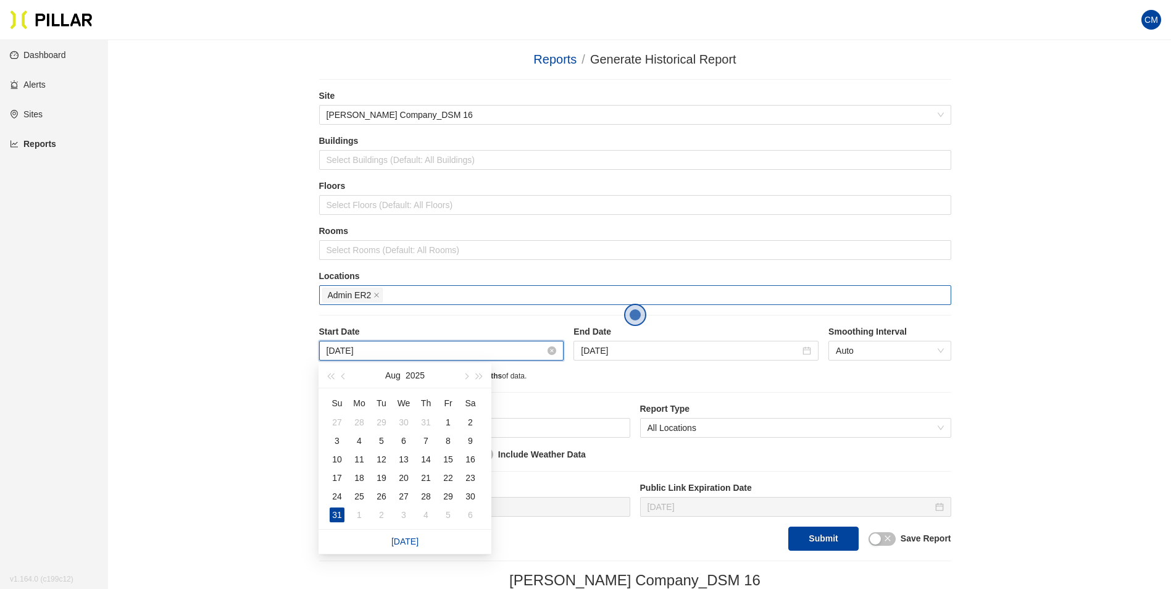
click at [363, 348] on input "[DATE]" at bounding box center [436, 351] width 219 height 14
click at [467, 375] on span "button" at bounding box center [465, 376] width 6 height 6
click at [372, 425] on td "2" at bounding box center [381, 422] width 22 height 19
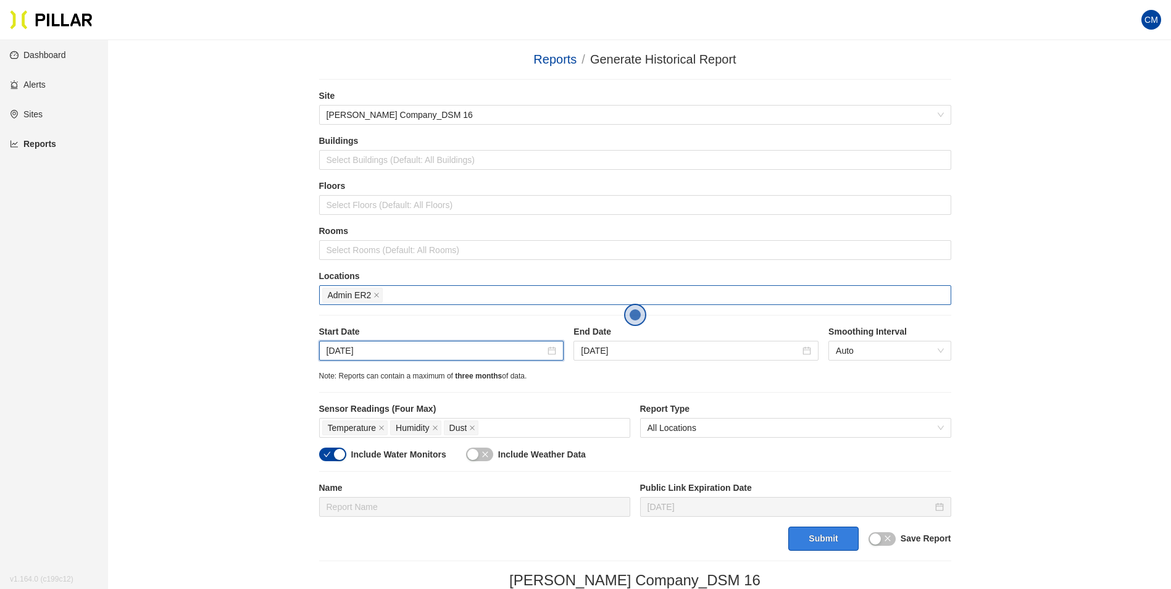
click at [826, 538] on button "Submit" at bounding box center [823, 539] width 70 height 24
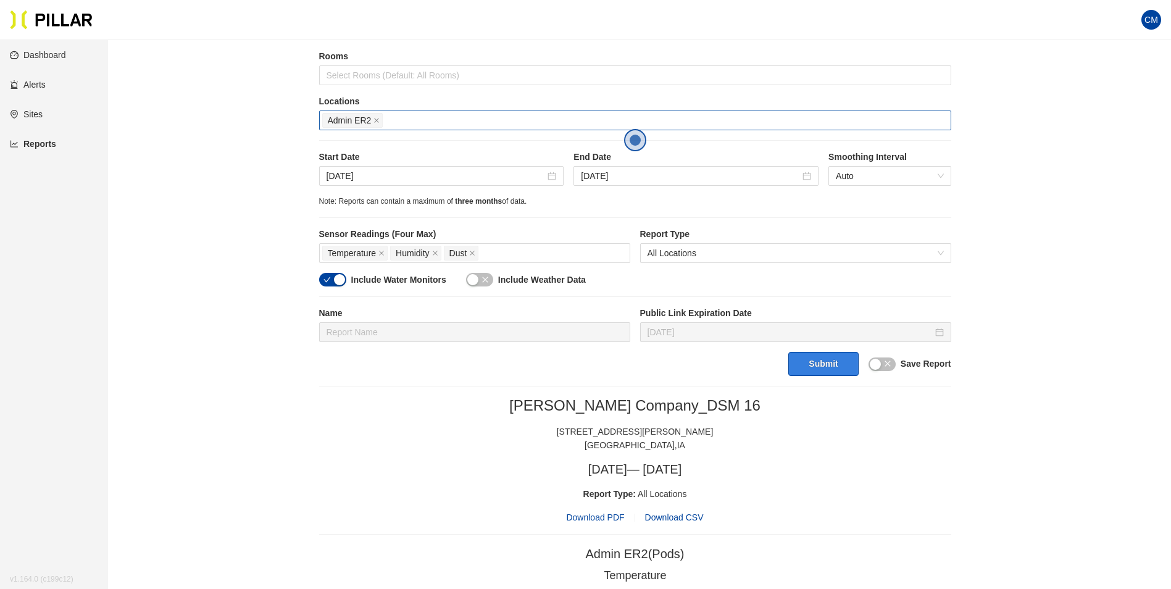
scroll to position [159, 0]
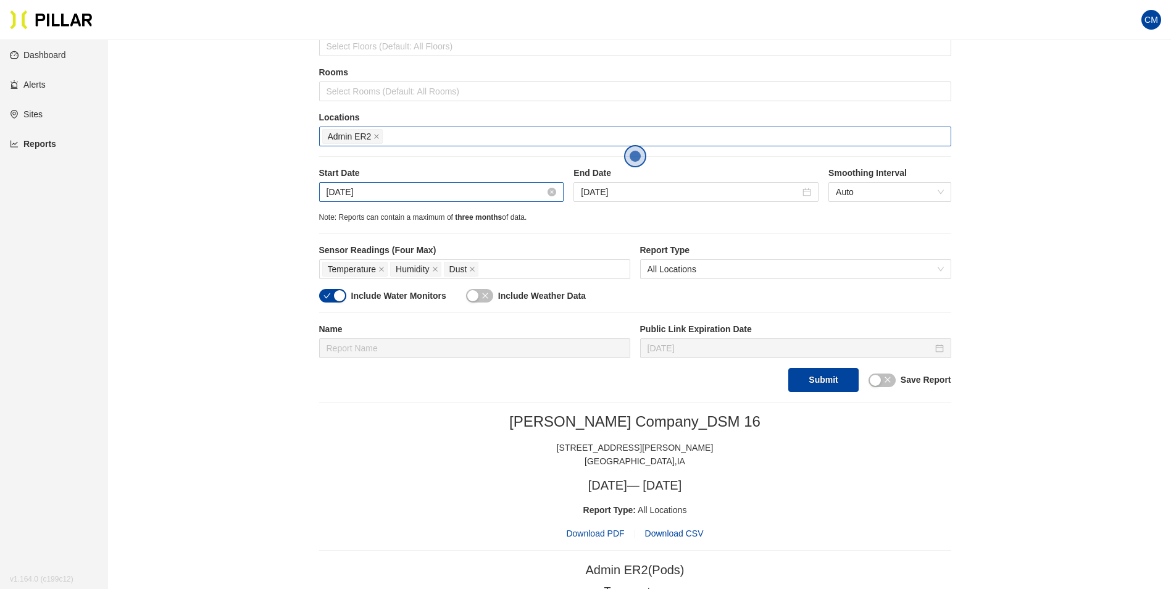
click at [364, 192] on input "[DATE]" at bounding box center [436, 192] width 219 height 14
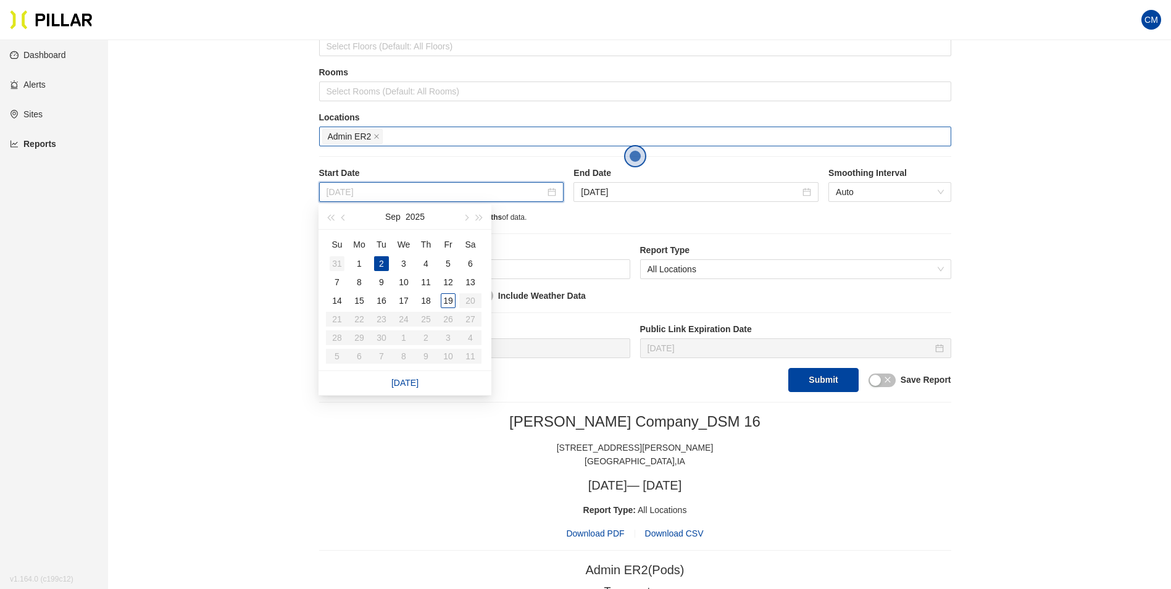
type input "[DATE]"
click at [336, 262] on div "31" at bounding box center [337, 263] width 15 height 15
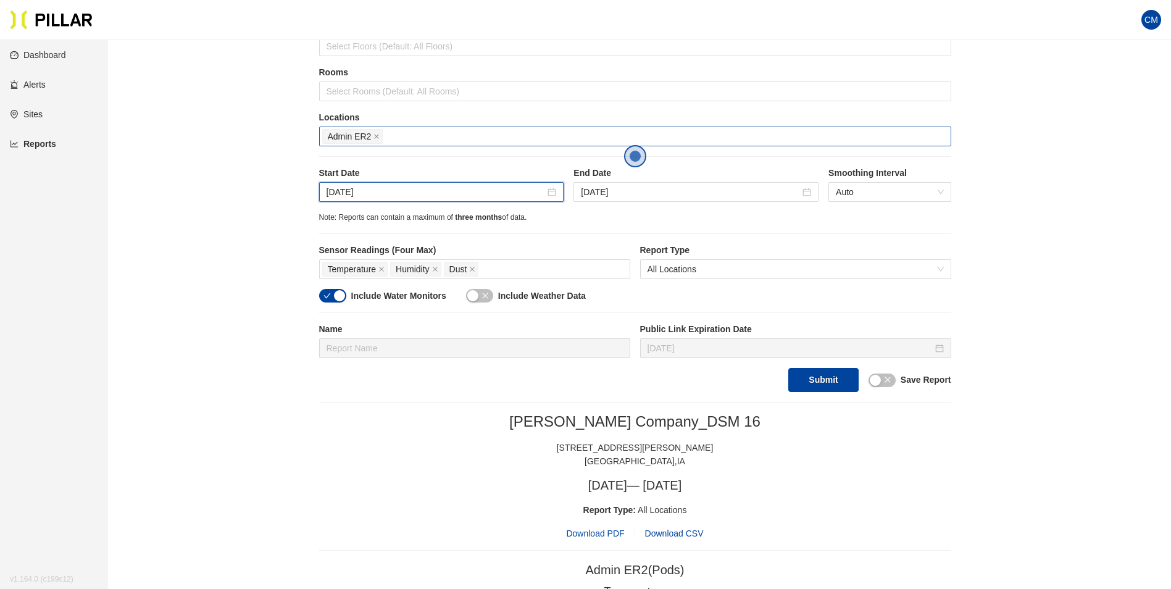
click at [577, 204] on div "Start Date [DATE] End Date [DATE] Smoothing Interval Auto" at bounding box center [635, 189] width 632 height 45
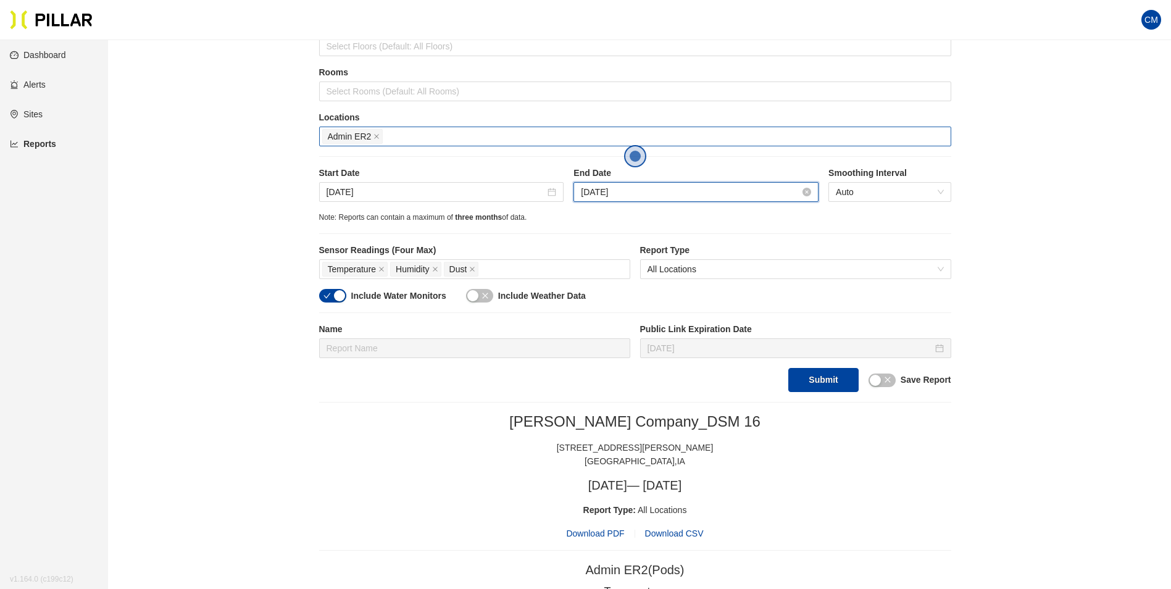
click at [611, 186] on input "[DATE]" at bounding box center [690, 192] width 219 height 14
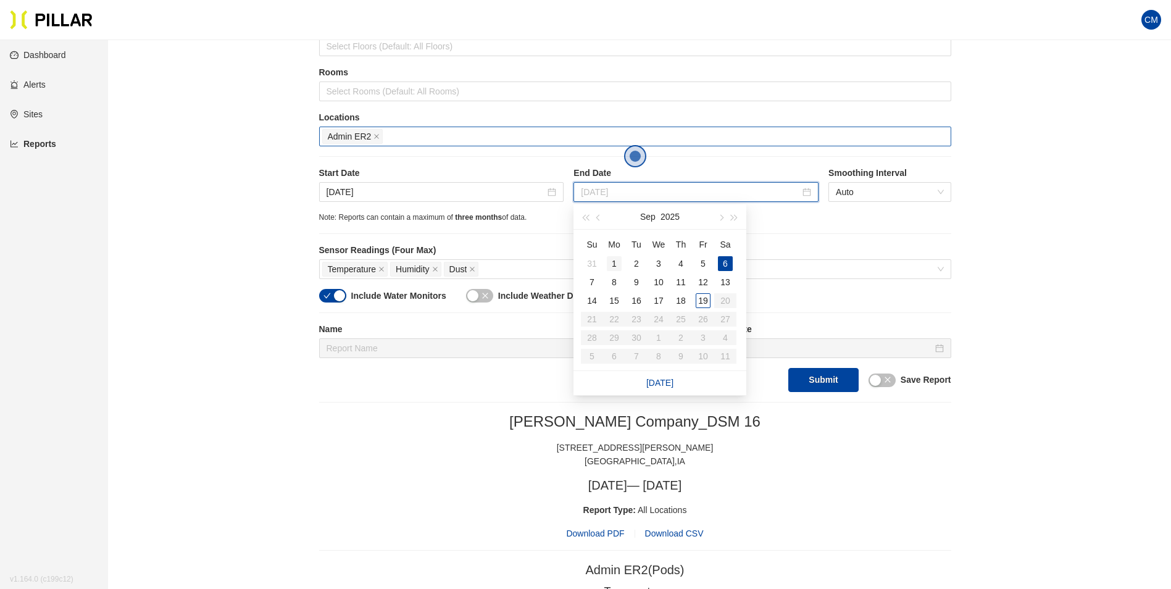
type input "[DATE]"
click at [617, 261] on div "1" at bounding box center [614, 263] width 15 height 15
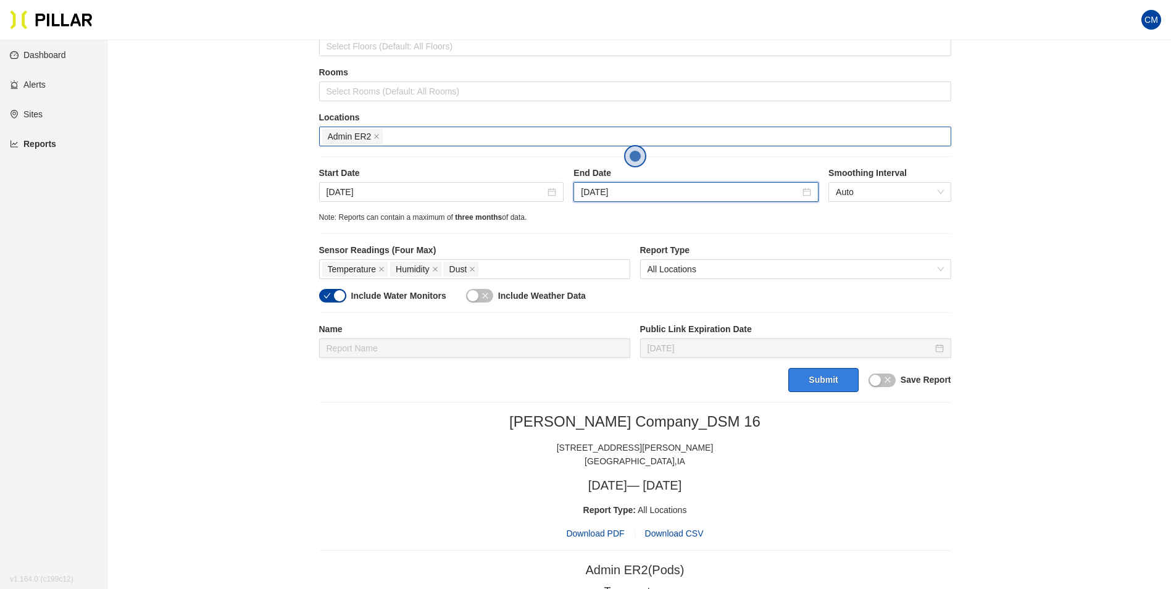
drag, startPoint x: 816, startPoint y: 382, endPoint x: 827, endPoint y: 371, distance: 15.3
click at [816, 380] on button "Submit" at bounding box center [823, 380] width 70 height 24
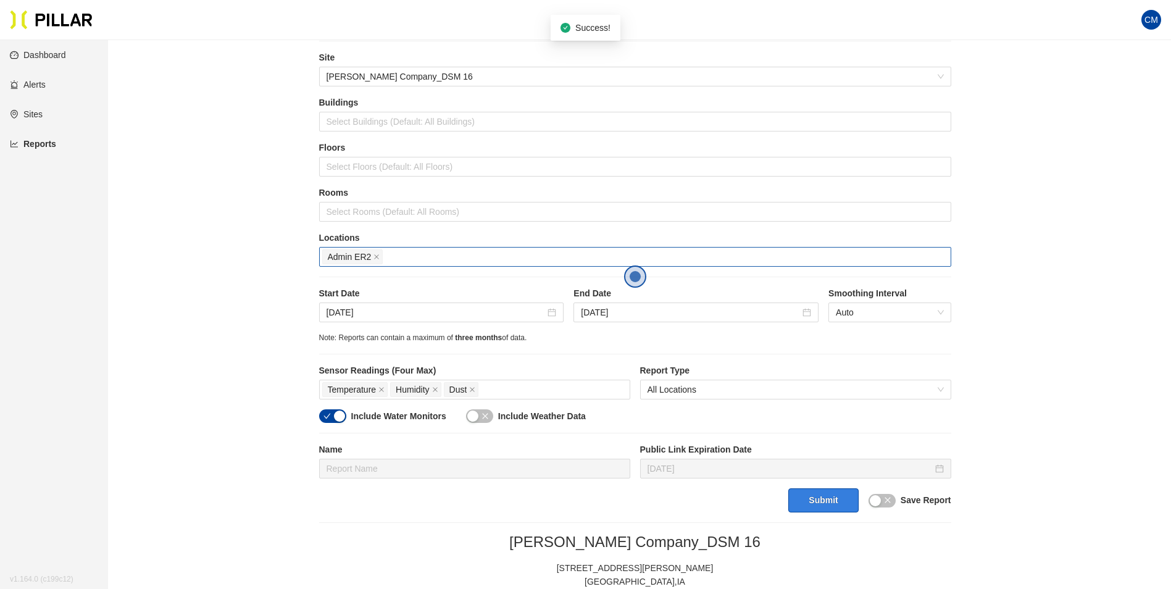
scroll to position [35, 0]
